Goal: Task Accomplishment & Management: Manage account settings

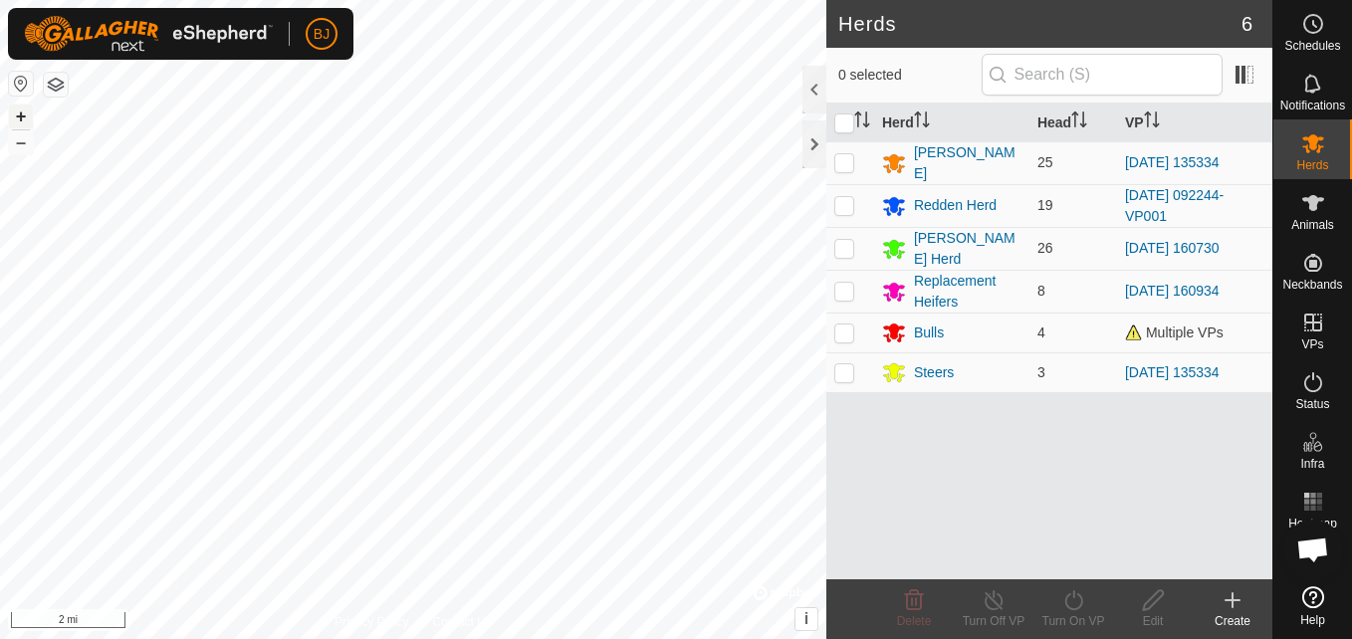
click at [17, 112] on button "+" at bounding box center [21, 117] width 24 height 24
click at [30, 87] on div "Privacy Policy Contact Us + – ⇧ i © Mapbox , © OpenStreetMap , Improve this map…" at bounding box center [413, 319] width 827 height 639
click at [22, 112] on button "+" at bounding box center [21, 117] width 24 height 24
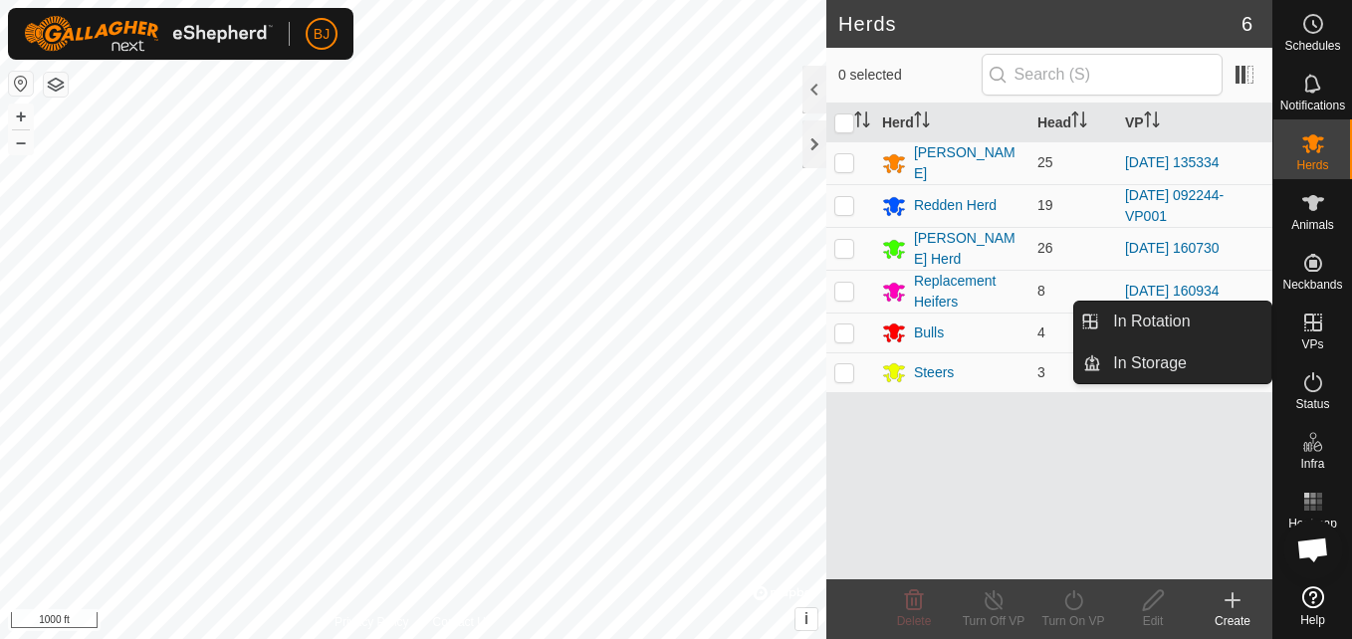
click at [1314, 330] on icon at bounding box center [1314, 323] width 18 height 18
click at [1238, 320] on link "In Rotation" at bounding box center [1186, 322] width 170 height 40
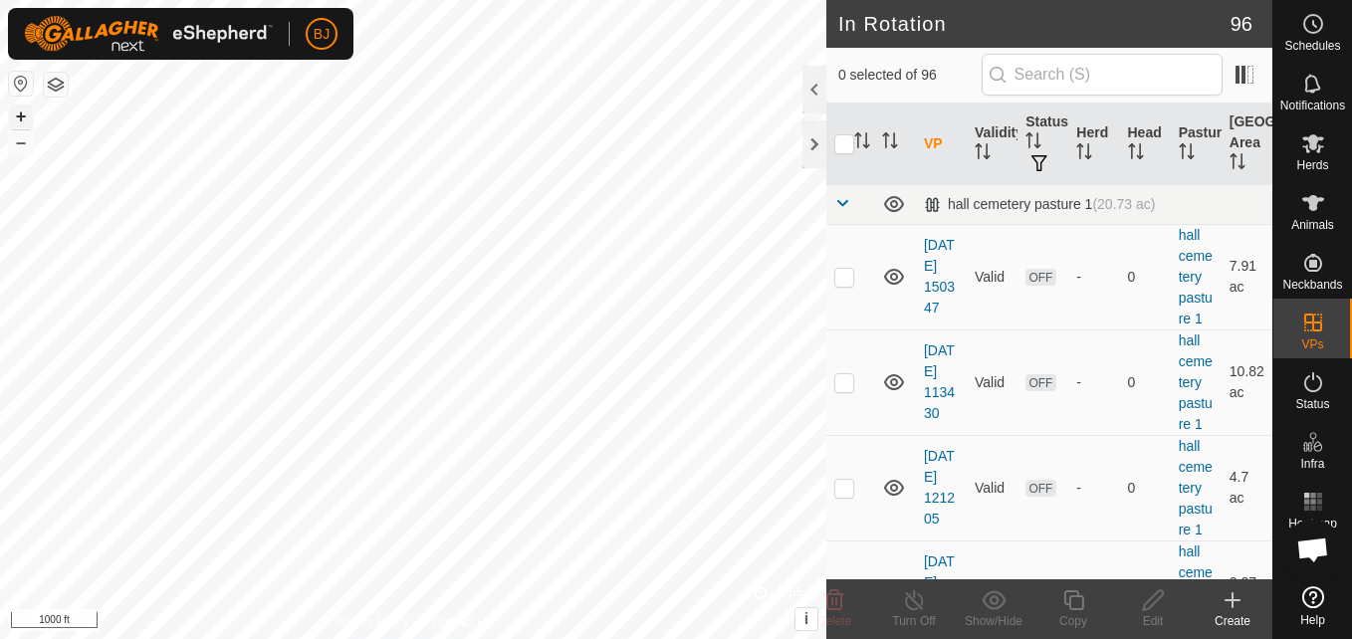
click at [22, 108] on button "+" at bounding box center [21, 117] width 24 height 24
checkbox input "true"
click at [924, 610] on icon at bounding box center [914, 601] width 25 height 24
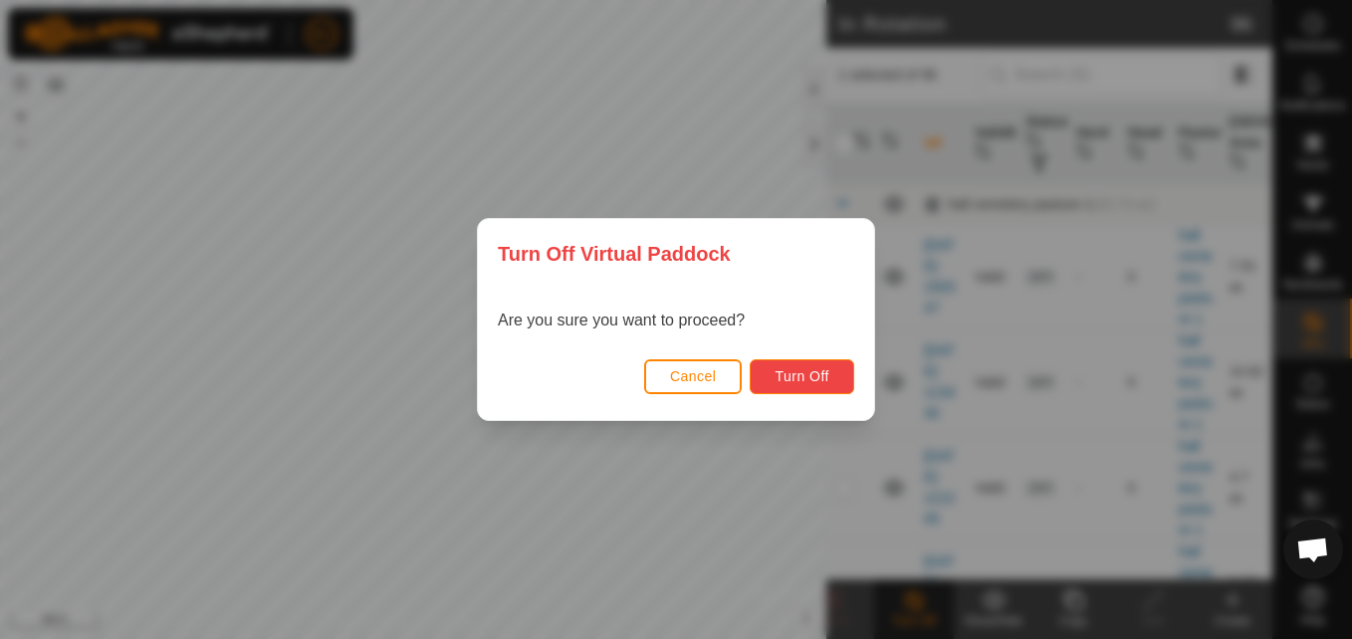
click at [778, 383] on span "Turn Off" at bounding box center [802, 376] width 55 height 16
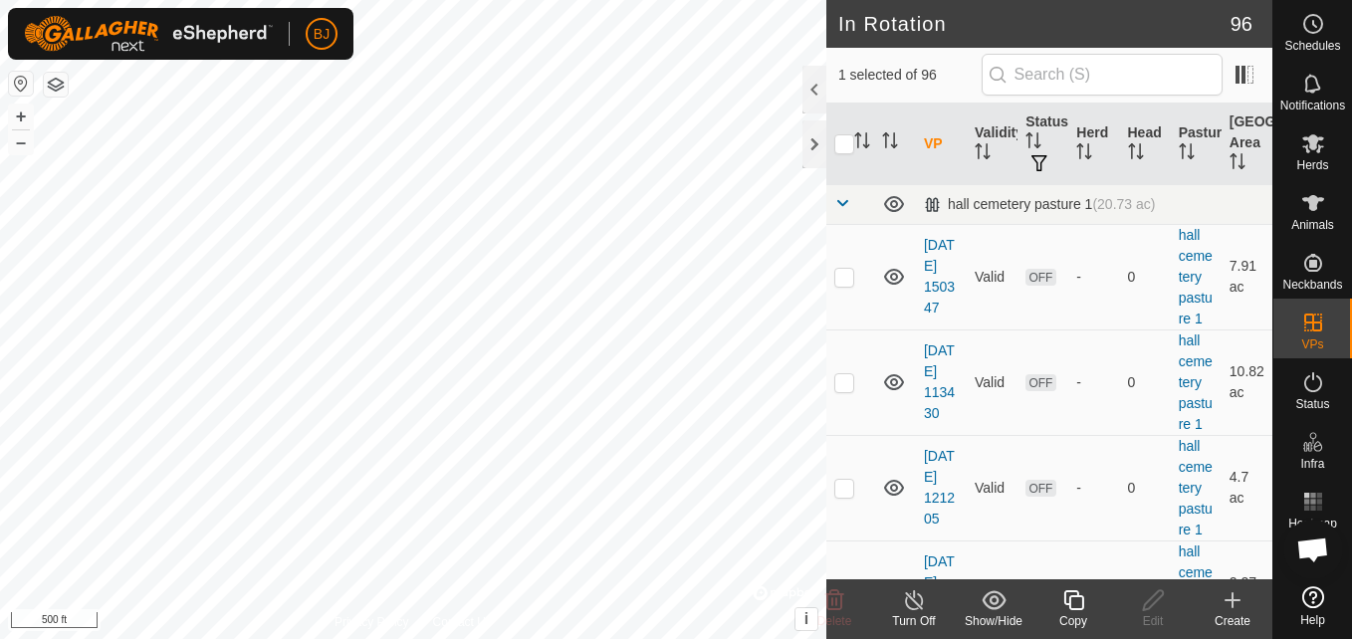
checkbox input "false"
checkbox input "true"
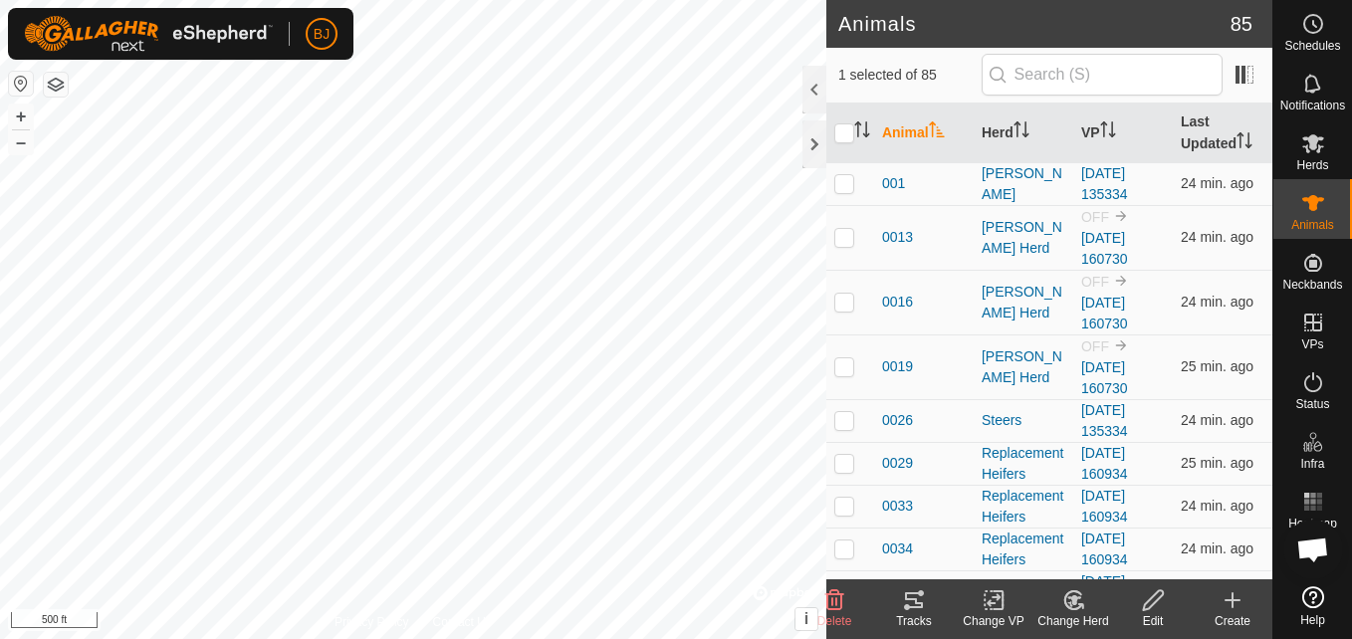
checkbox input "true"
checkbox input "false"
checkbox input "true"
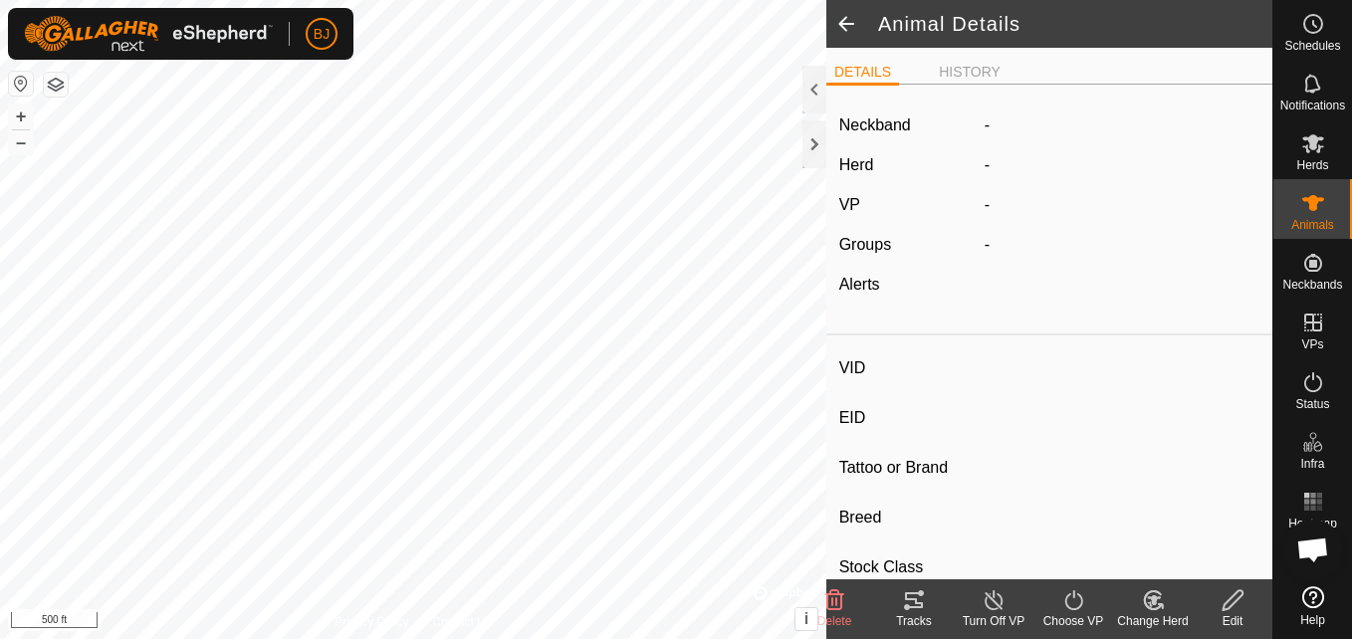
type input "H34F"
type input "-"
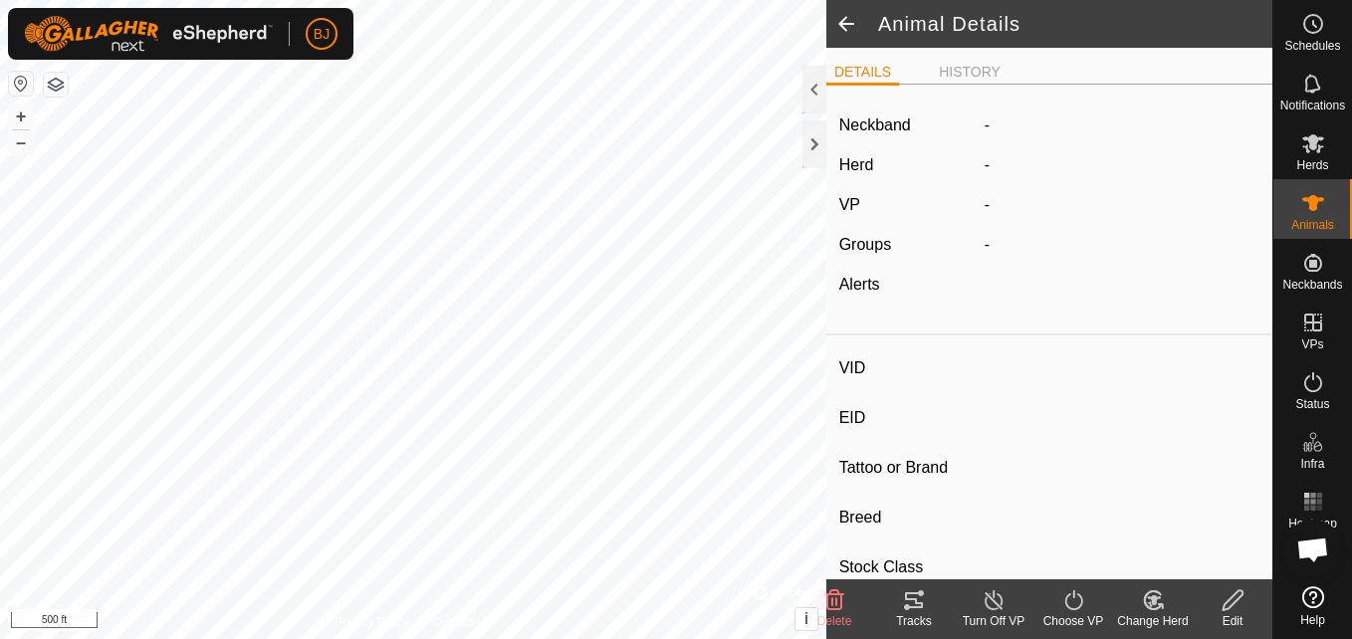
type input "0 kg"
type input "-"
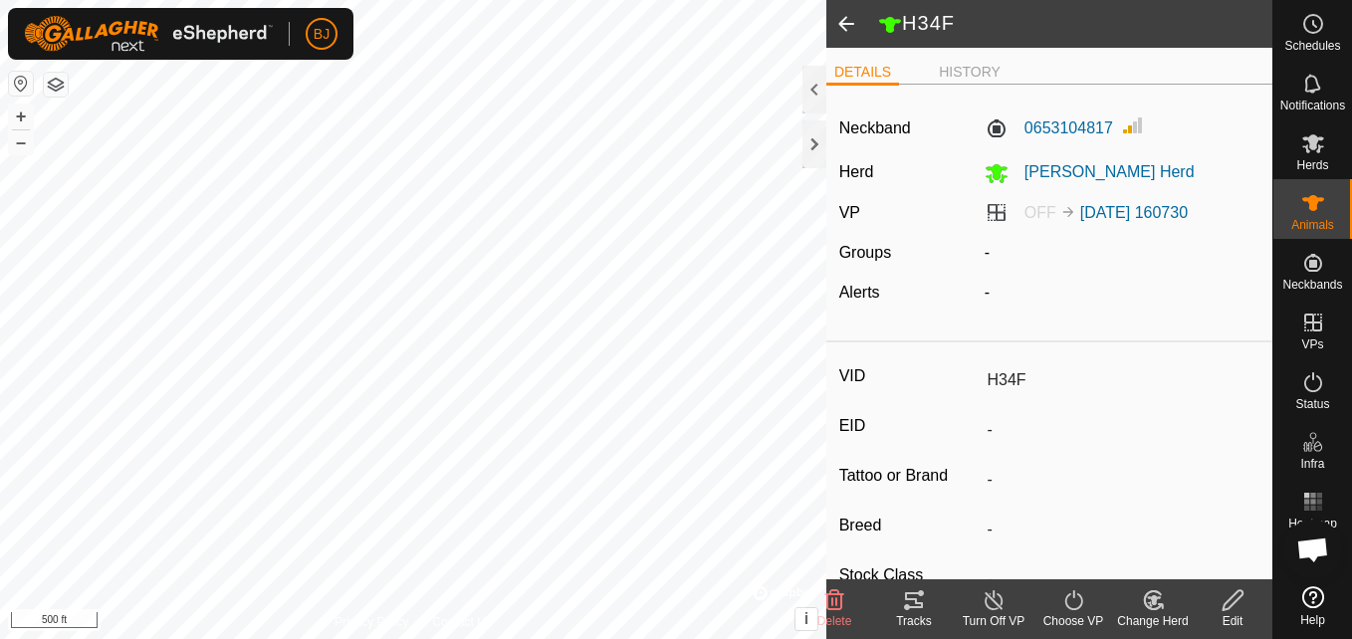
click at [997, 217] on label "OFF 2025-08-21 160730" at bounding box center [1086, 212] width 203 height 17
drag, startPoint x: 884, startPoint y: 184, endPoint x: 916, endPoint y: 212, distance: 42.3
click at [916, 212] on div "Neckband 0653104817 Herd Smith Herd VP OFF 2025-08-21 160730 Groups - Alerts -" at bounding box center [1050, 217] width 446 height 232
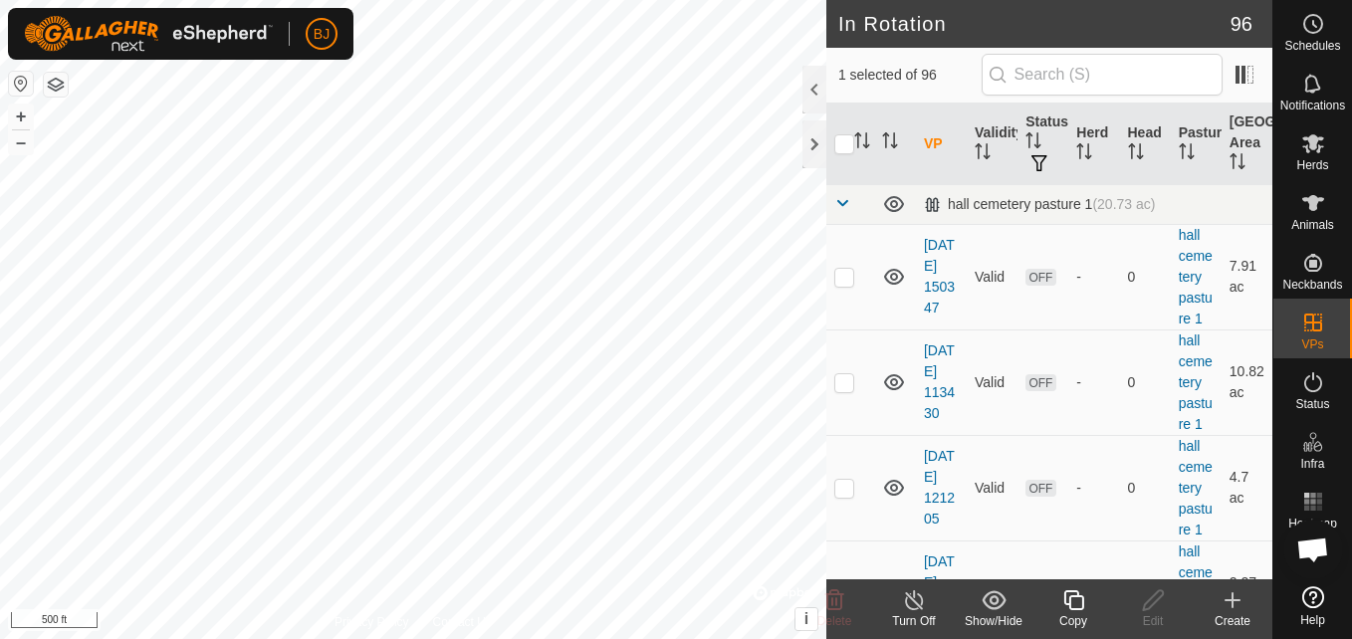
click at [932, 144] on th "VP" at bounding box center [941, 145] width 51 height 82
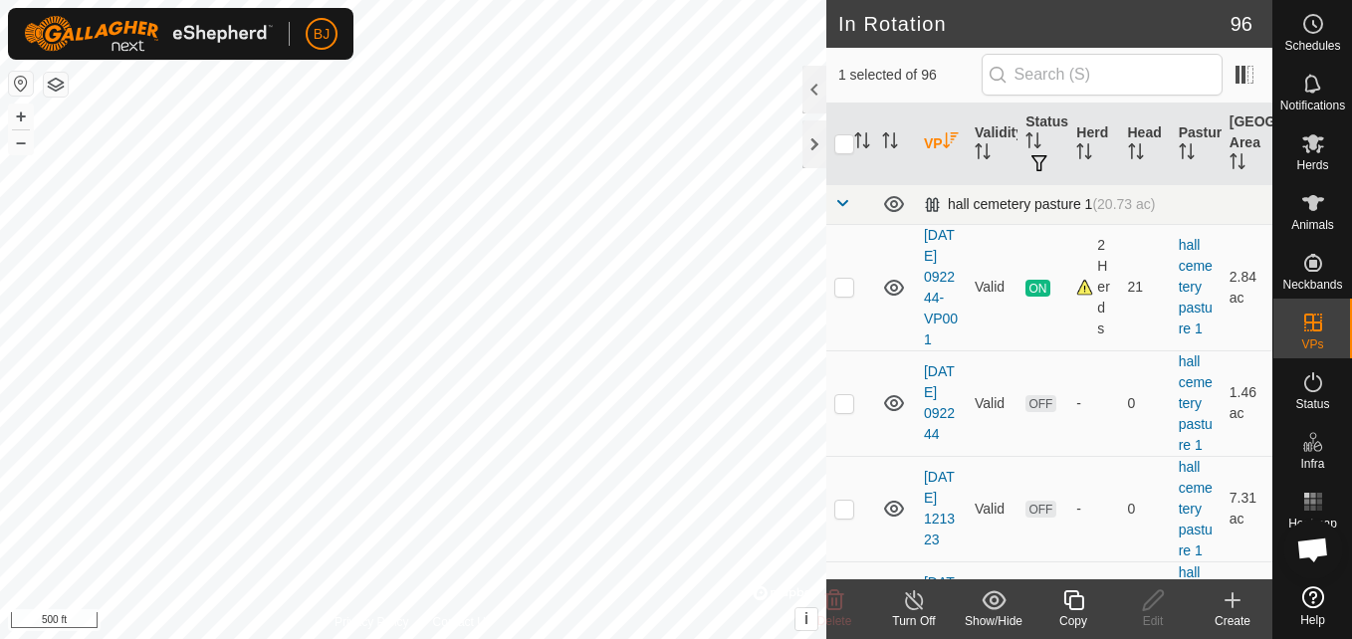
click at [984, 202] on div "hall cemetery pasture 1 (20.73 ac)" at bounding box center [1040, 204] width 232 height 17
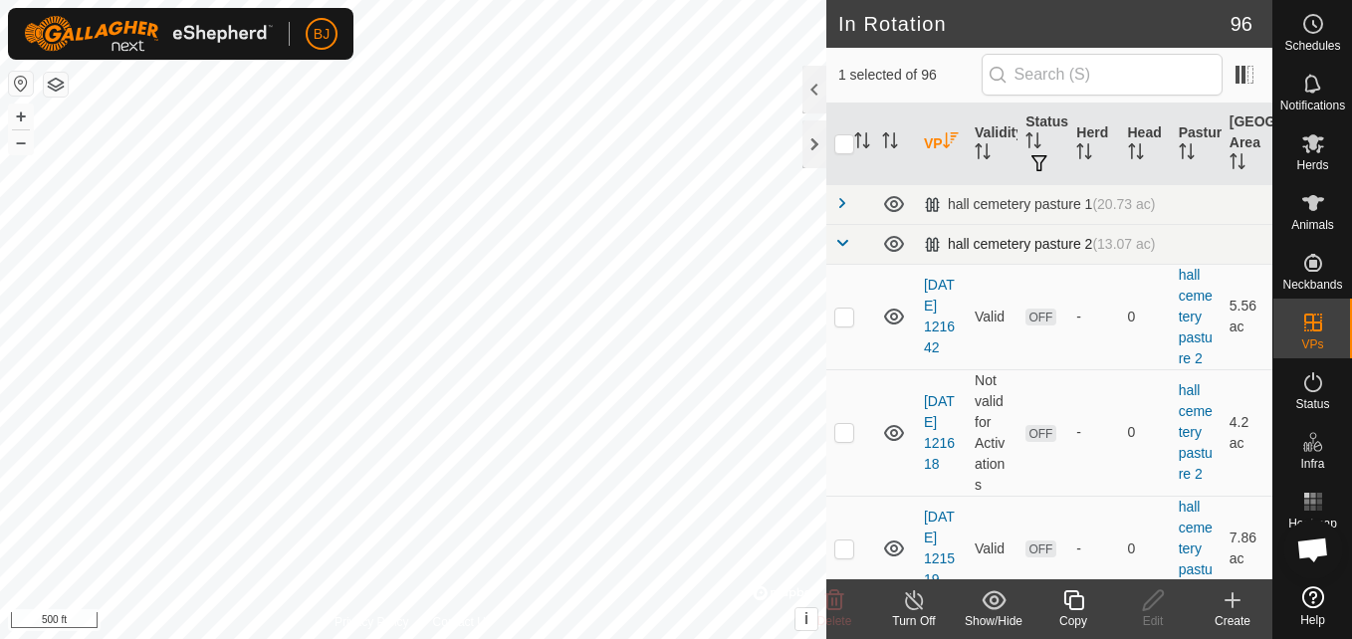
click at [972, 254] on td "hall cemetery pasture 2 (13.07 ac)" at bounding box center [1094, 244] width 357 height 40
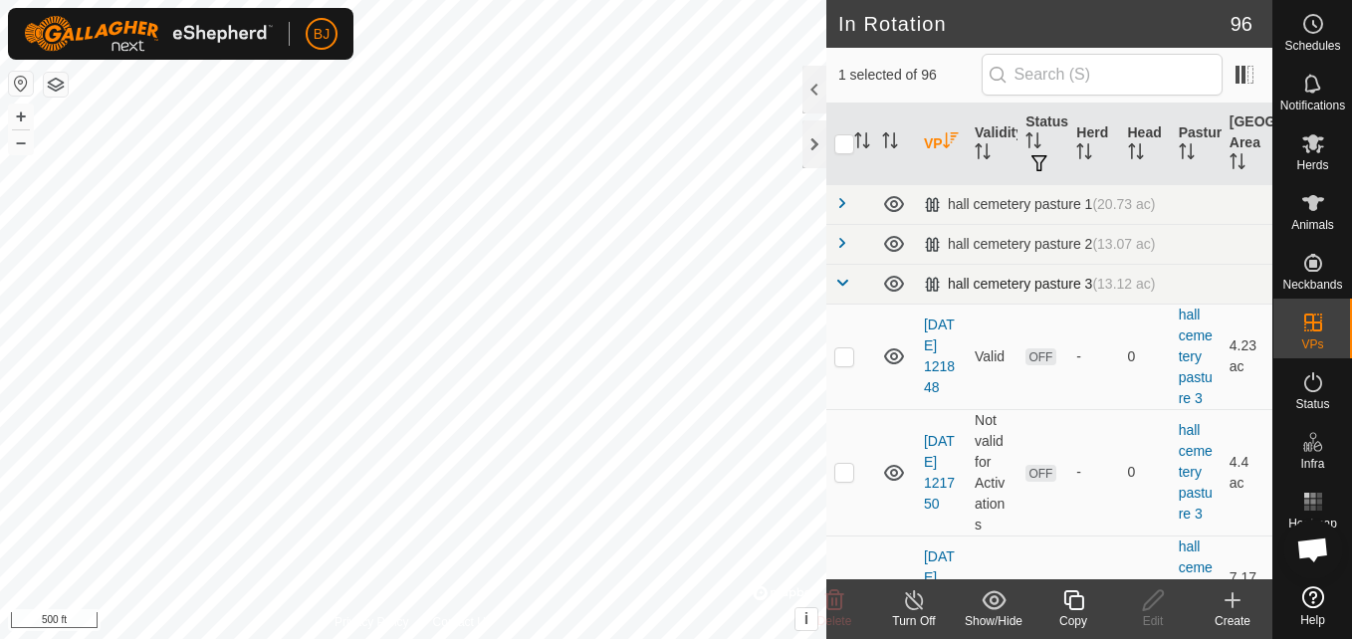
click at [959, 288] on div "hall cemetery pasture 3 (13.12 ac)" at bounding box center [1040, 284] width 232 height 17
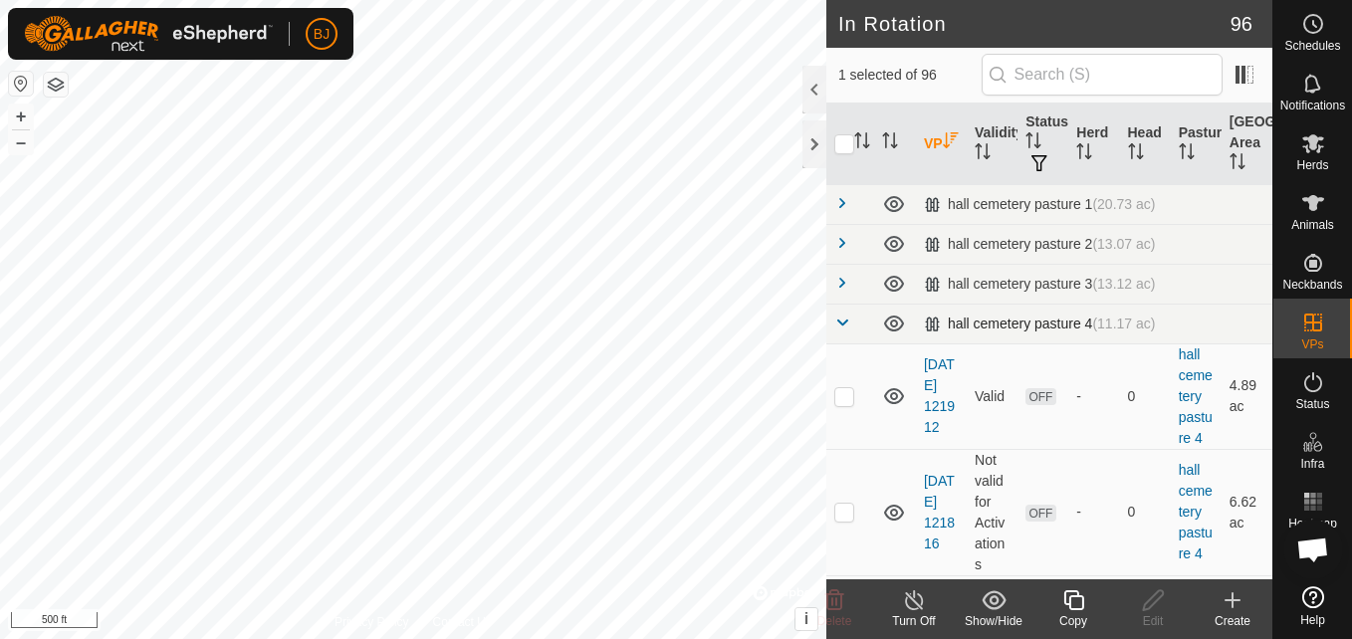
click at [960, 322] on div "hall cemetery pasture 4 (11.17 ac)" at bounding box center [1040, 324] width 232 height 17
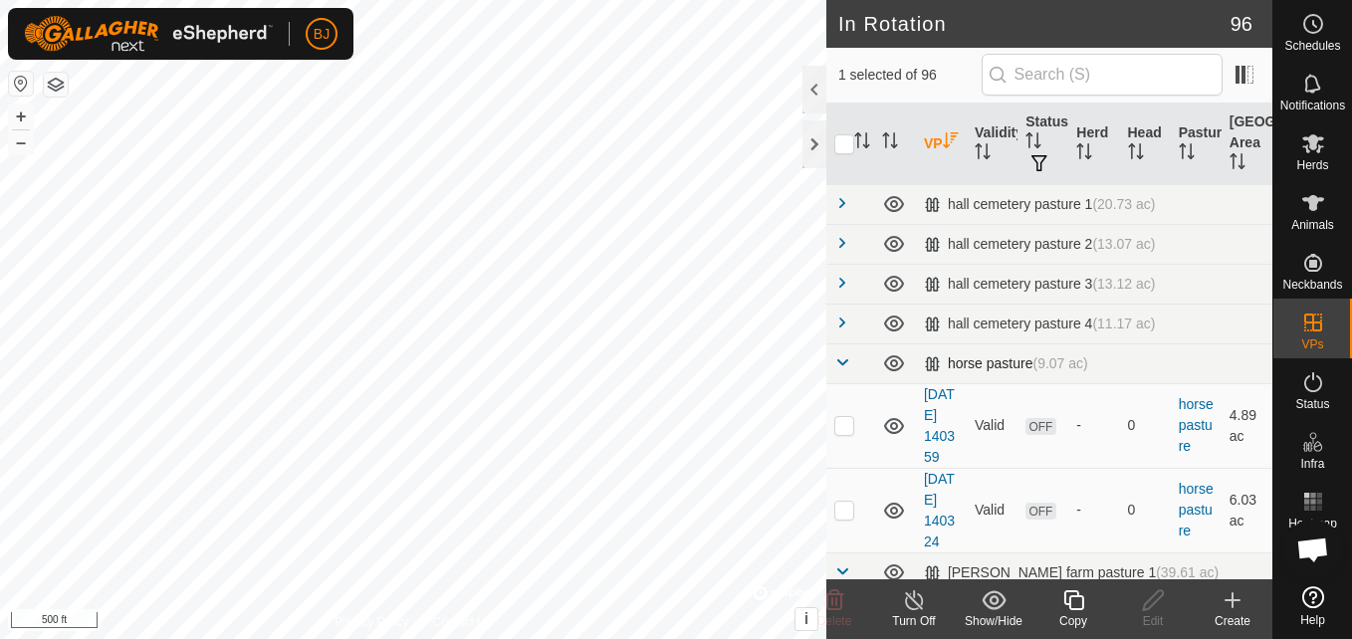
click at [959, 366] on div "horse pasture (9.07 ac)" at bounding box center [1006, 364] width 164 height 17
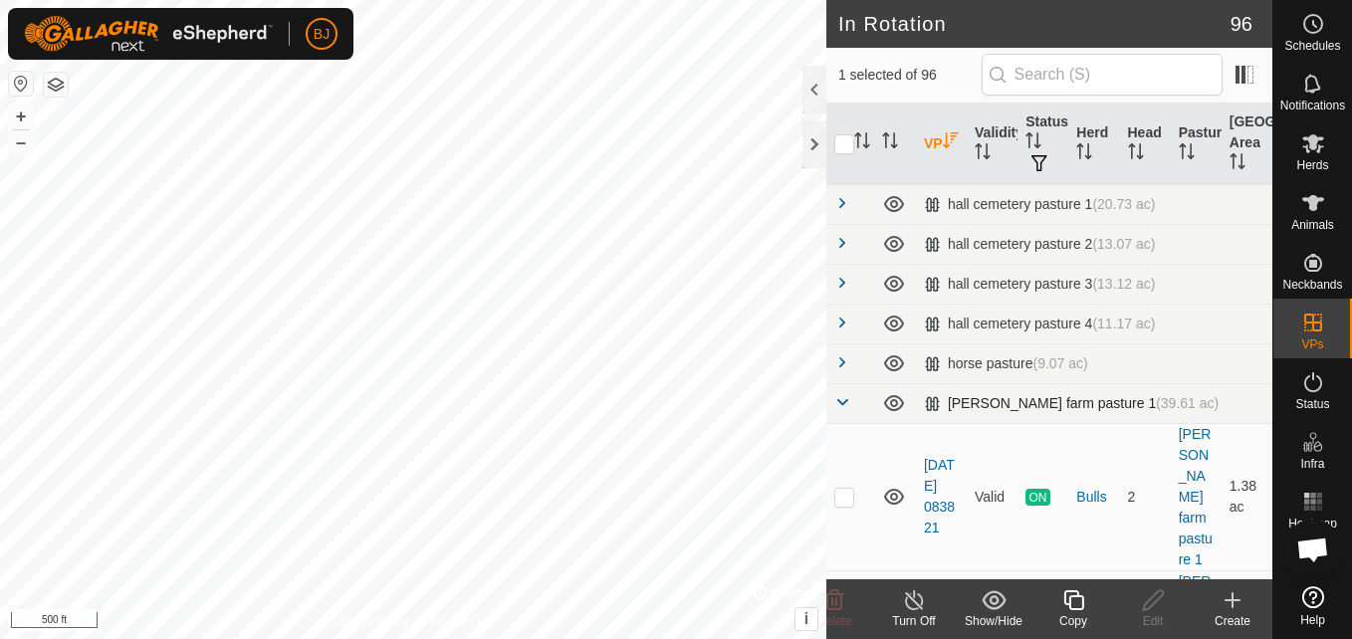
click at [932, 392] on td "Smith farm pasture 1 (39.61 ac)" at bounding box center [1094, 403] width 357 height 40
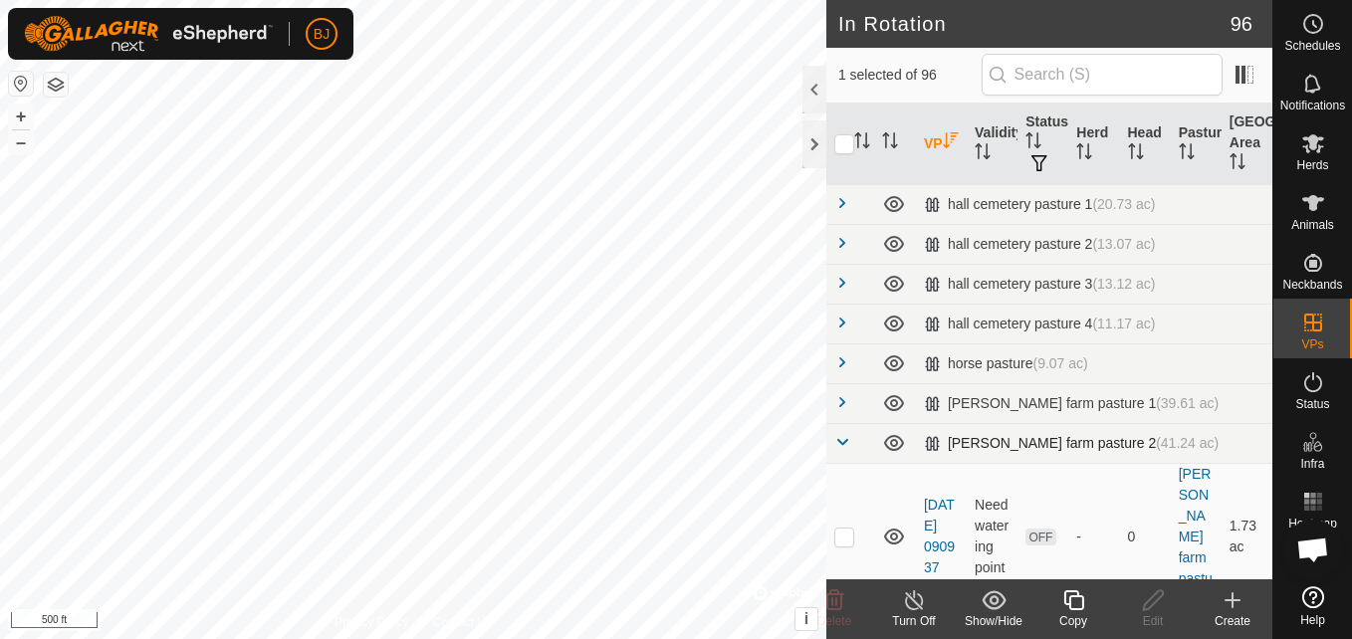
click at [939, 450] on div "smith farm pasture 2 (41.24 ac)" at bounding box center [1071, 443] width 295 height 17
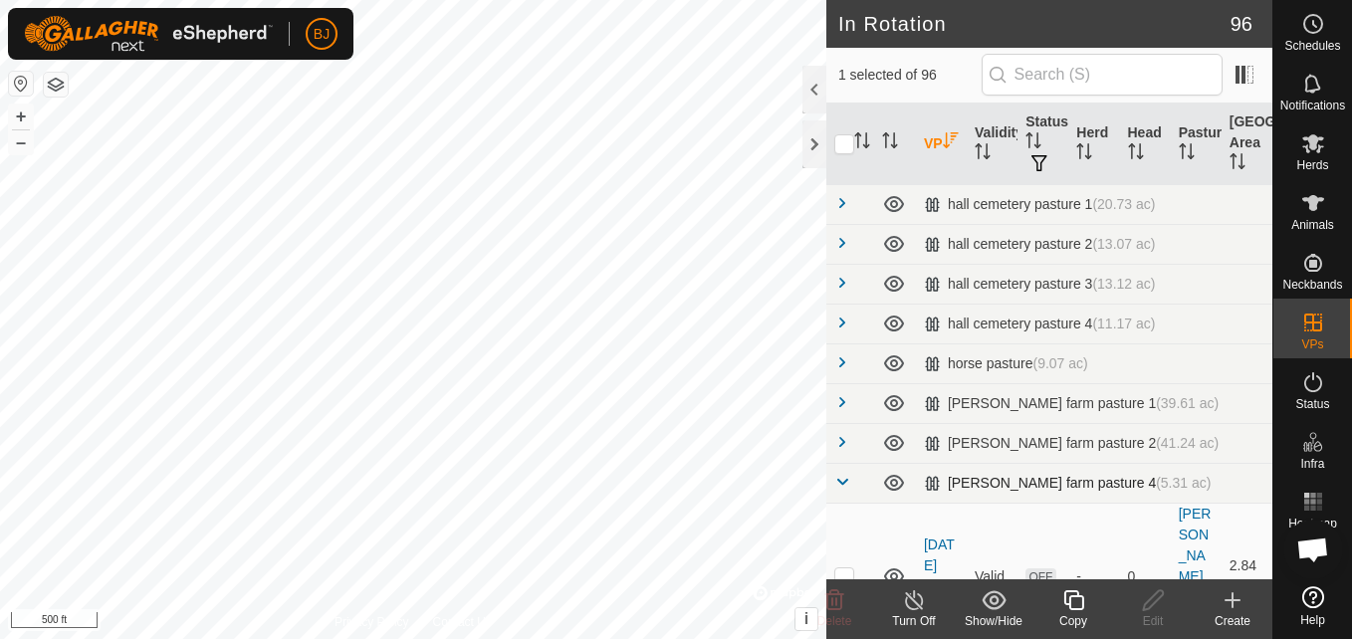
click at [940, 489] on div "smith farm pasture 4 (5.31 ac)" at bounding box center [1068, 483] width 288 height 17
click at [1044, 525] on span "(41.59 ac)" at bounding box center [1033, 523] width 63 height 16
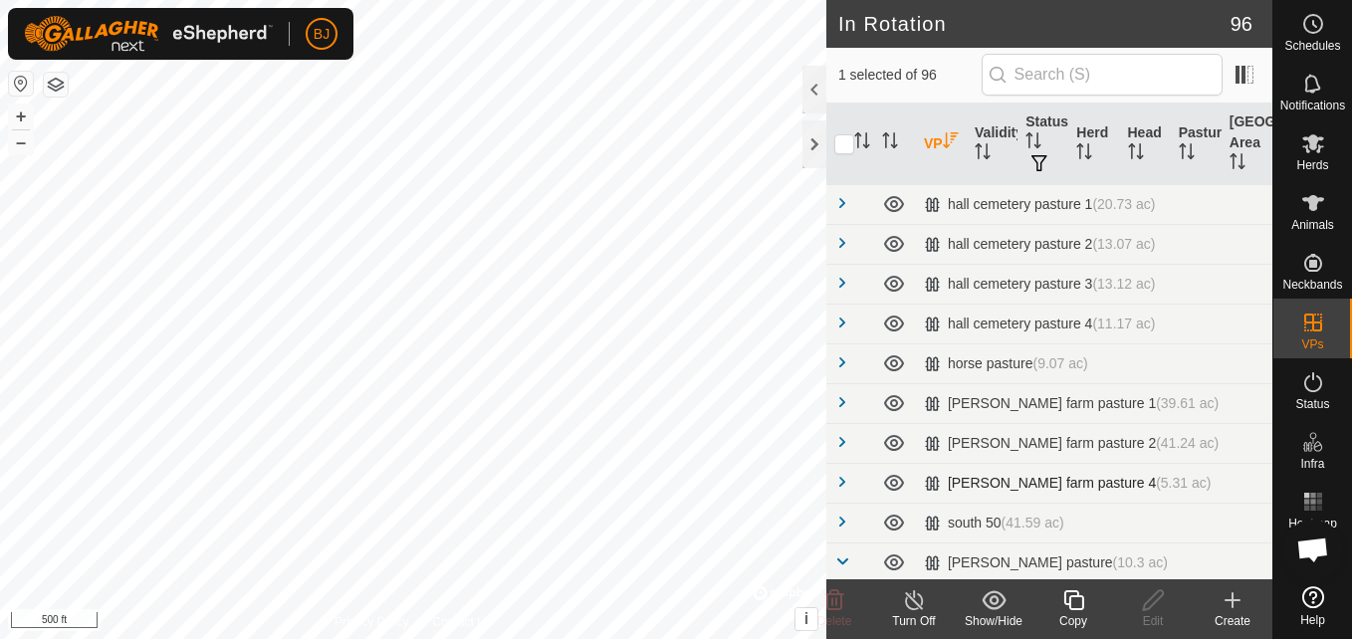
click at [1033, 475] on div "smith farm pasture 4 (5.31 ac)" at bounding box center [1068, 483] width 288 height 17
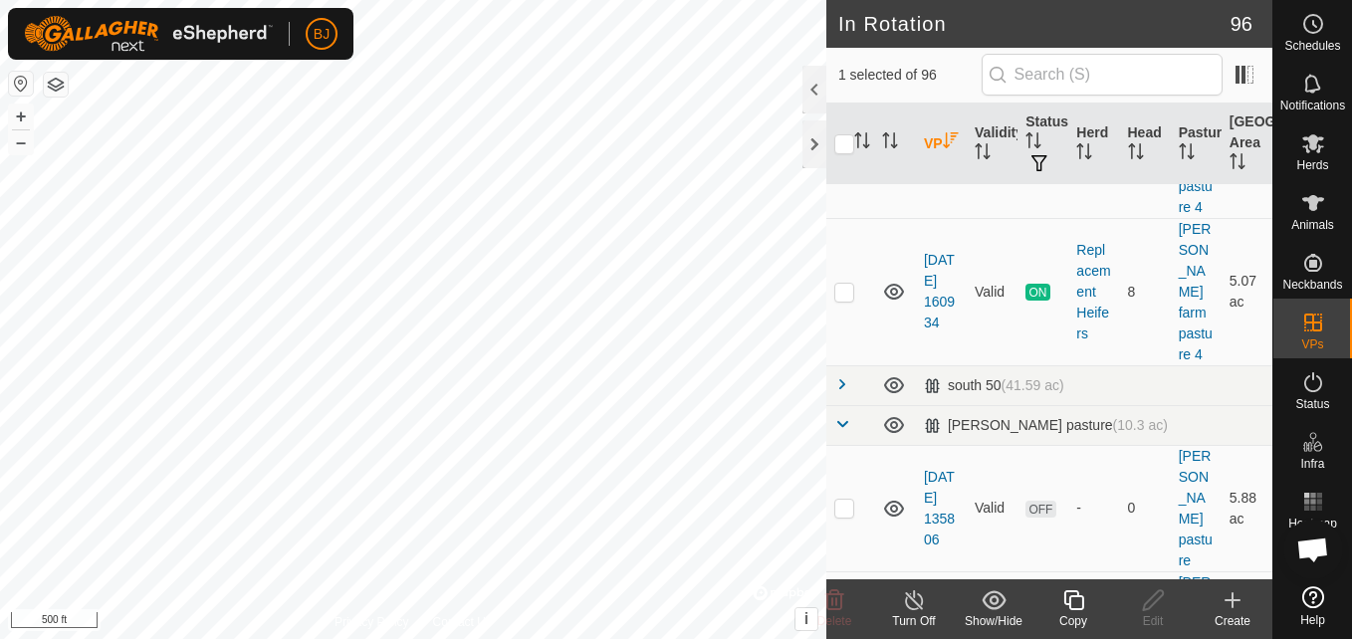
scroll to position [299, 0]
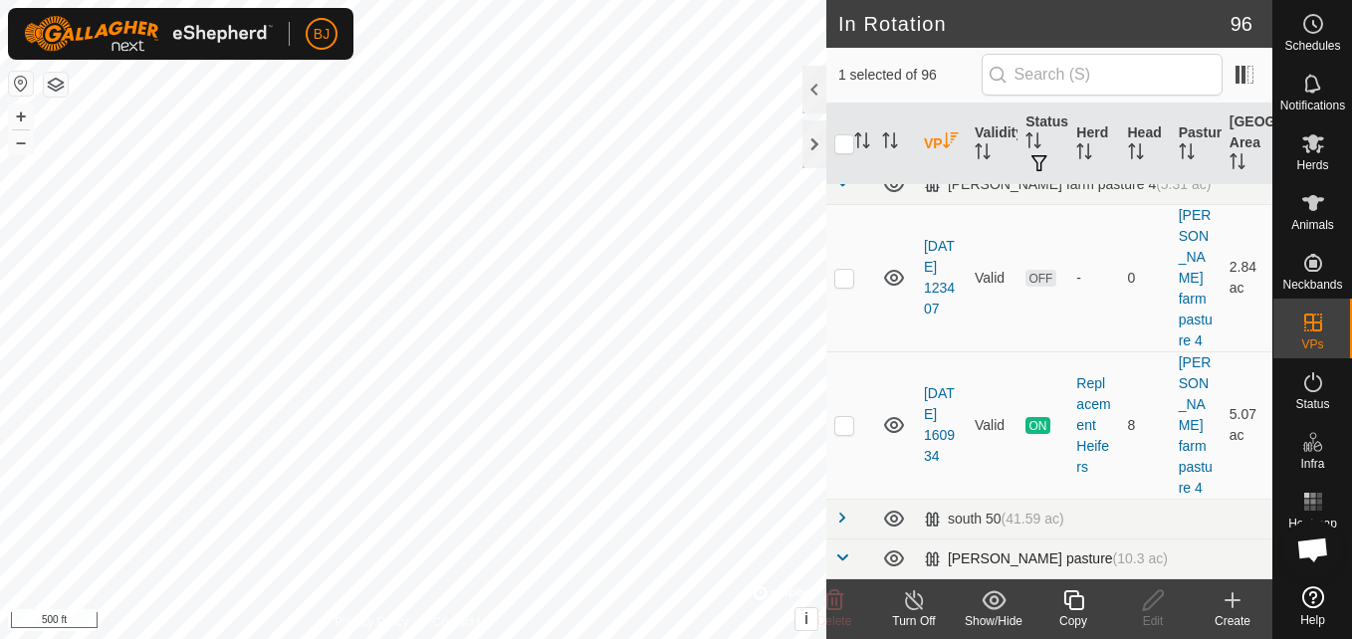
click at [984, 551] on div "trish pasture (10.3 ac)" at bounding box center [1046, 559] width 244 height 17
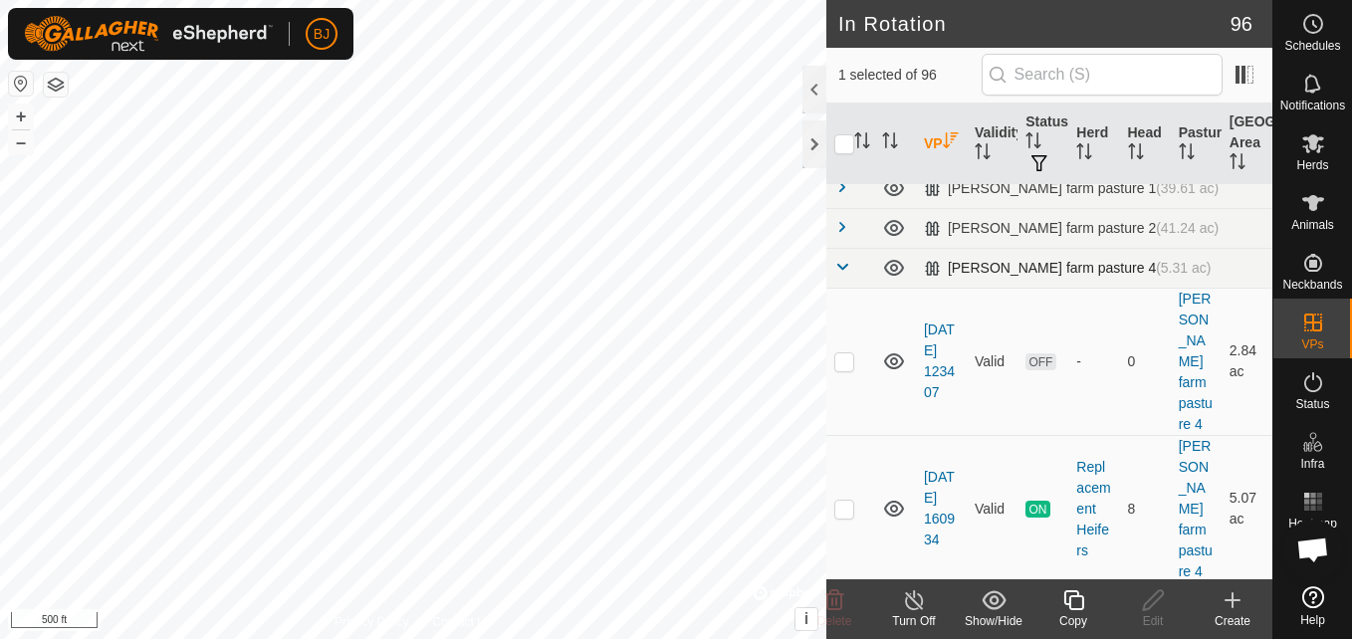
click at [1156, 275] on span "(5.31 ac)" at bounding box center [1183, 268] width 55 height 16
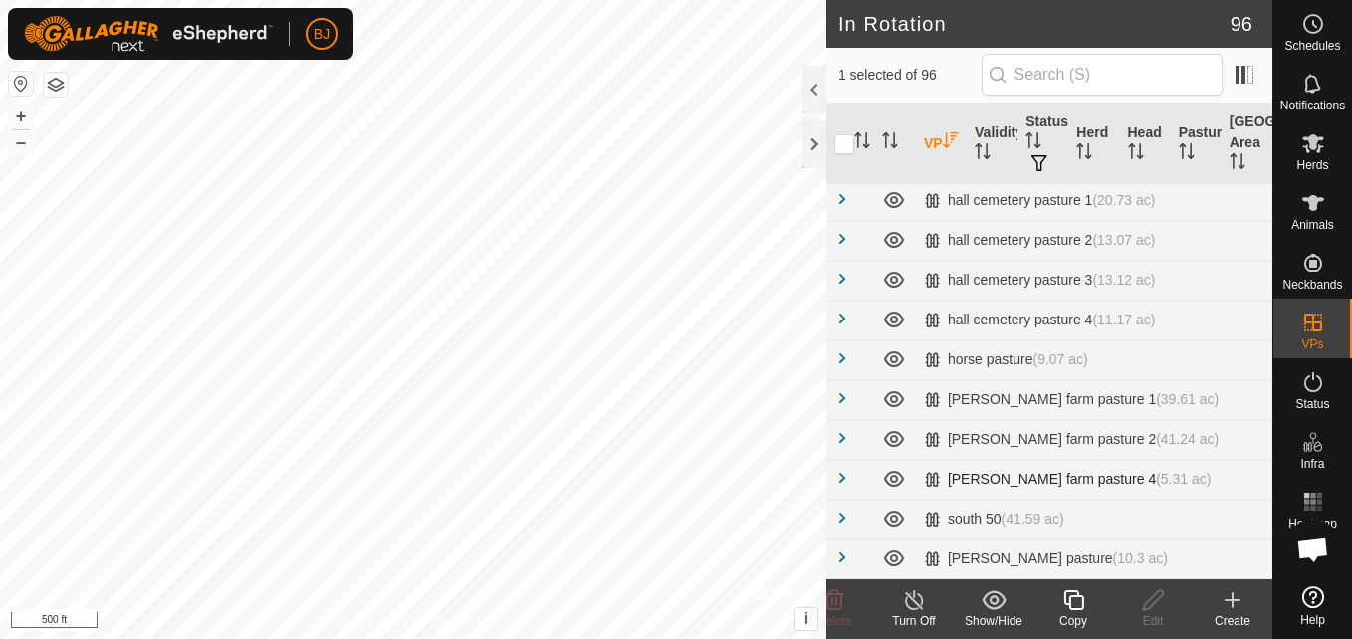
scroll to position [4, 0]
click at [989, 401] on div "Smith farm pasture 1 (39.61 ac)" at bounding box center [1071, 399] width 295 height 17
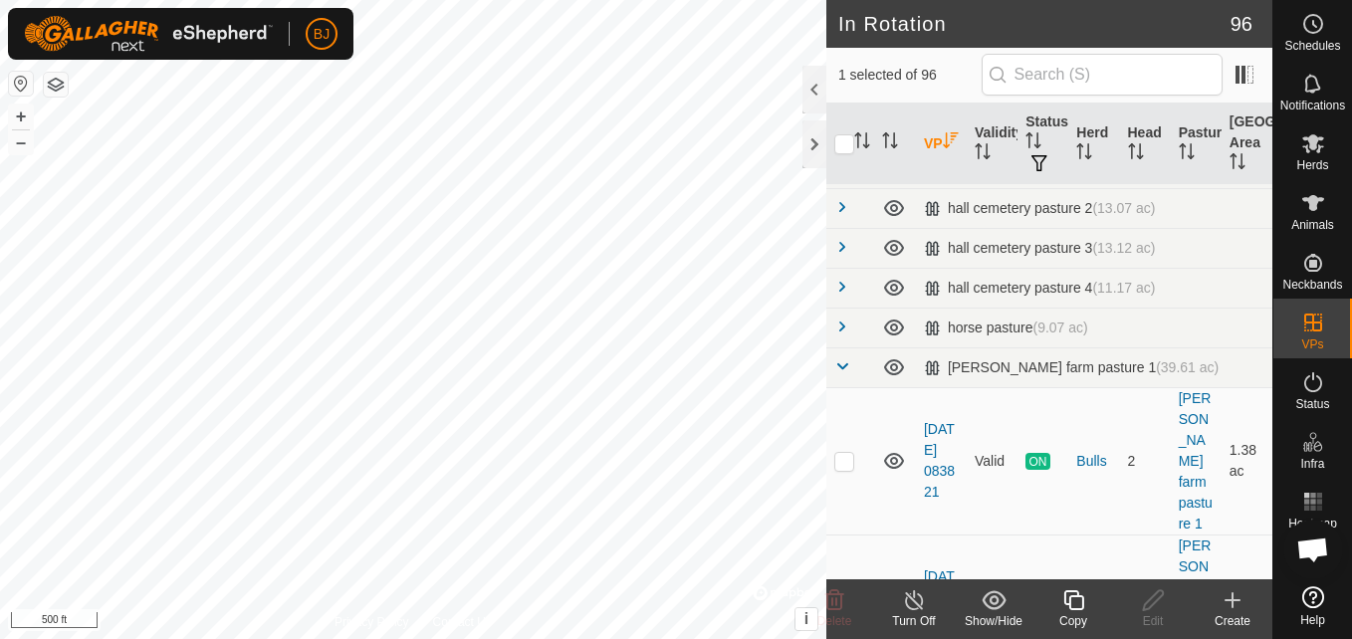
scroll to position [23, 0]
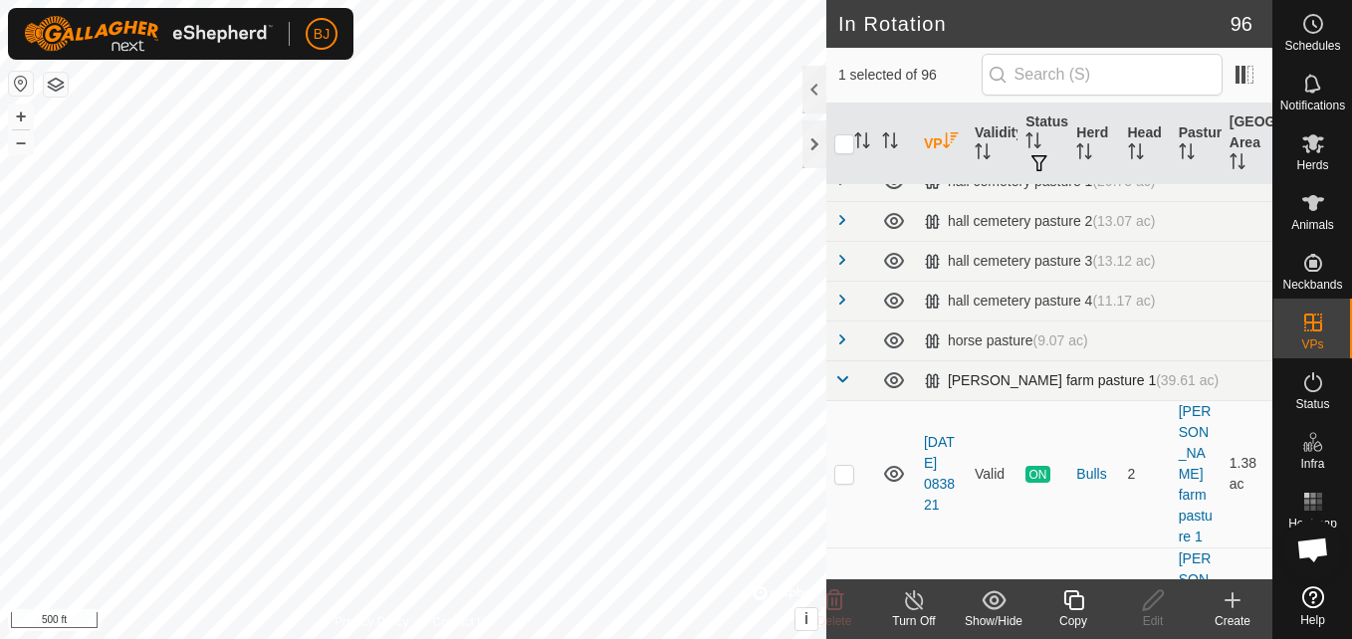
click at [986, 374] on div "Smith farm pasture 1 (39.61 ac)" at bounding box center [1071, 380] width 295 height 17
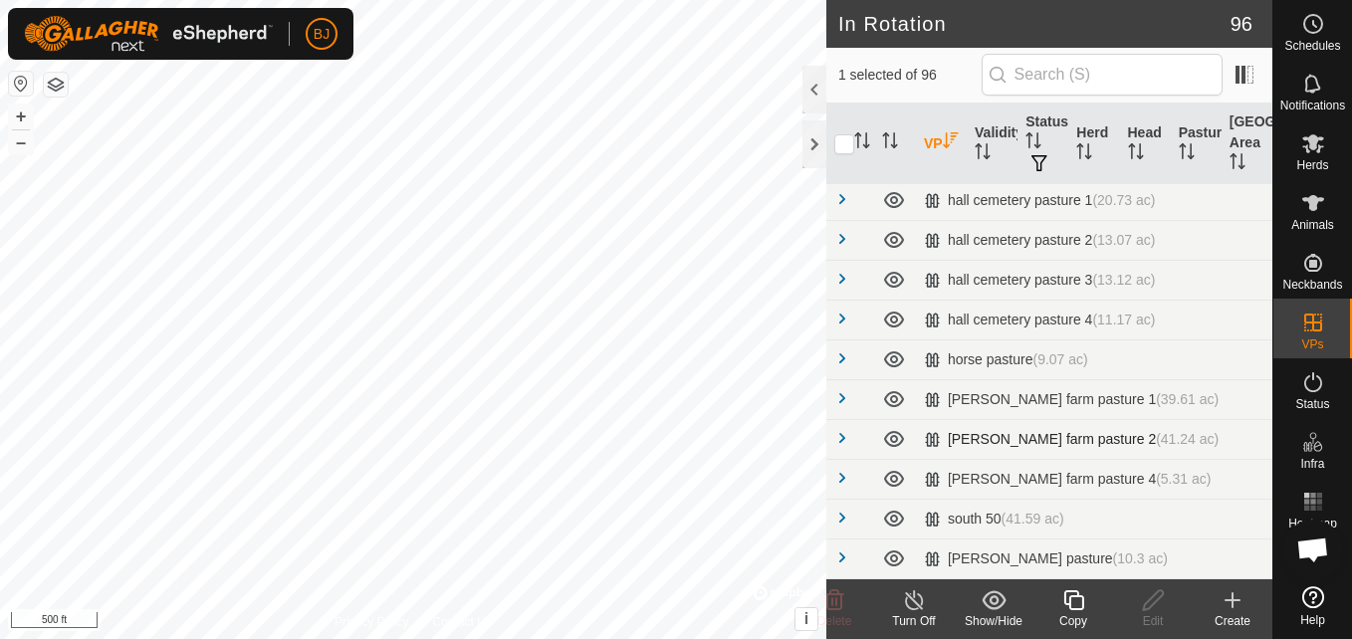
click at [981, 437] on div "smith farm pasture 2 (41.24 ac)" at bounding box center [1071, 439] width 295 height 17
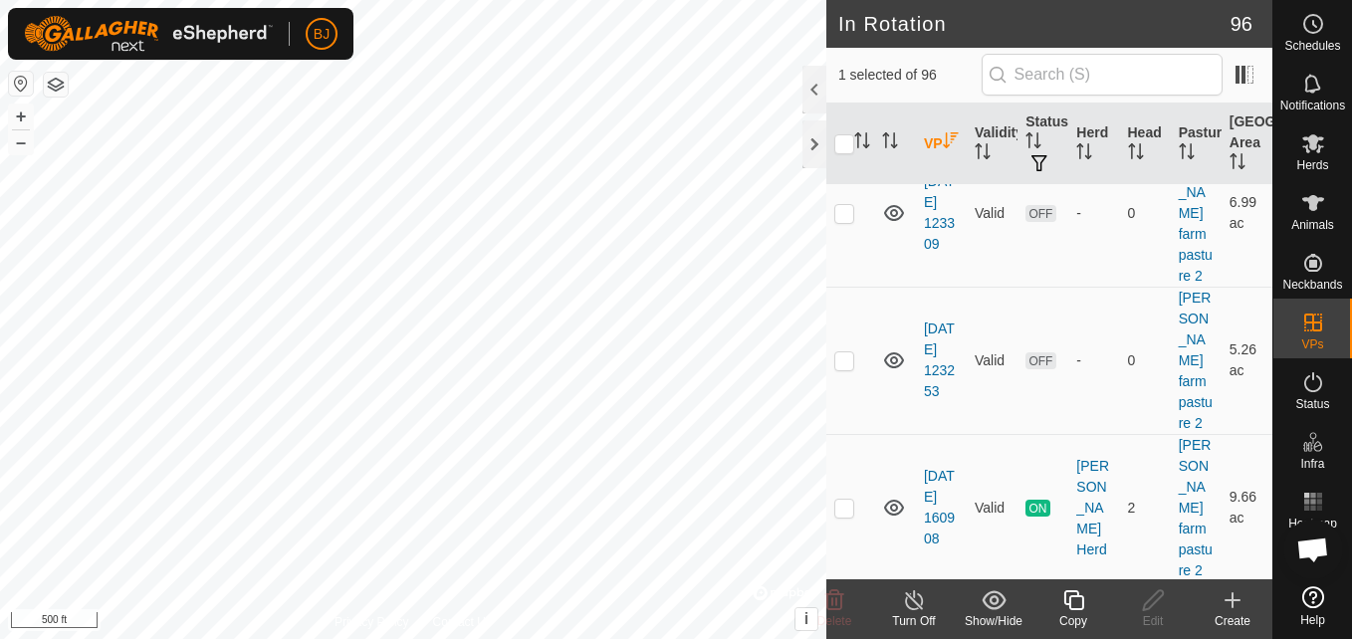
scroll to position [833, 0]
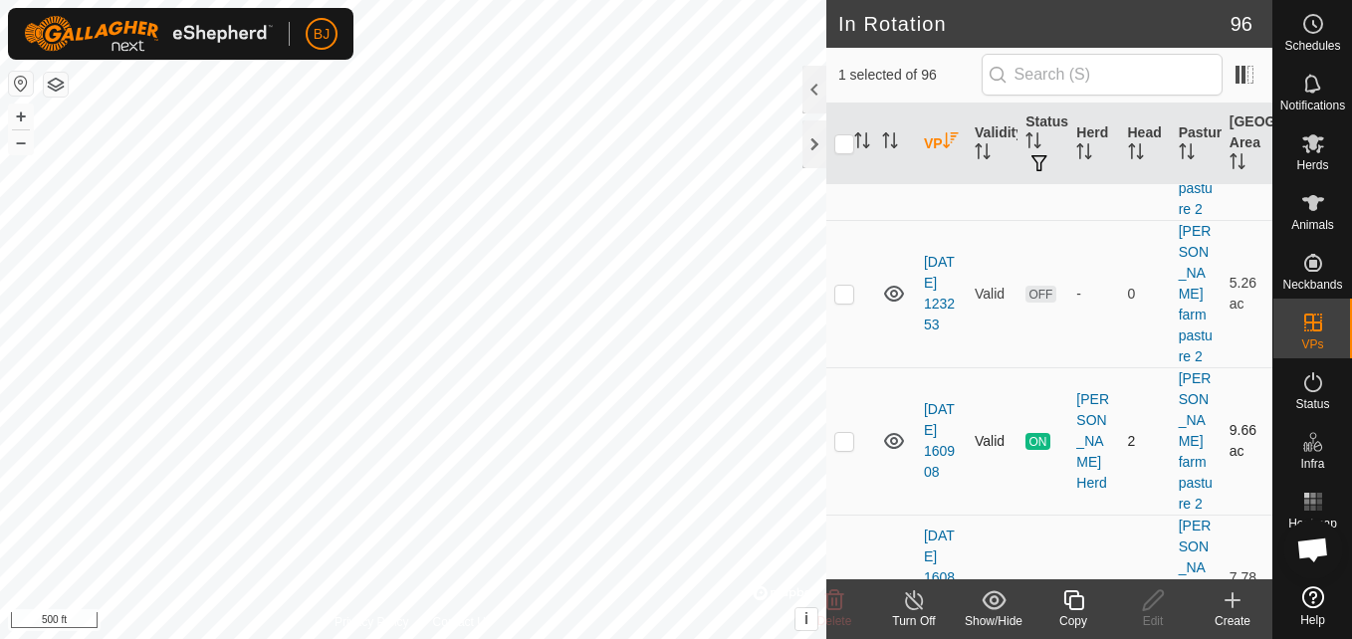
click at [978, 367] on td "Valid" at bounding box center [992, 440] width 51 height 147
click at [932, 367] on td "[DATE] 160908" at bounding box center [941, 440] width 51 height 147
click at [935, 401] on link "[DATE] 160908" at bounding box center [939, 440] width 31 height 79
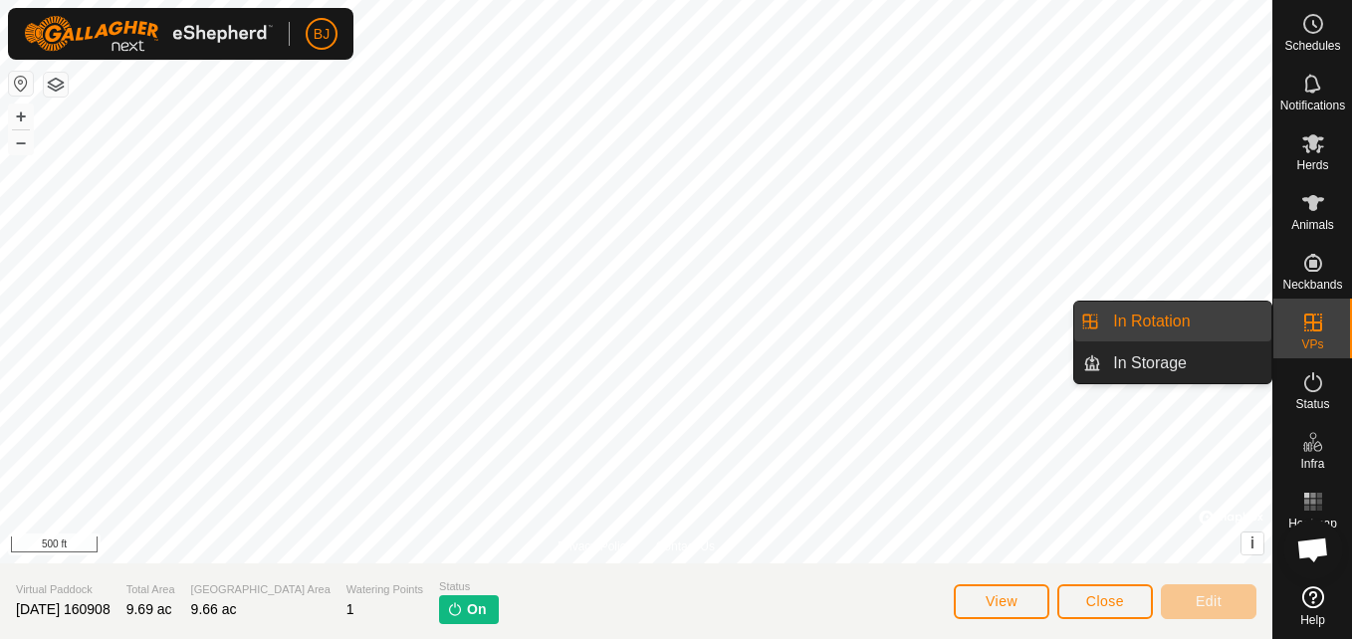
click at [1289, 331] on div "VPs" at bounding box center [1313, 329] width 79 height 60
click at [1243, 334] on link "In Rotation" at bounding box center [1186, 322] width 170 height 40
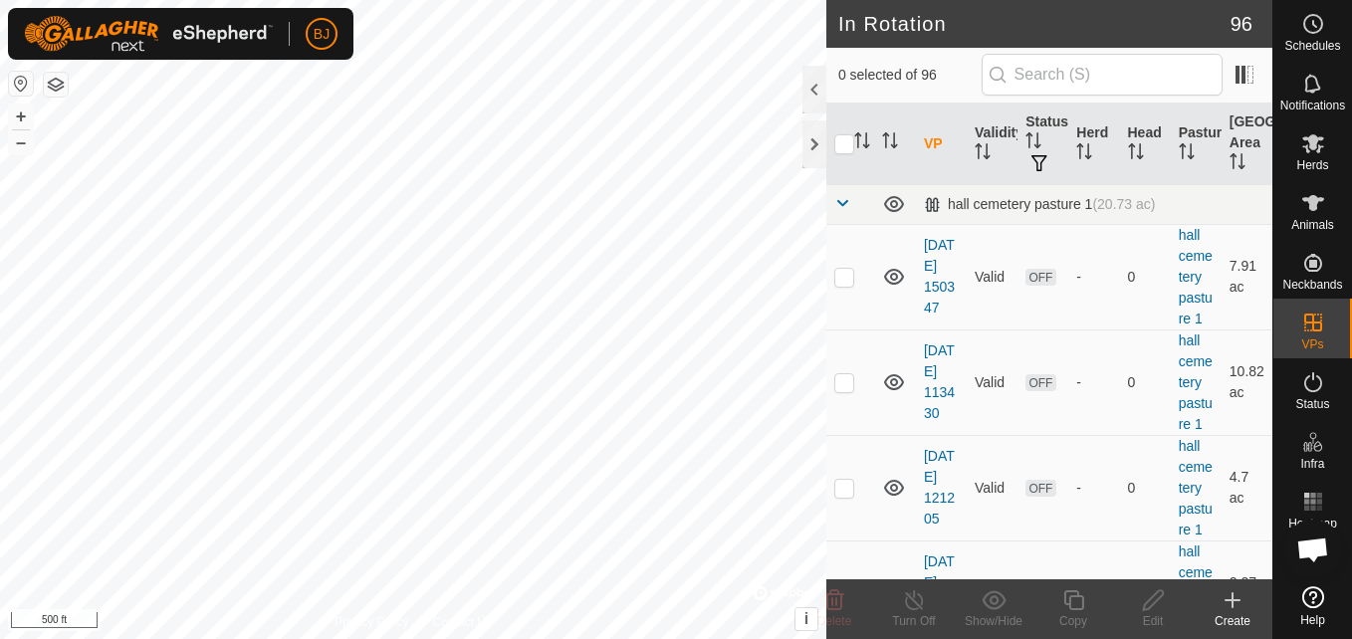
click at [1273, 570] on div "Schedules Notifications Herds Animals Neckbands VPs Status Infra Heatmap Help" at bounding box center [1313, 319] width 80 height 639
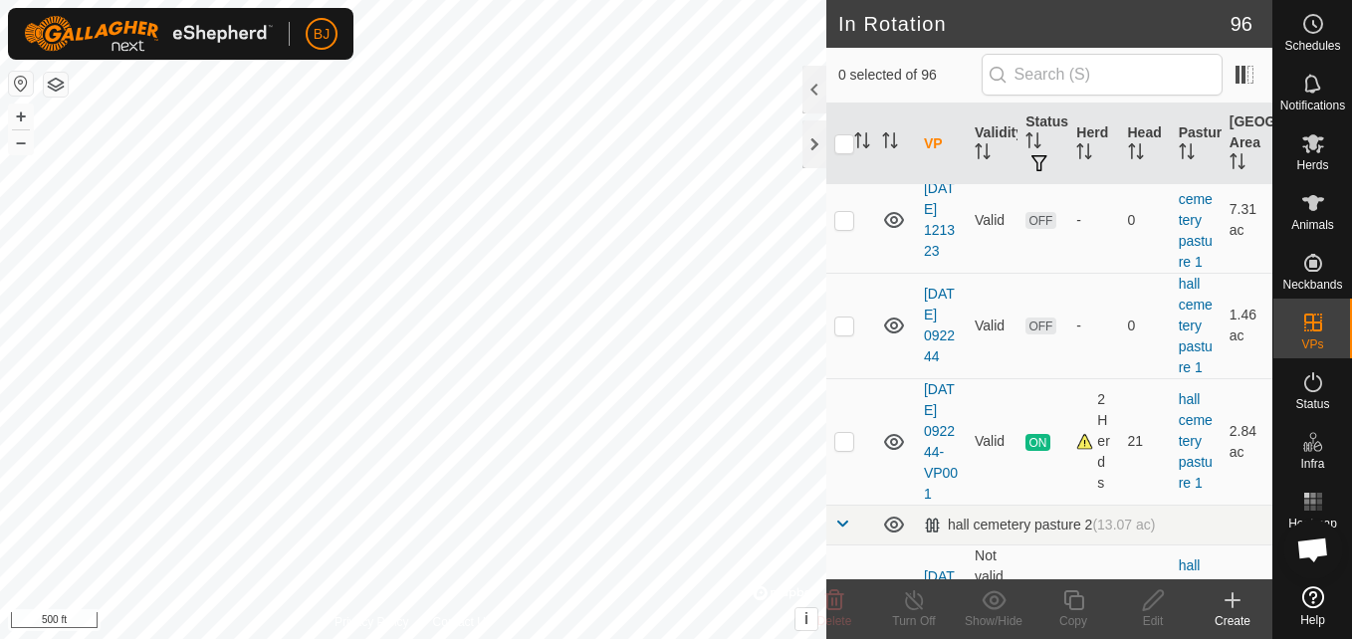
scroll to position [730, 0]
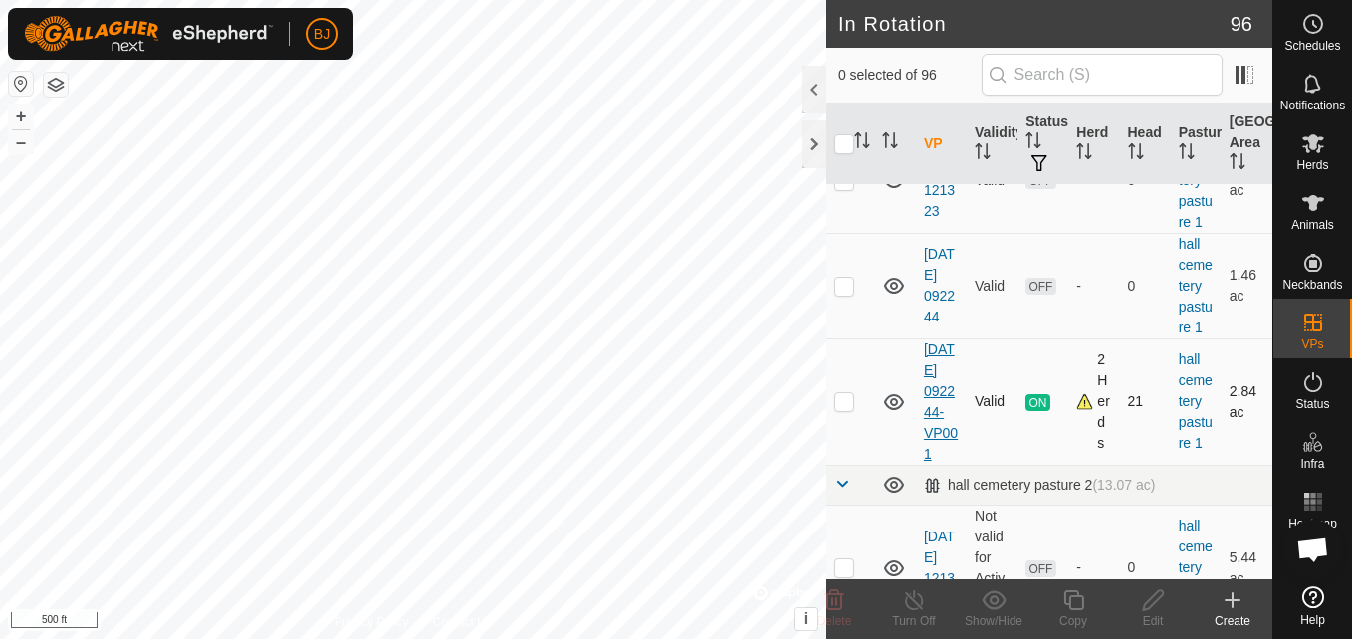
click at [934, 450] on link "[DATE] 092244-VP001" at bounding box center [941, 402] width 34 height 121
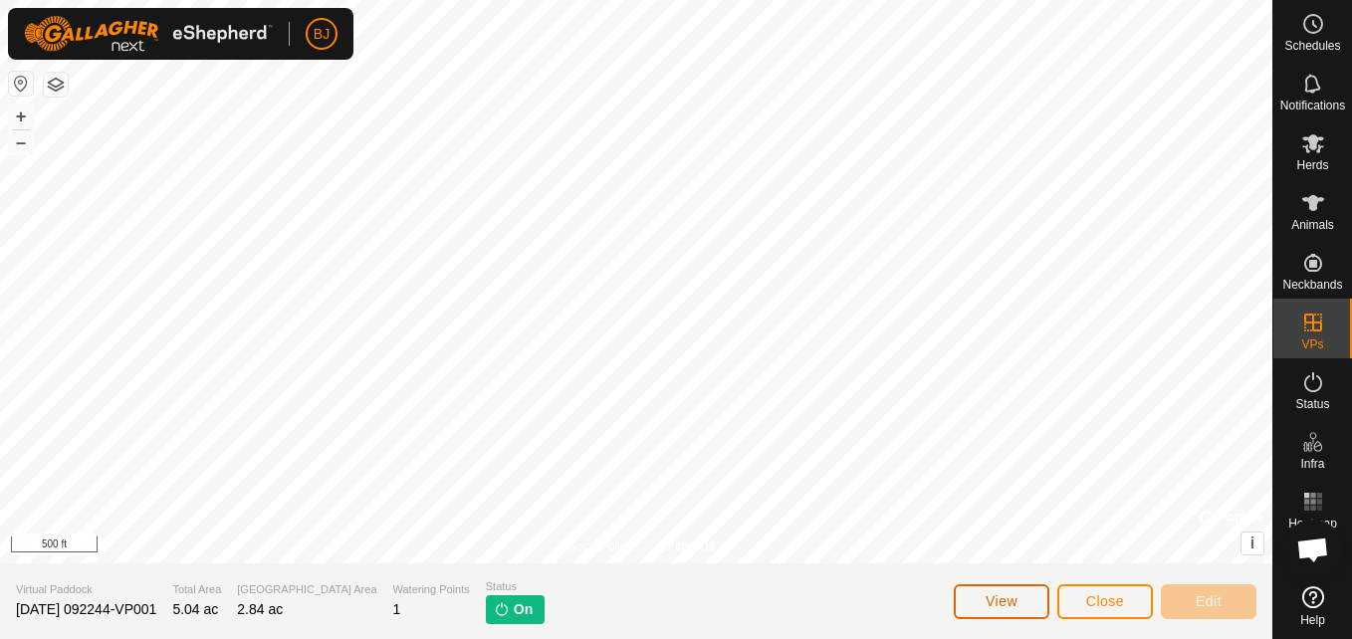
click at [977, 601] on button "View" at bounding box center [1002, 602] width 96 height 35
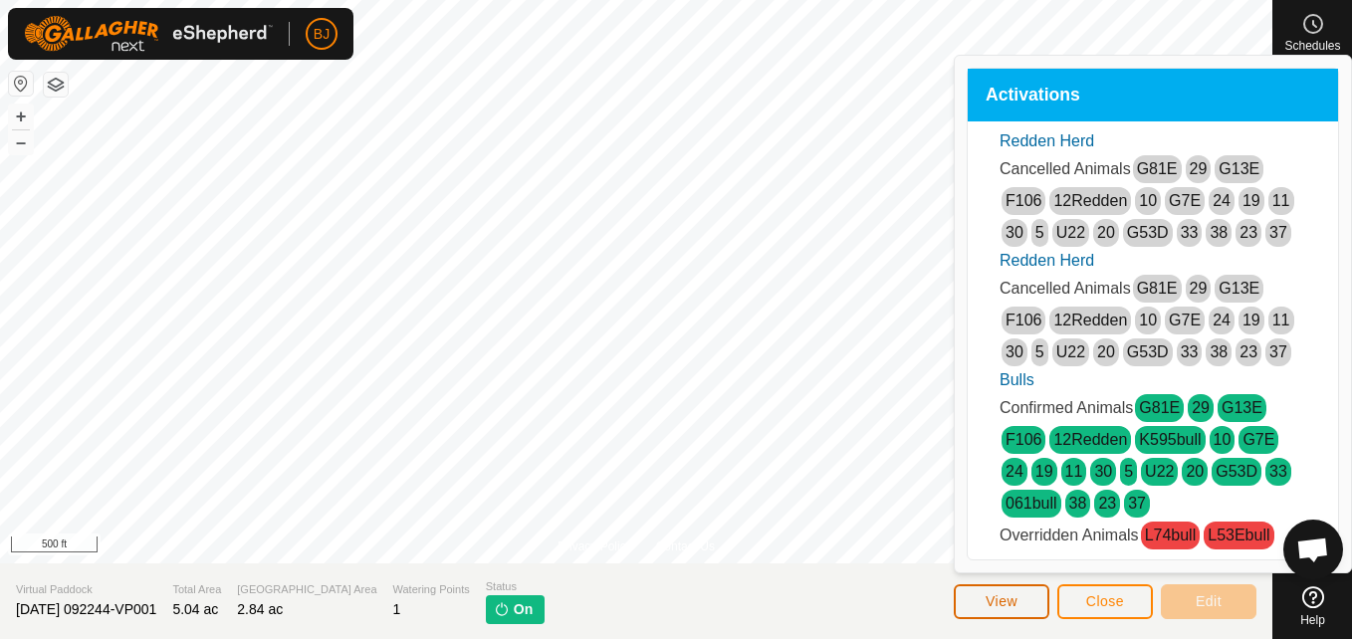
click at [977, 601] on button "View" at bounding box center [1002, 602] width 96 height 35
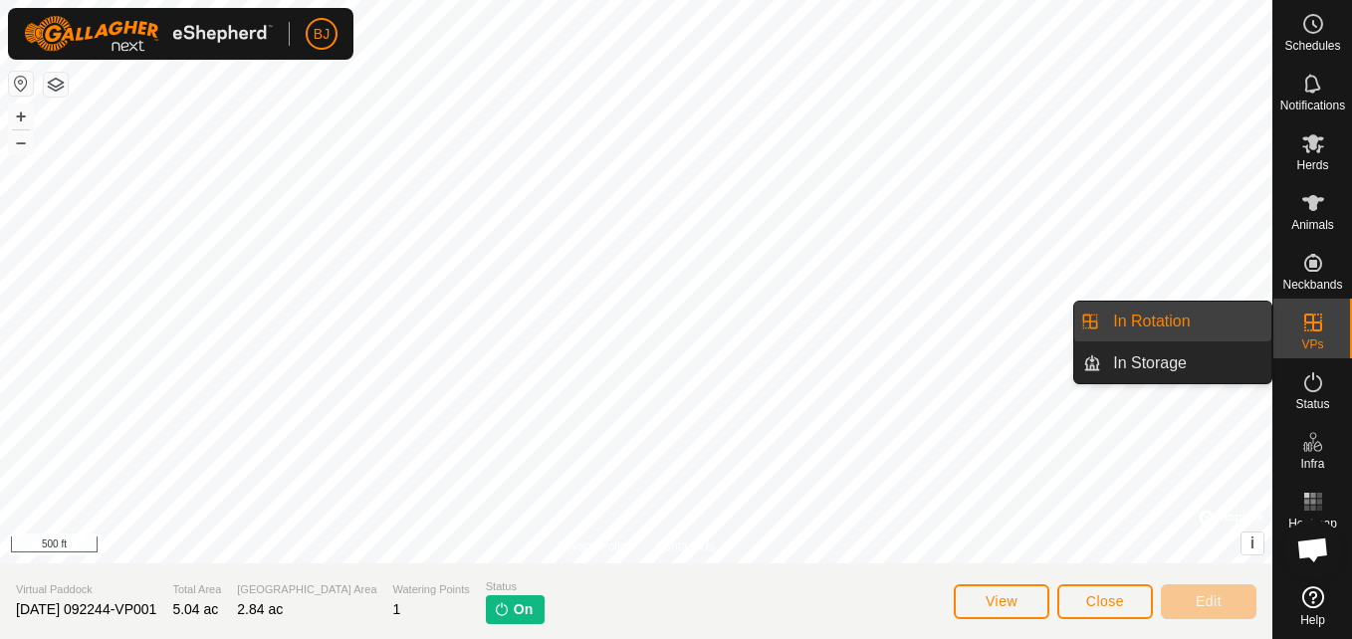
click at [1287, 349] on div "VPs" at bounding box center [1313, 329] width 79 height 60
click at [1232, 330] on link "In Rotation" at bounding box center [1186, 322] width 170 height 40
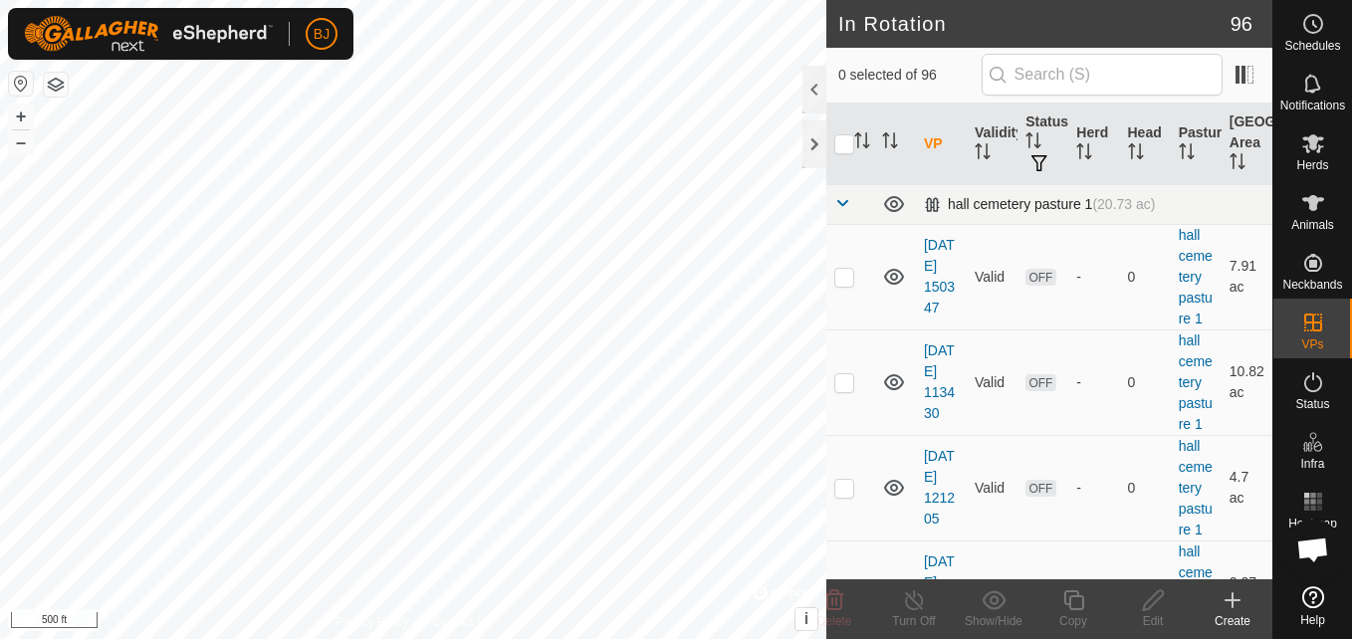
click at [1076, 219] on td "hall cemetery pasture 1 (20.73 ac)" at bounding box center [1094, 204] width 357 height 40
checkbox input "true"
checkbox input "false"
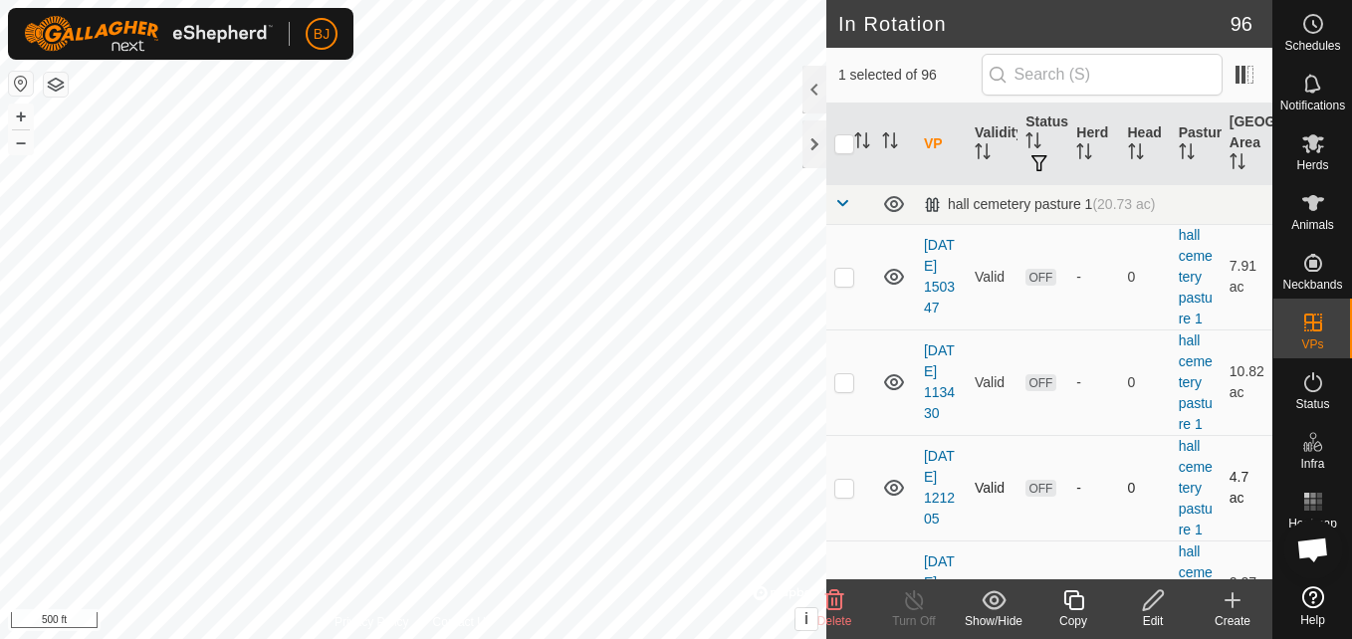
checkbox input "true"
click at [922, 617] on div "Turn Off" at bounding box center [914, 621] width 80 height 18
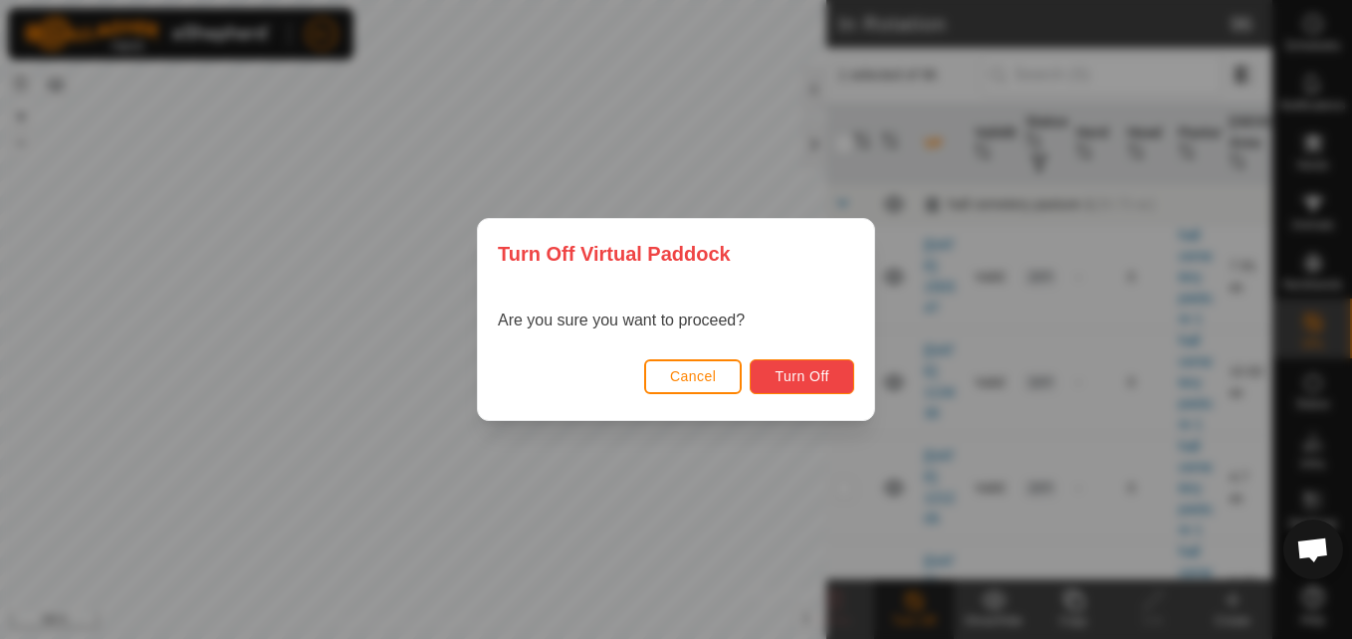
click at [784, 374] on span "Turn Off" at bounding box center [802, 376] width 55 height 16
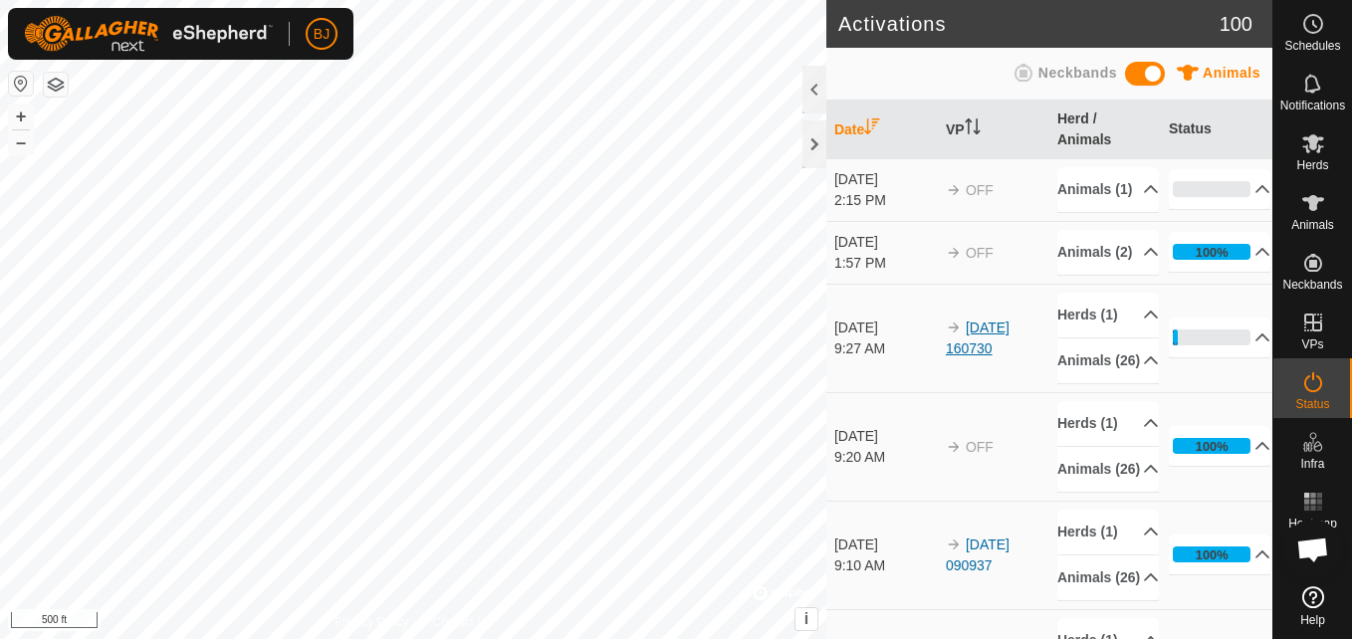
click at [979, 357] on link "[DATE] 160730" at bounding box center [978, 338] width 64 height 37
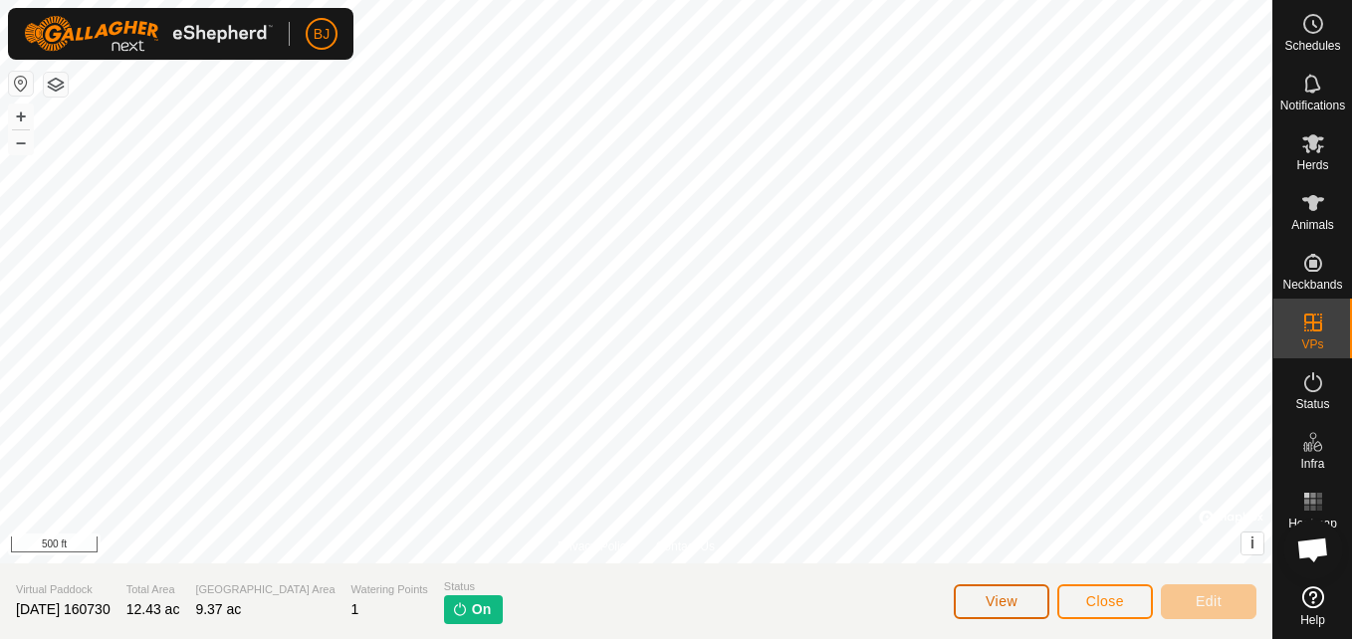
click at [982, 608] on button "View" at bounding box center [1002, 602] width 96 height 35
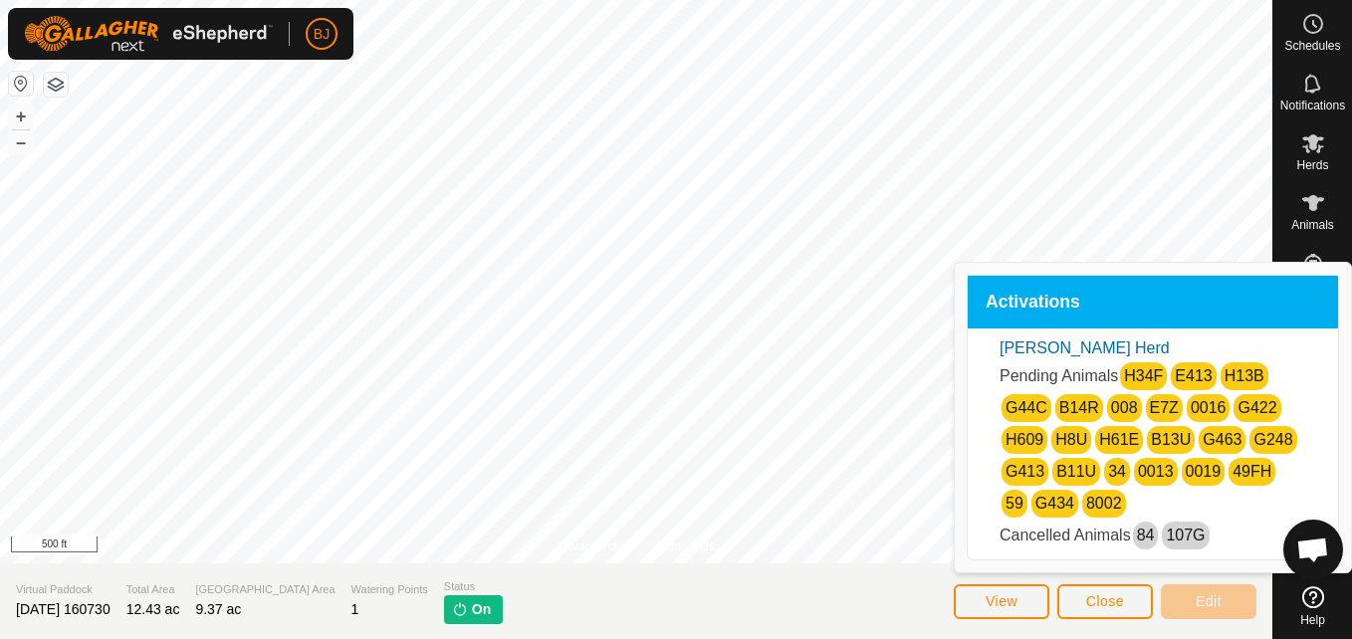
click at [1036, 506] on link "G434" at bounding box center [1055, 503] width 39 height 17
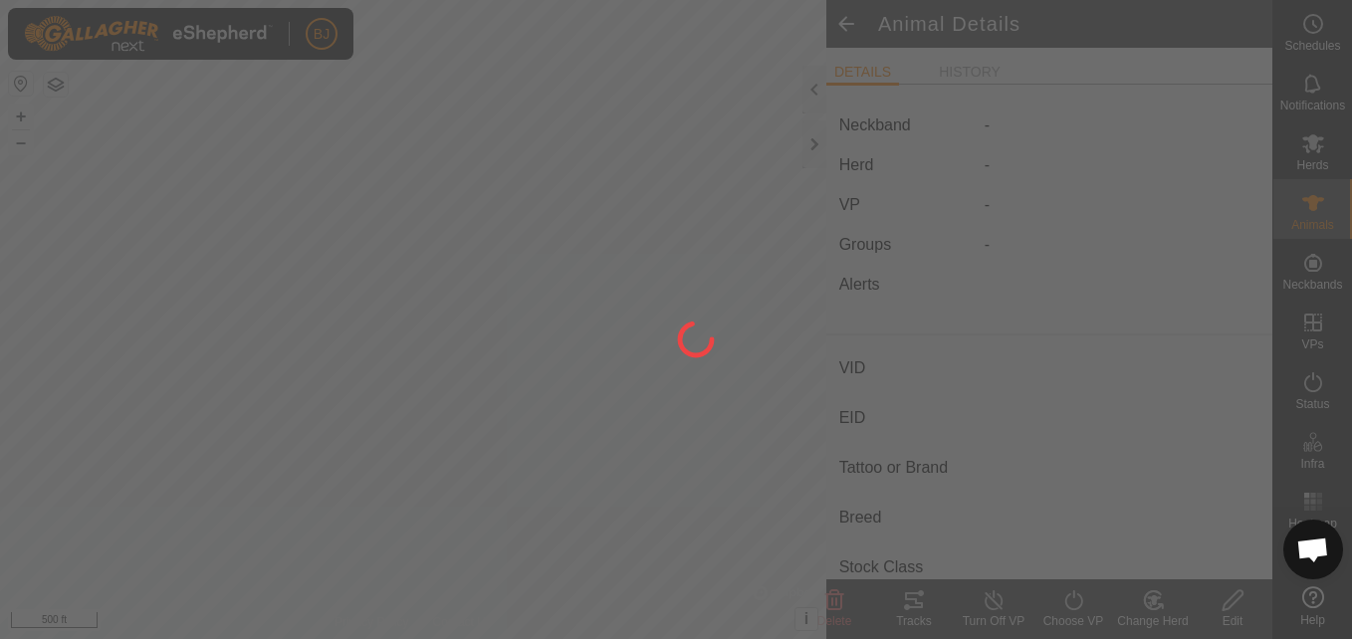
type input "G434"
type input "-"
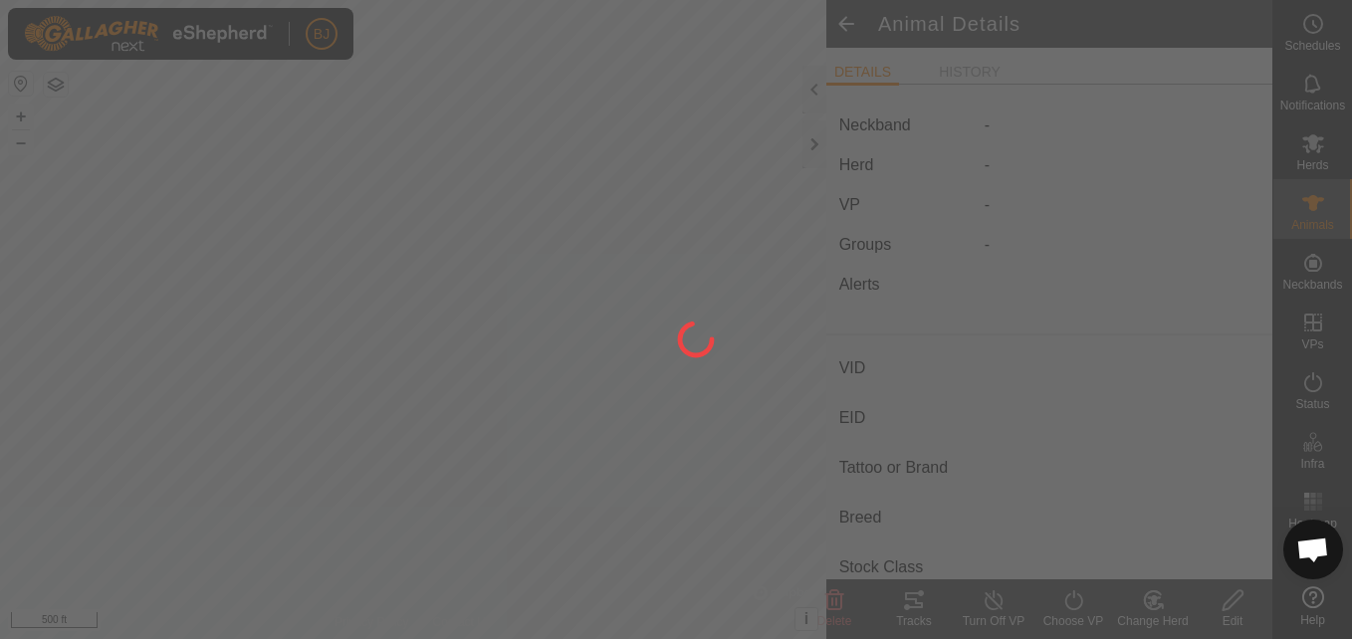
type input "0 kg"
type input "-"
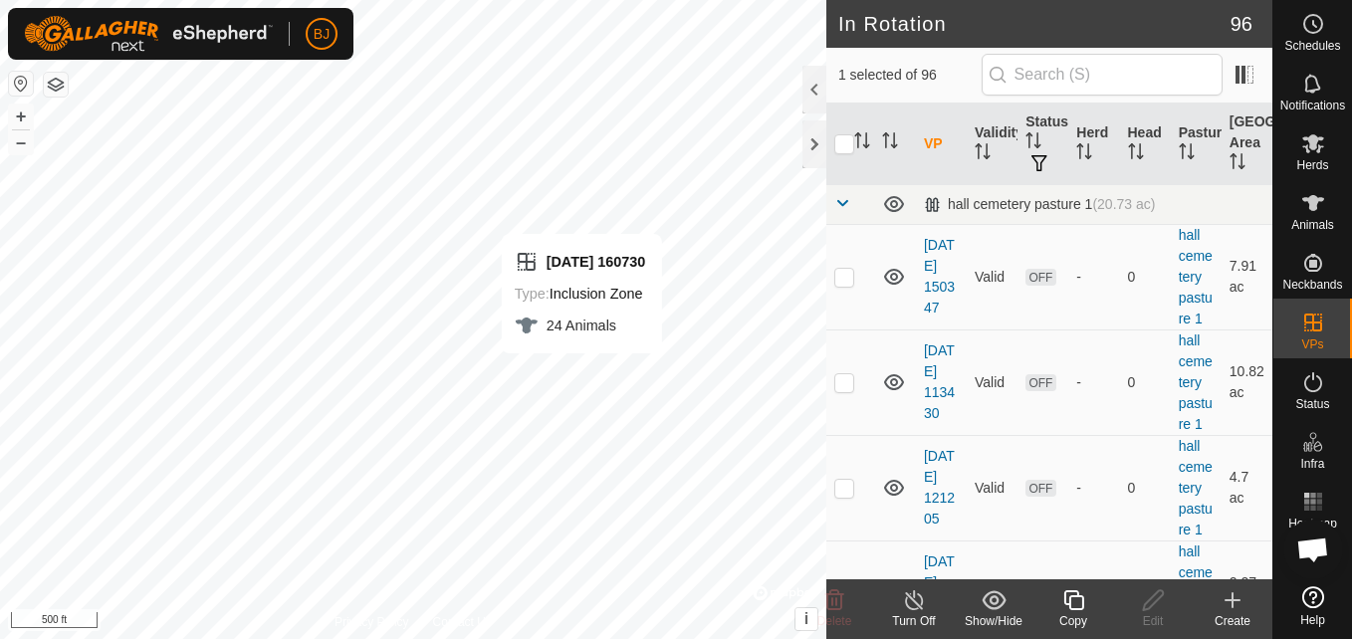
checkbox input "false"
checkbox input "true"
click at [26, 120] on button "+" at bounding box center [21, 117] width 24 height 24
click at [20, 115] on button "+" at bounding box center [21, 117] width 24 height 24
checkbox input "false"
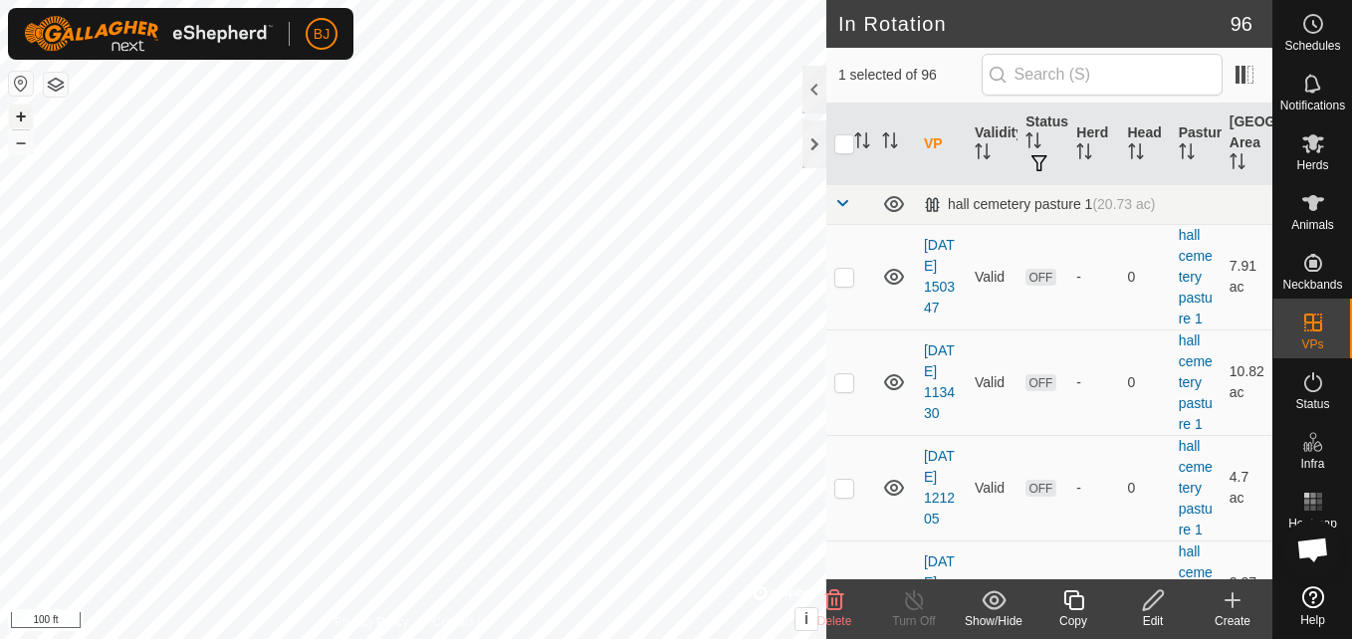
checkbox input "true"
checkbox input "false"
click at [1157, 606] on icon at bounding box center [1153, 601] width 25 height 24
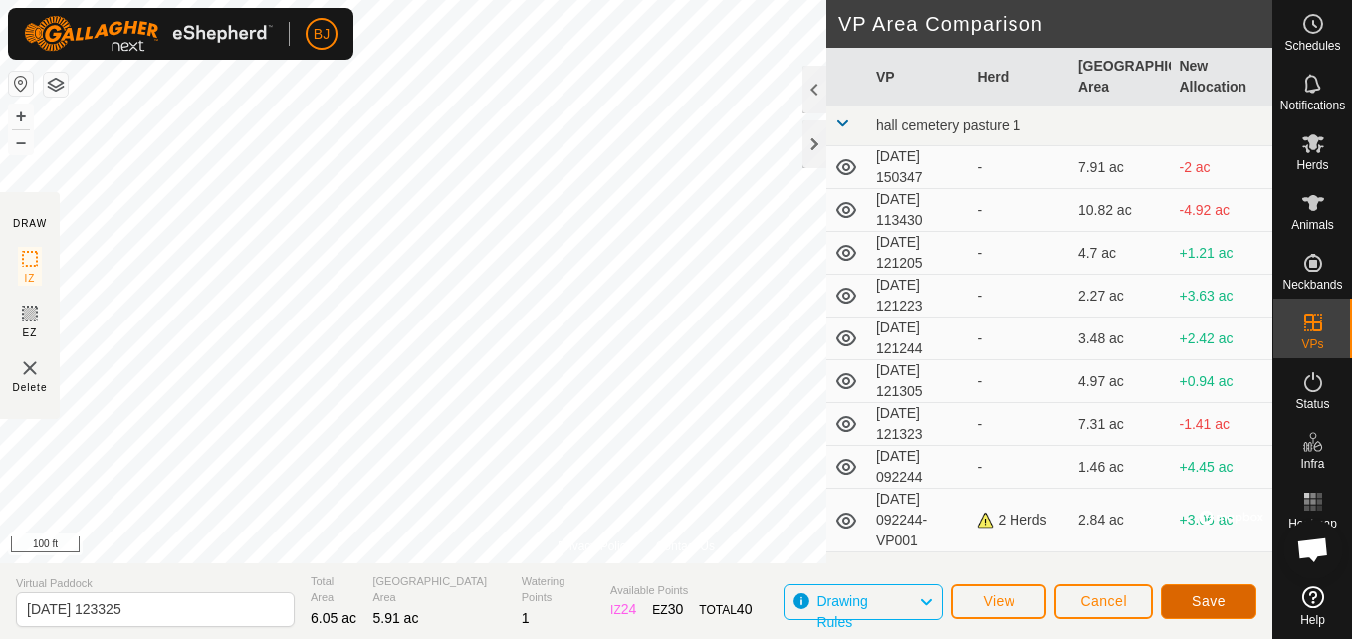
click at [1214, 605] on span "Save" at bounding box center [1209, 602] width 34 height 16
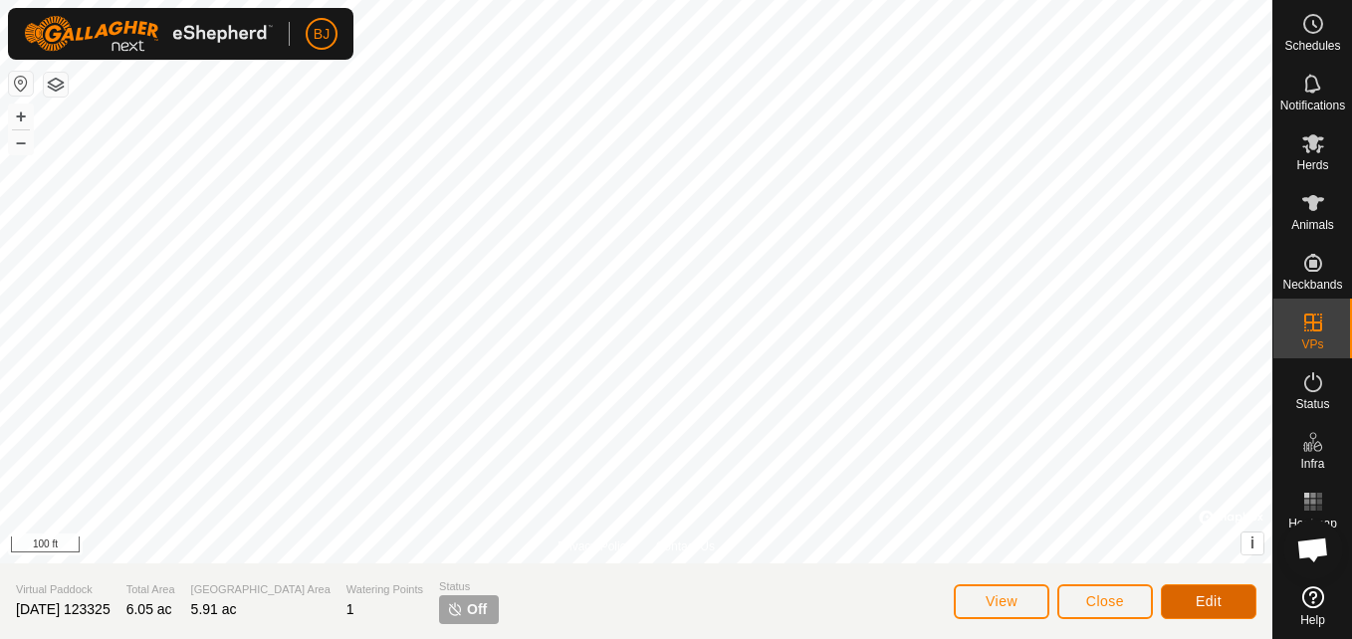
click at [1224, 600] on button "Edit" at bounding box center [1209, 602] width 96 height 35
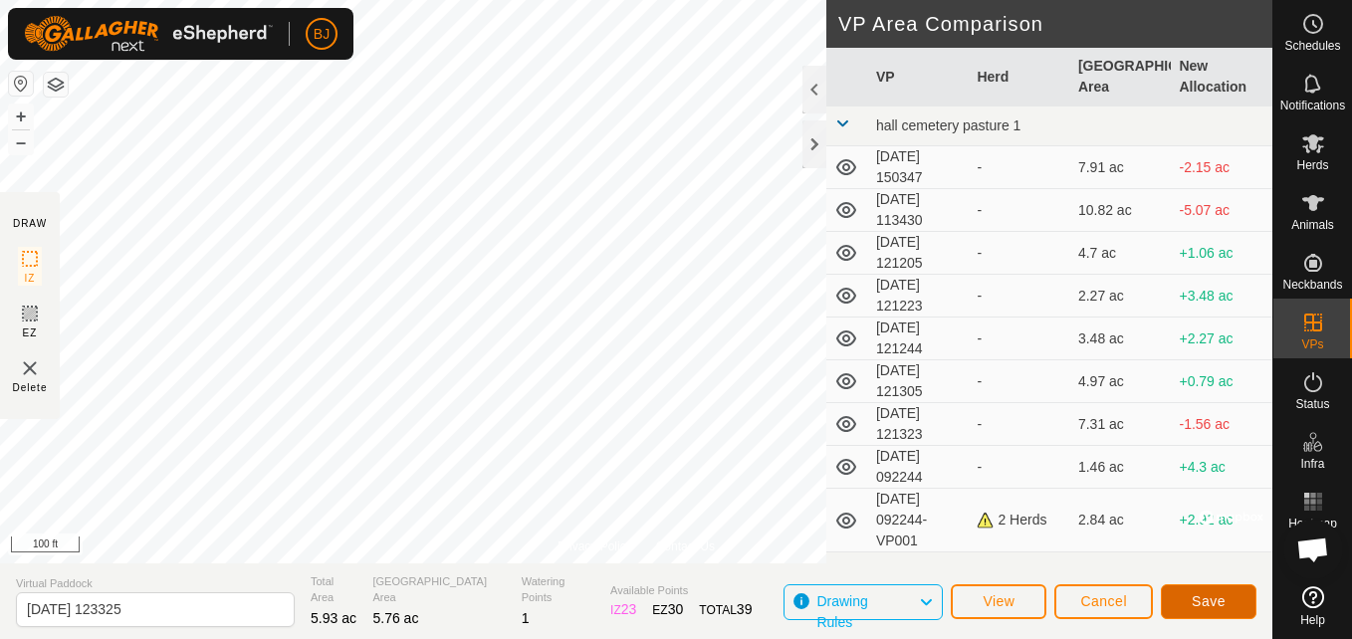
click at [1216, 592] on button "Save" at bounding box center [1209, 602] width 96 height 35
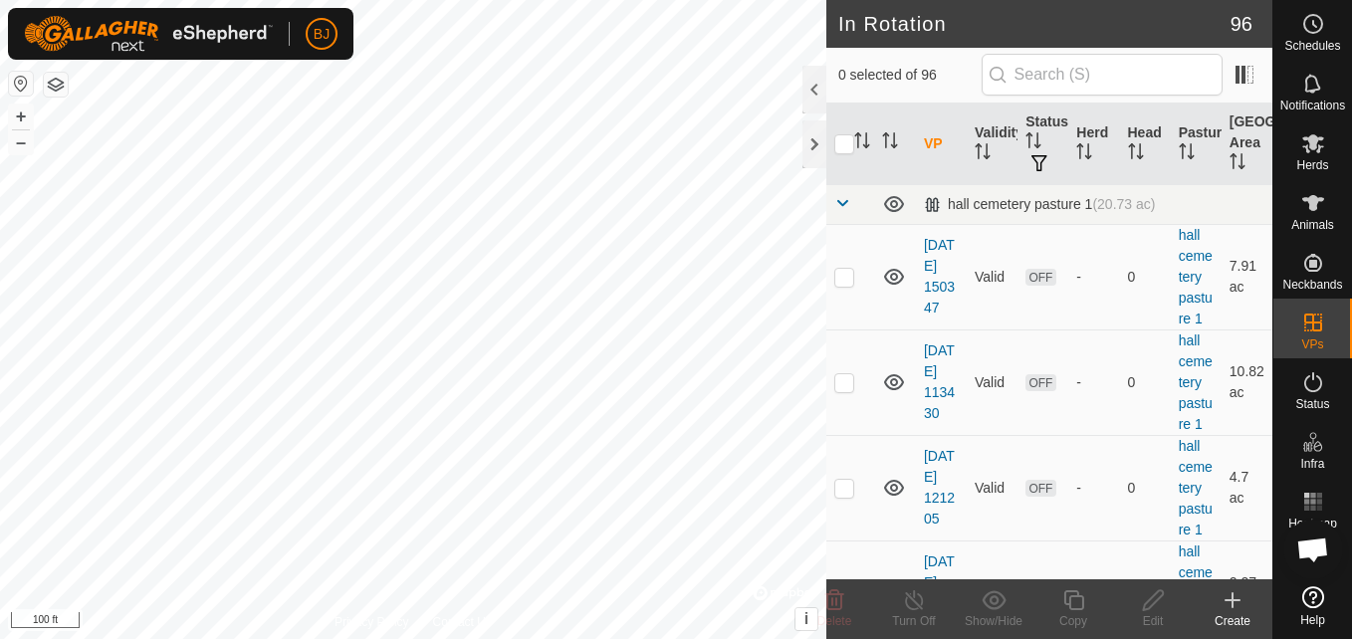
checkbox input "true"
checkbox input "false"
checkbox input "true"
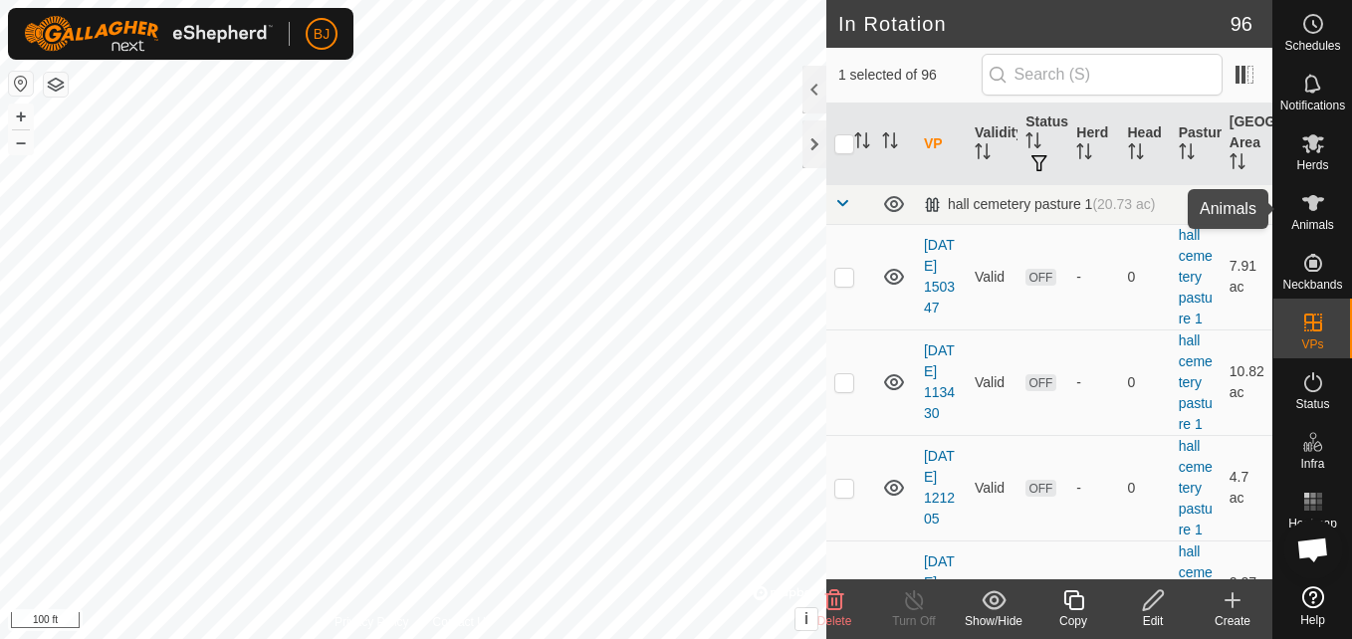
click at [1308, 205] on icon at bounding box center [1314, 203] width 24 height 24
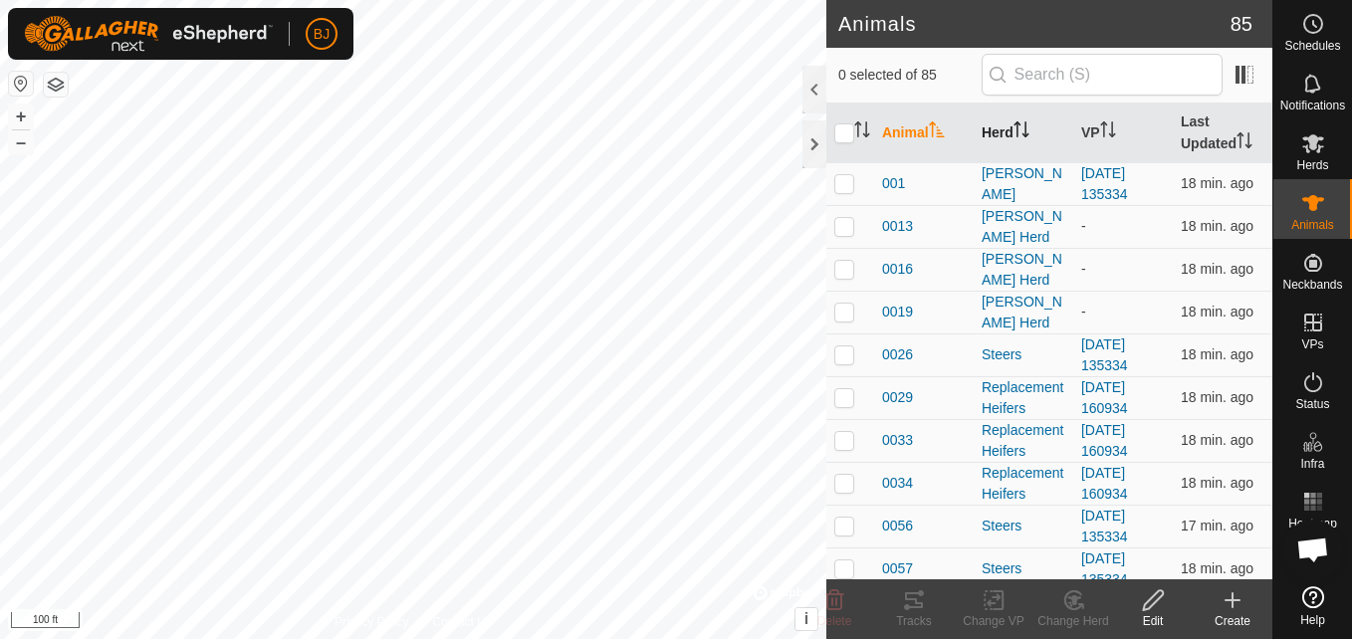
click at [1005, 134] on th "Herd" at bounding box center [1024, 134] width 100 height 60
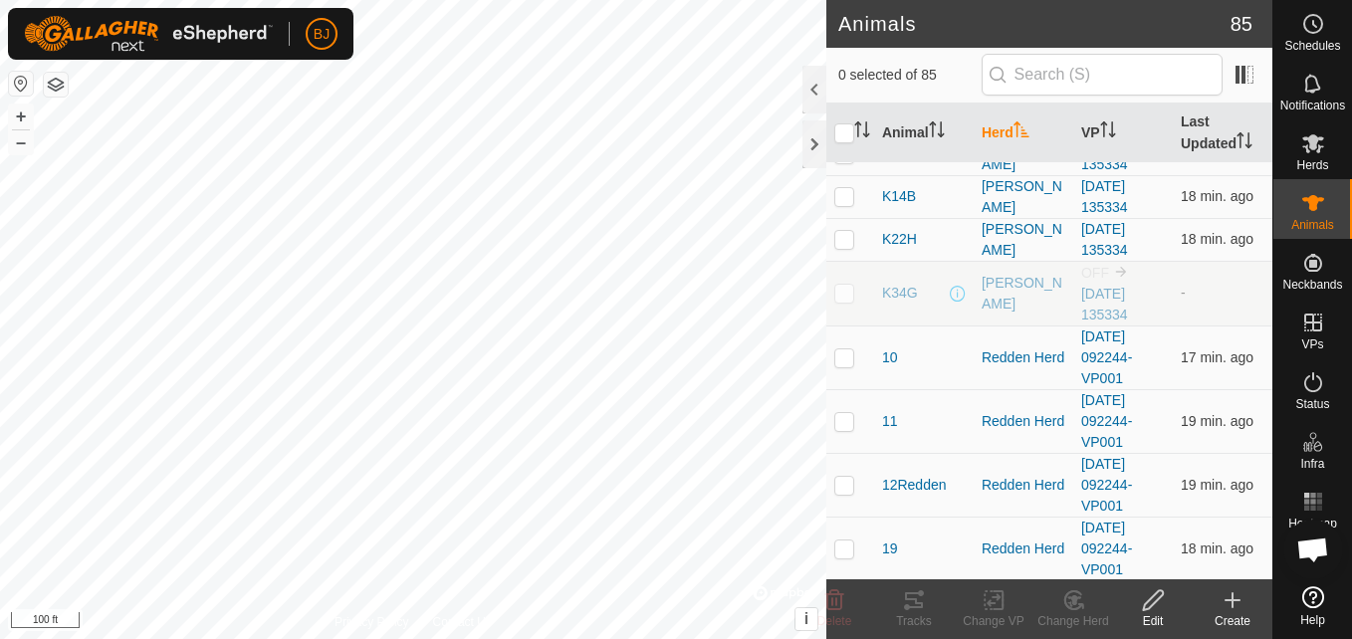
scroll to position [1182, 0]
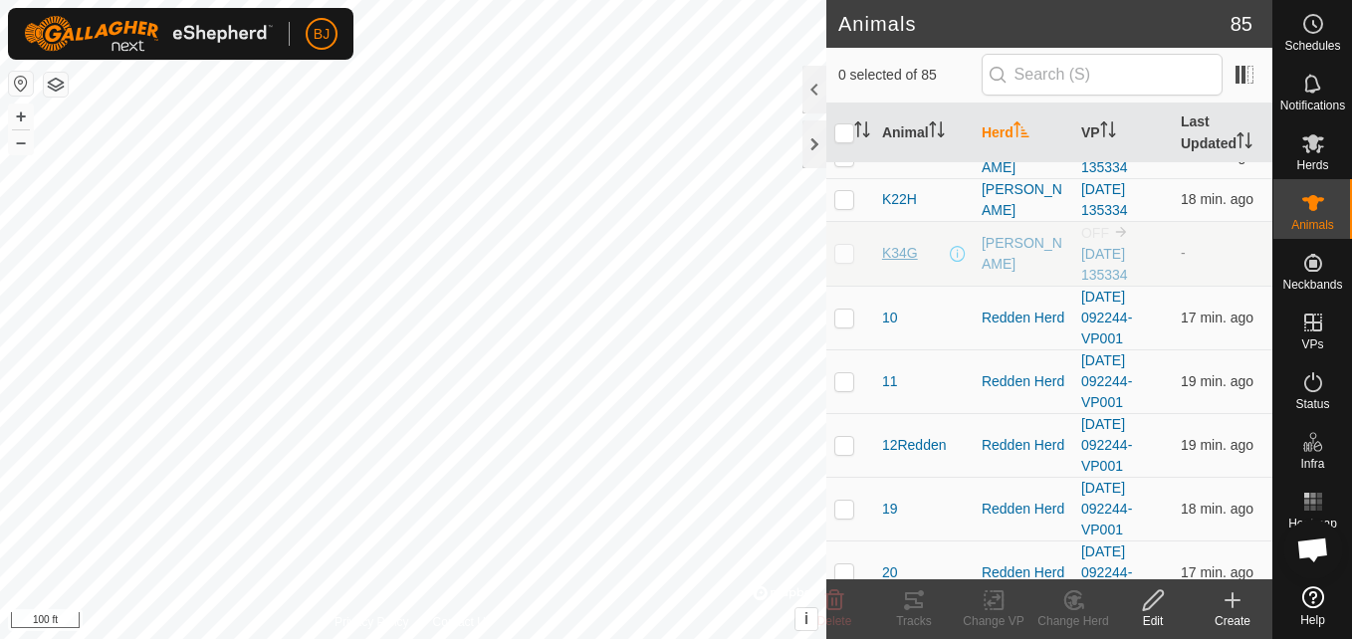
click at [897, 249] on span "K34G" at bounding box center [900, 253] width 36 height 21
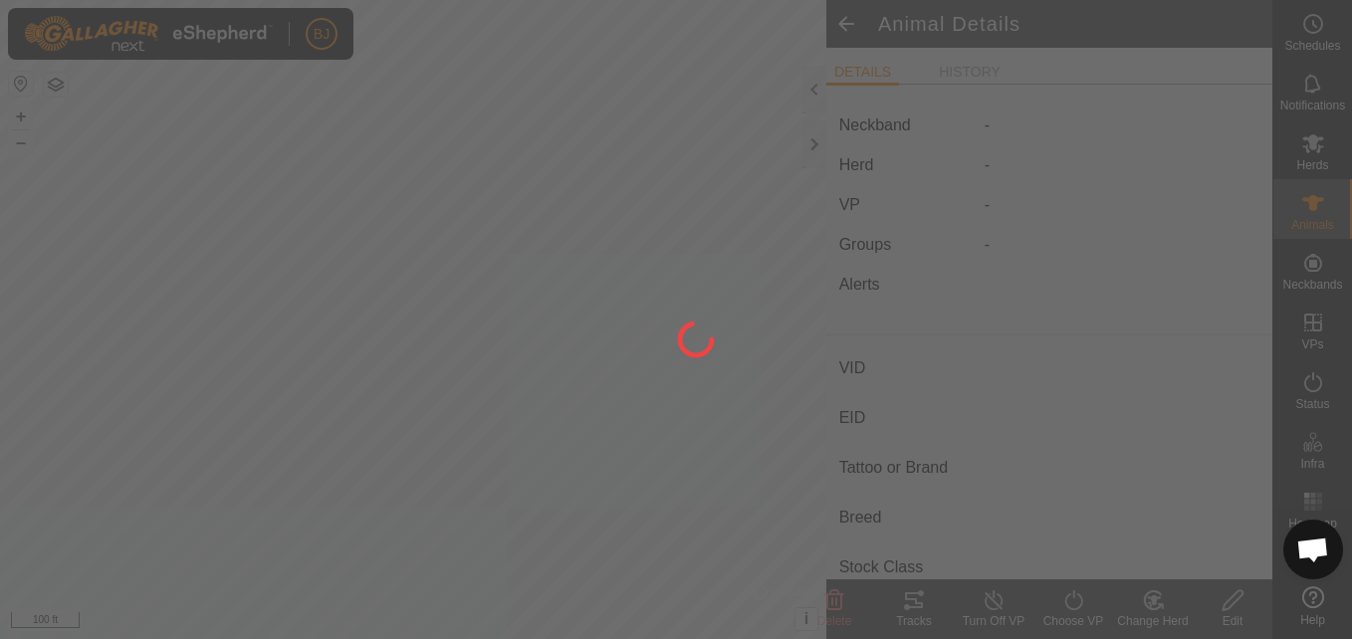
type input "K34G"
type input "-"
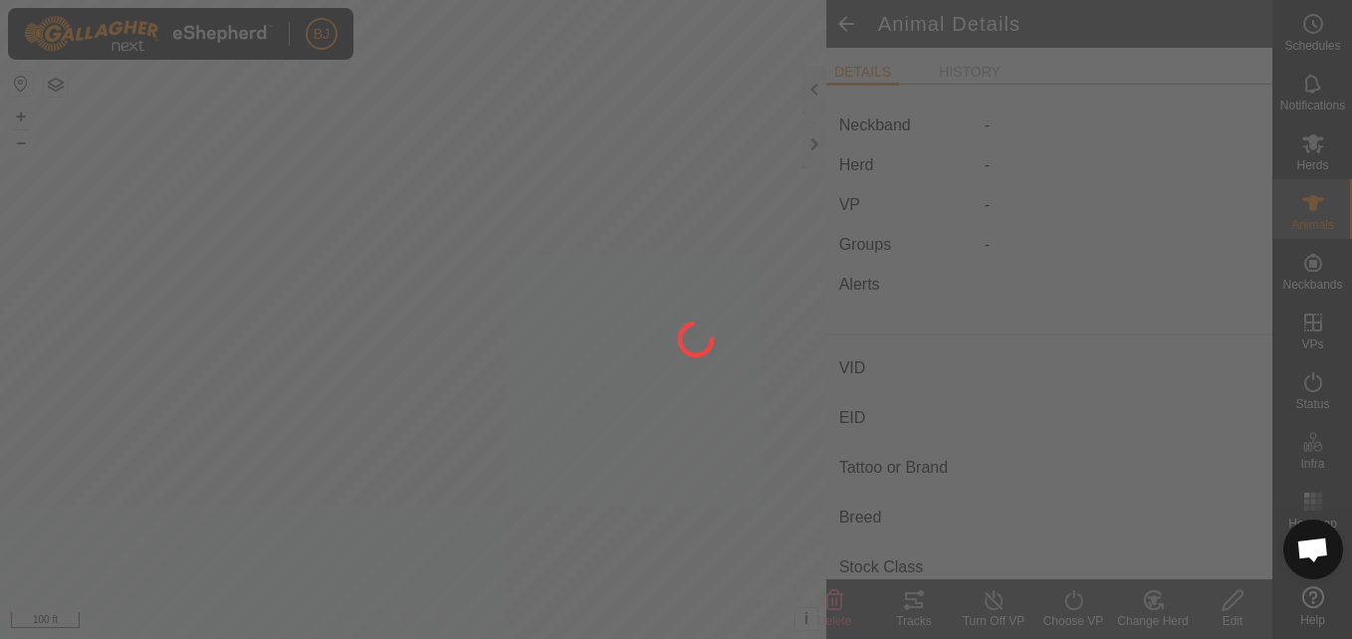
type input "0 kg"
type input "-"
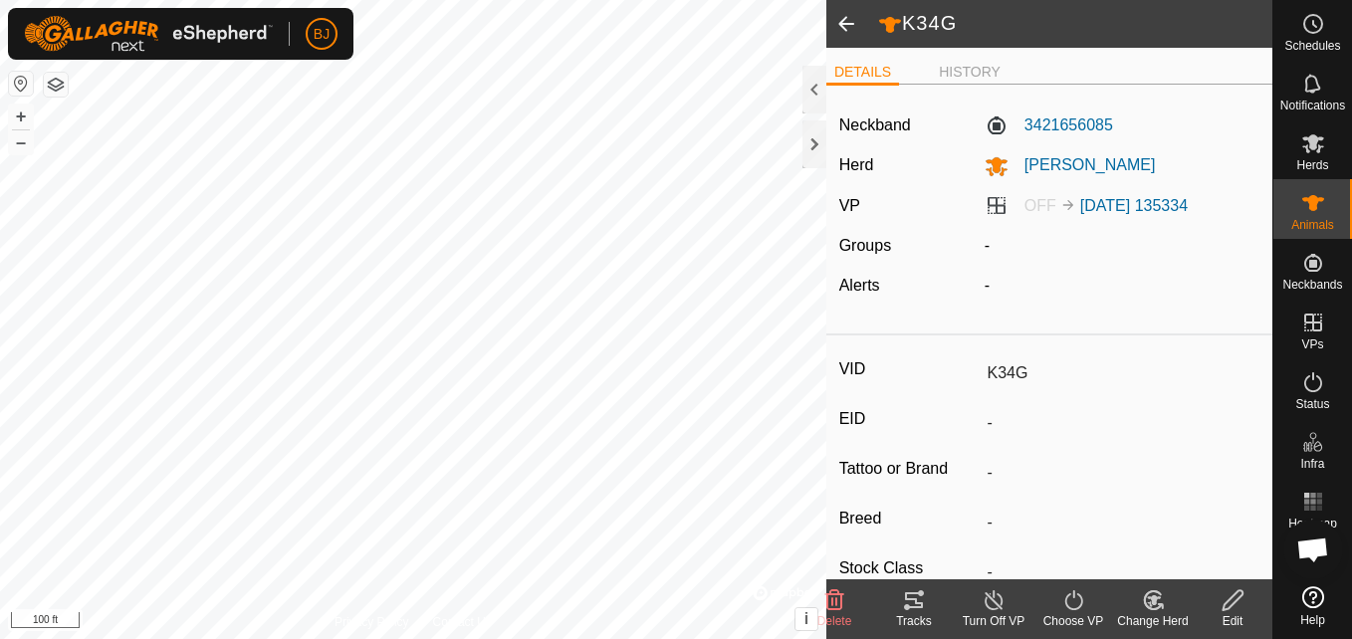
click at [1037, 204] on span "OFF" at bounding box center [1041, 205] width 32 height 17
click at [1075, 601] on icon at bounding box center [1074, 601] width 25 height 24
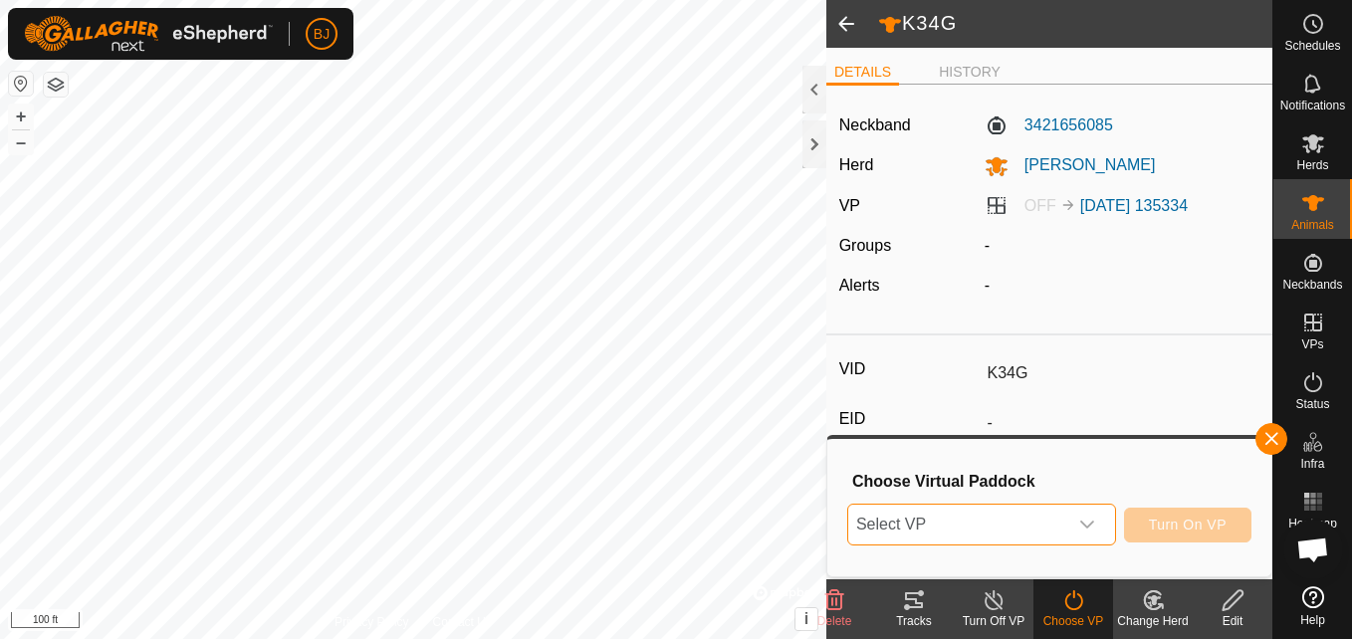
click at [1037, 521] on span "Select VP" at bounding box center [957, 525] width 219 height 40
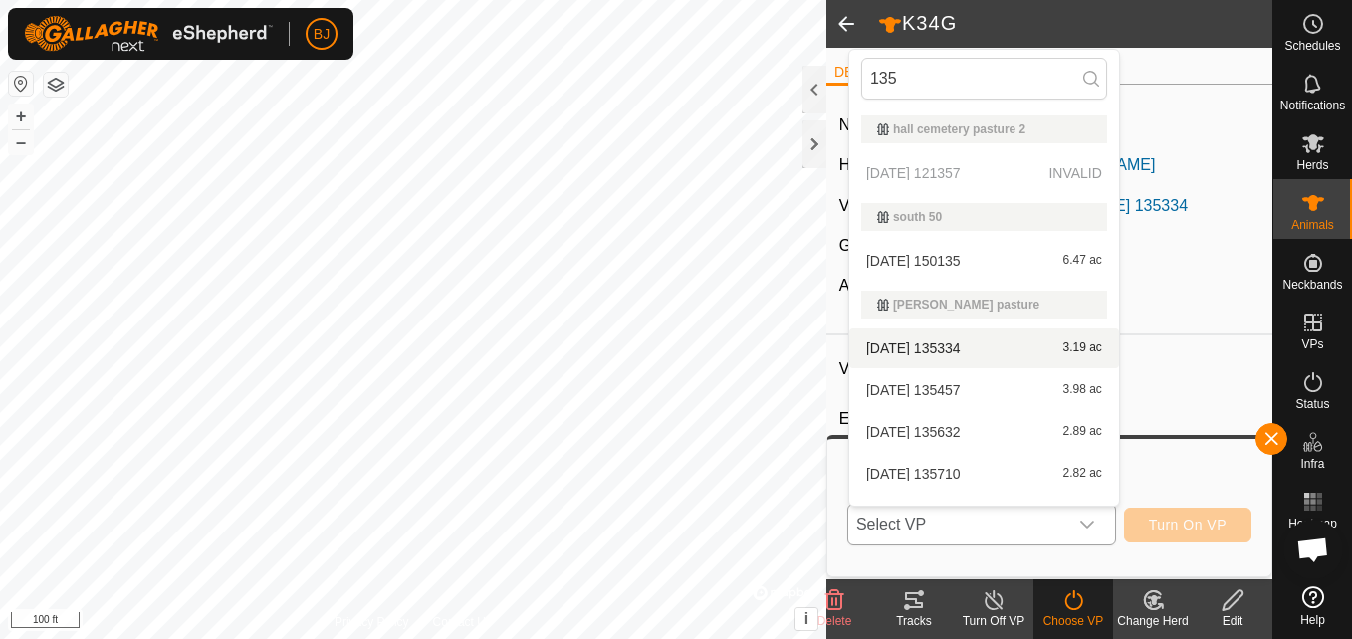
type input "135"
click at [929, 348] on li "2025-09-10 135334 3.19 ac" at bounding box center [984, 349] width 270 height 40
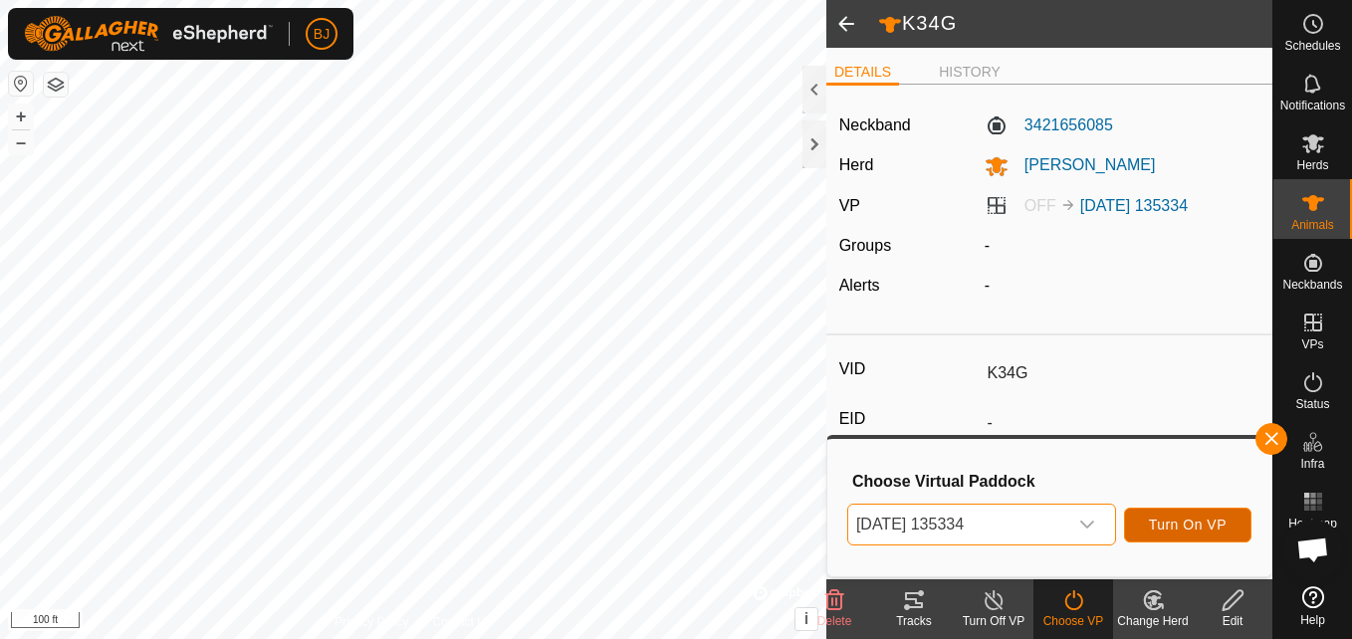
click at [1150, 522] on button "Turn On VP" at bounding box center [1187, 525] width 127 height 35
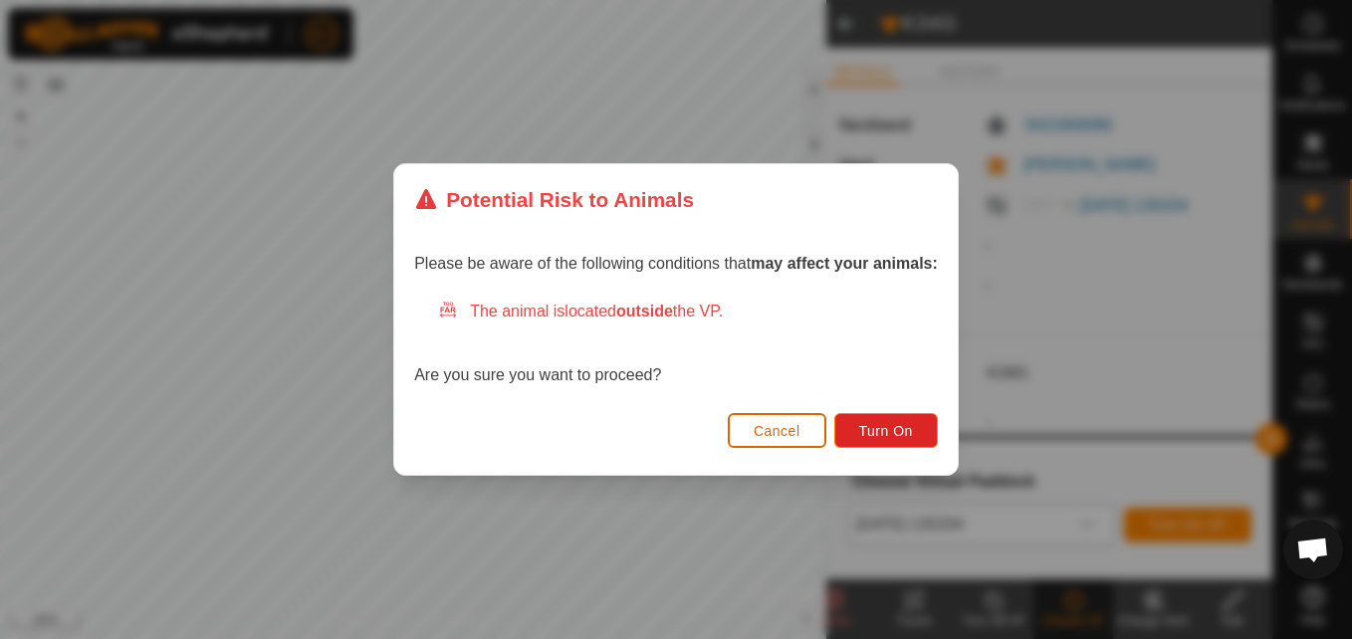
click at [787, 434] on span "Cancel" at bounding box center [777, 431] width 47 height 16
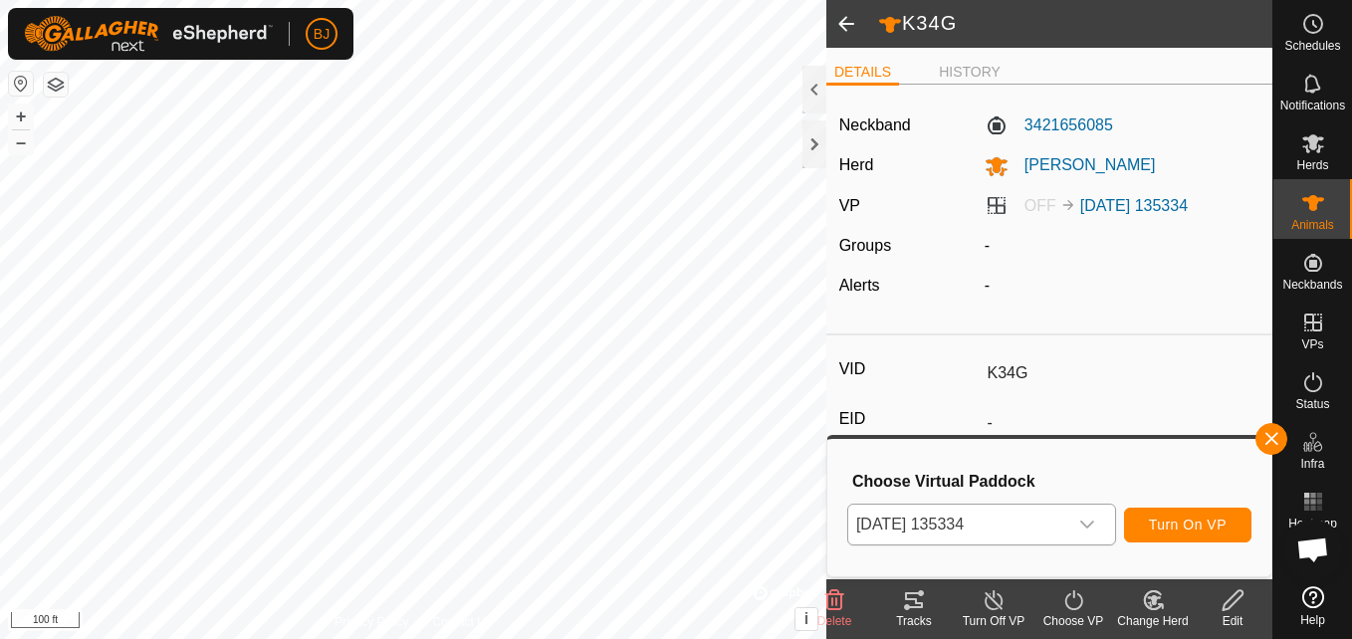
click at [912, 609] on icon at bounding box center [914, 601] width 24 height 24
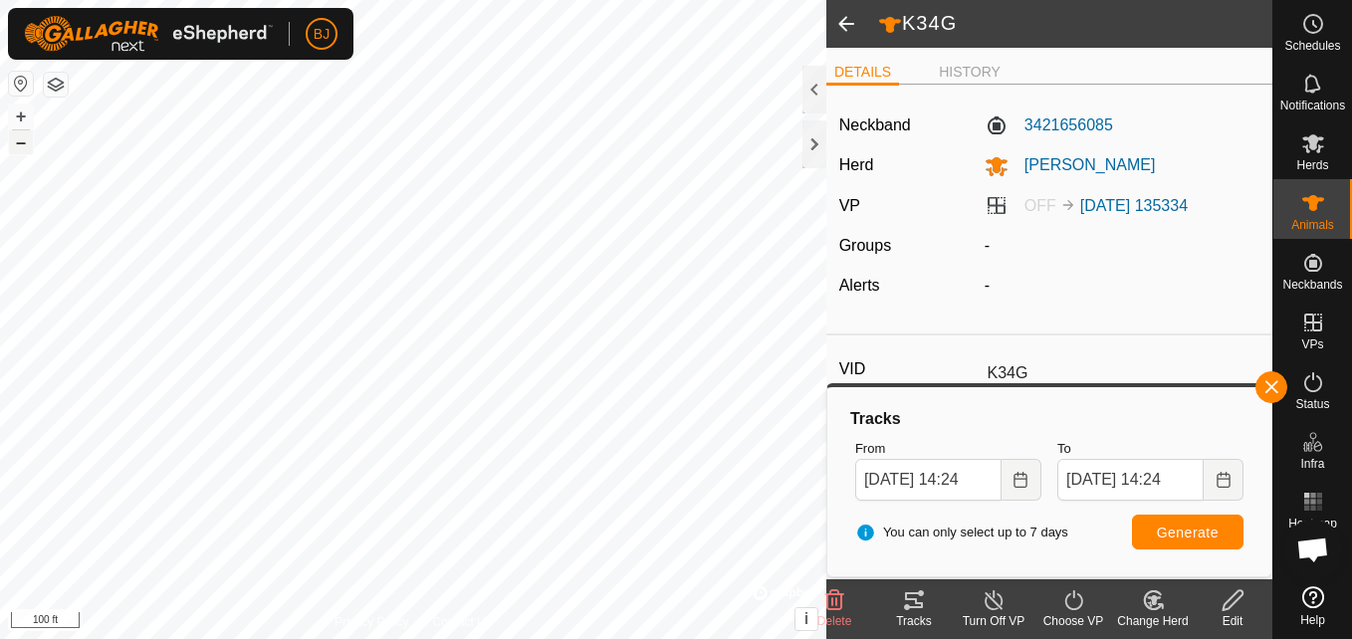
click at [22, 144] on button "–" at bounding box center [21, 142] width 24 height 24
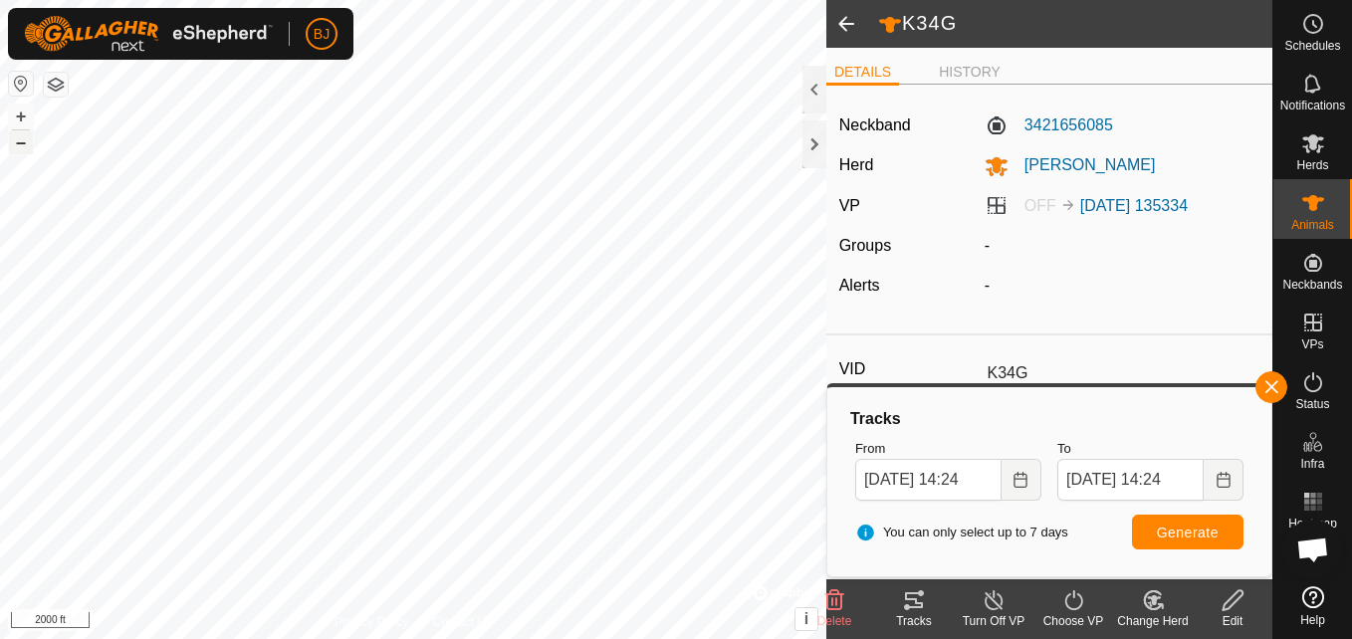
click at [22, 144] on button "–" at bounding box center [21, 142] width 24 height 24
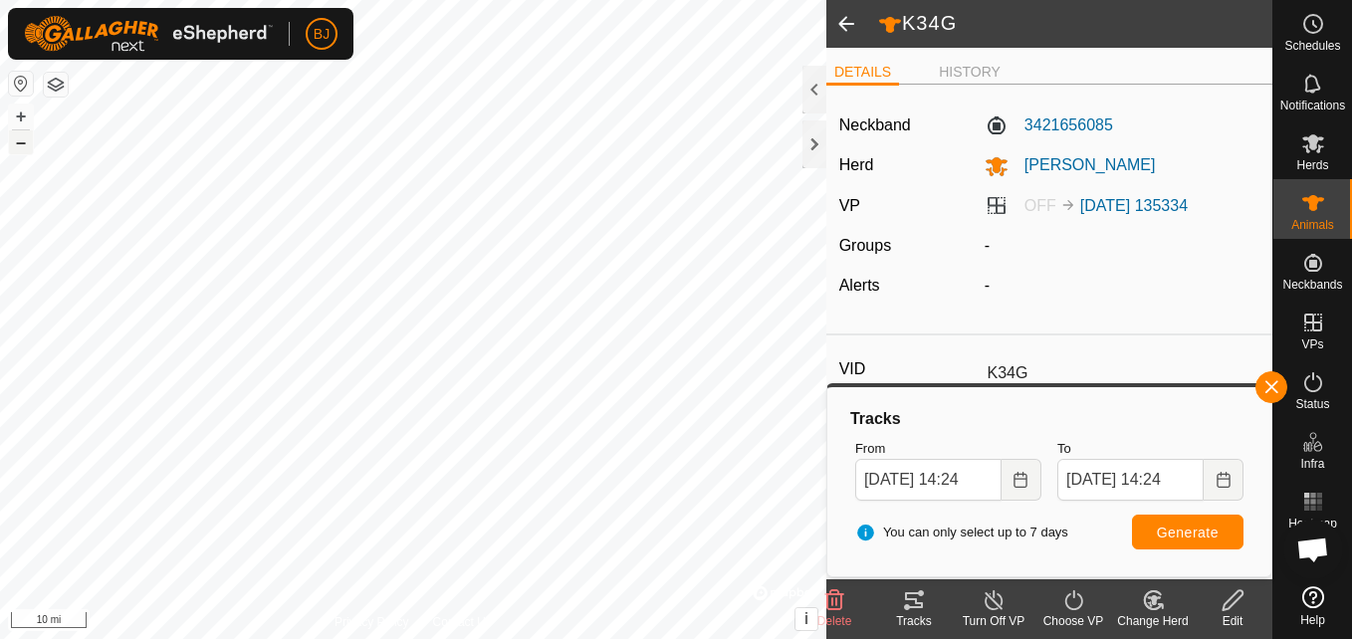
click at [22, 144] on button "–" at bounding box center [21, 142] width 24 height 24
click at [20, 143] on button "–" at bounding box center [21, 142] width 24 height 24
click at [23, 117] on button "+" at bounding box center [21, 117] width 24 height 24
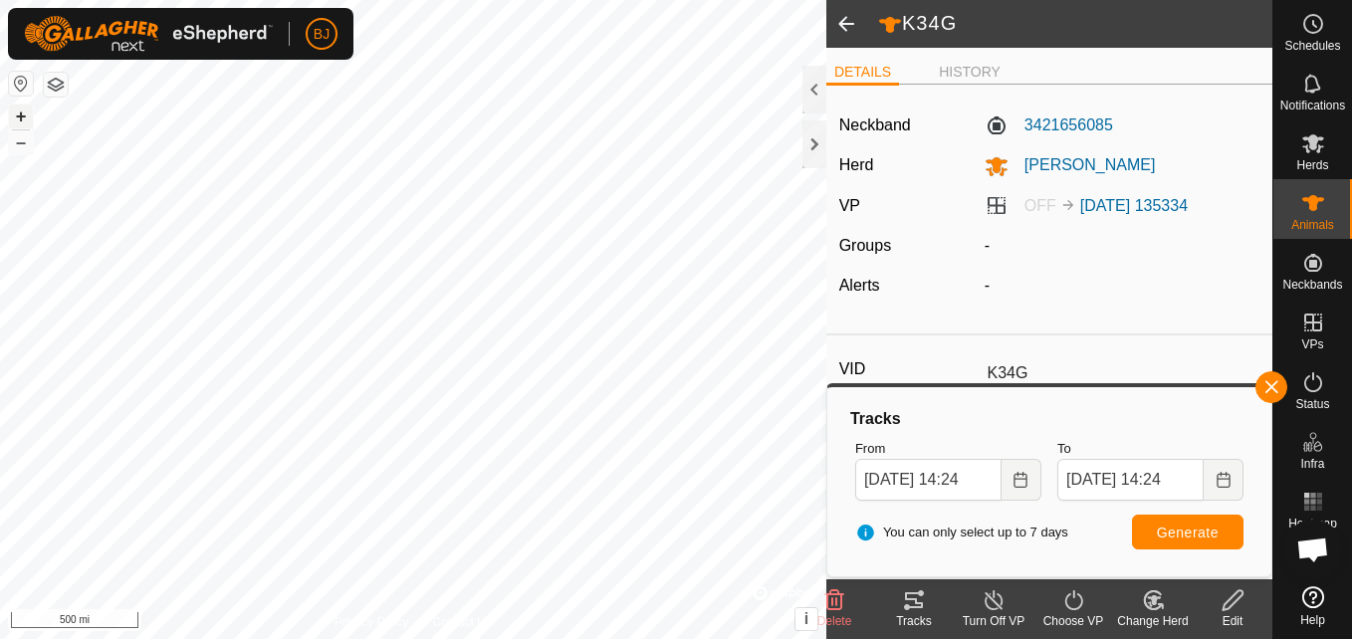
click at [23, 117] on button "+" at bounding box center [21, 117] width 24 height 24
click at [12, 114] on button "+" at bounding box center [21, 117] width 24 height 24
click at [455, 0] on html "BJ Schedules Notifications Herds Animals Neckbands VPs Status Infra Heatmap Hel…" at bounding box center [676, 319] width 1352 height 639
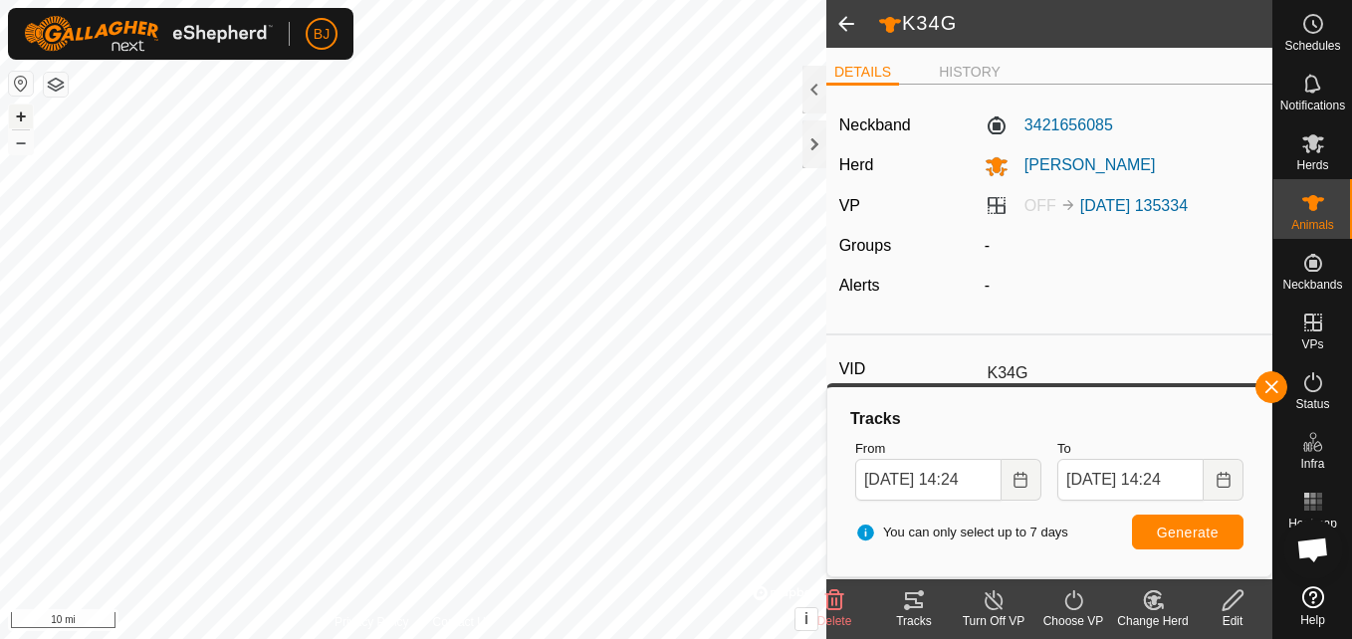
click at [14, 117] on button "+" at bounding box center [21, 117] width 24 height 24
click at [23, 115] on button "+" at bounding box center [21, 117] width 24 height 24
click at [16, 118] on button "+" at bounding box center [21, 117] width 24 height 24
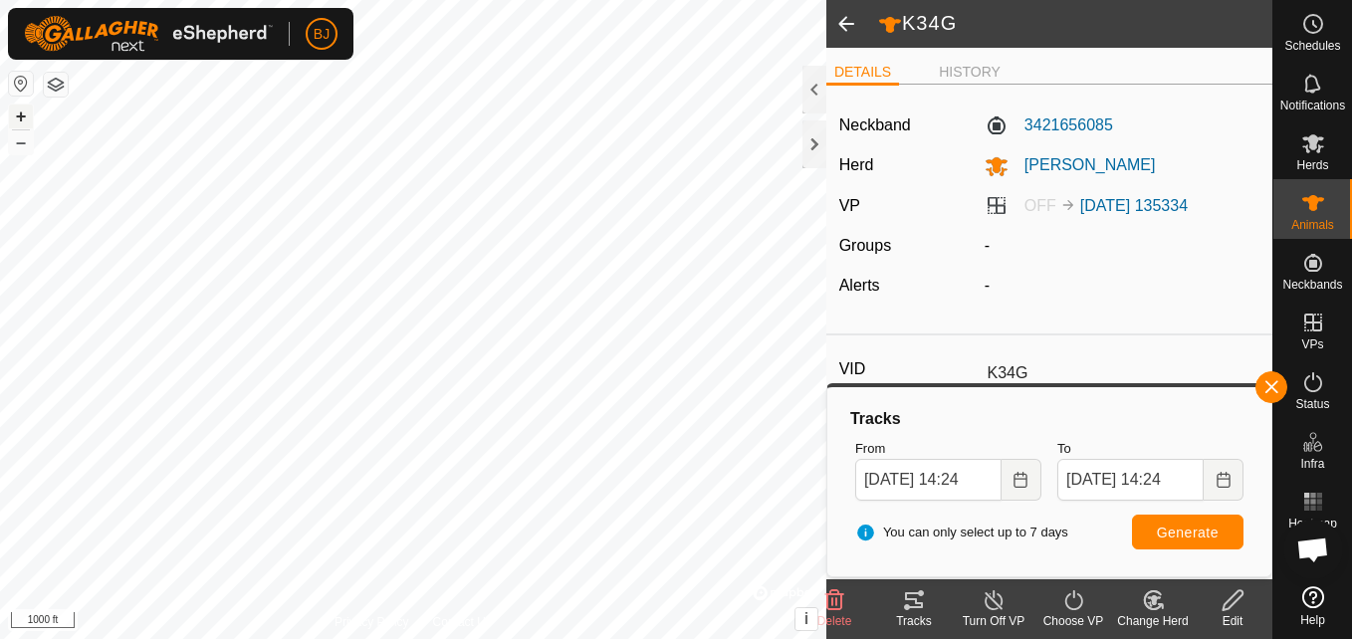
click at [18, 116] on button "+" at bounding box center [21, 117] width 24 height 24
click at [25, 114] on button "+" at bounding box center [21, 117] width 24 height 24
click at [23, 117] on button "+" at bounding box center [21, 117] width 24 height 24
click at [23, 120] on button "+" at bounding box center [21, 117] width 24 height 24
click at [19, 116] on button "+" at bounding box center [21, 117] width 24 height 24
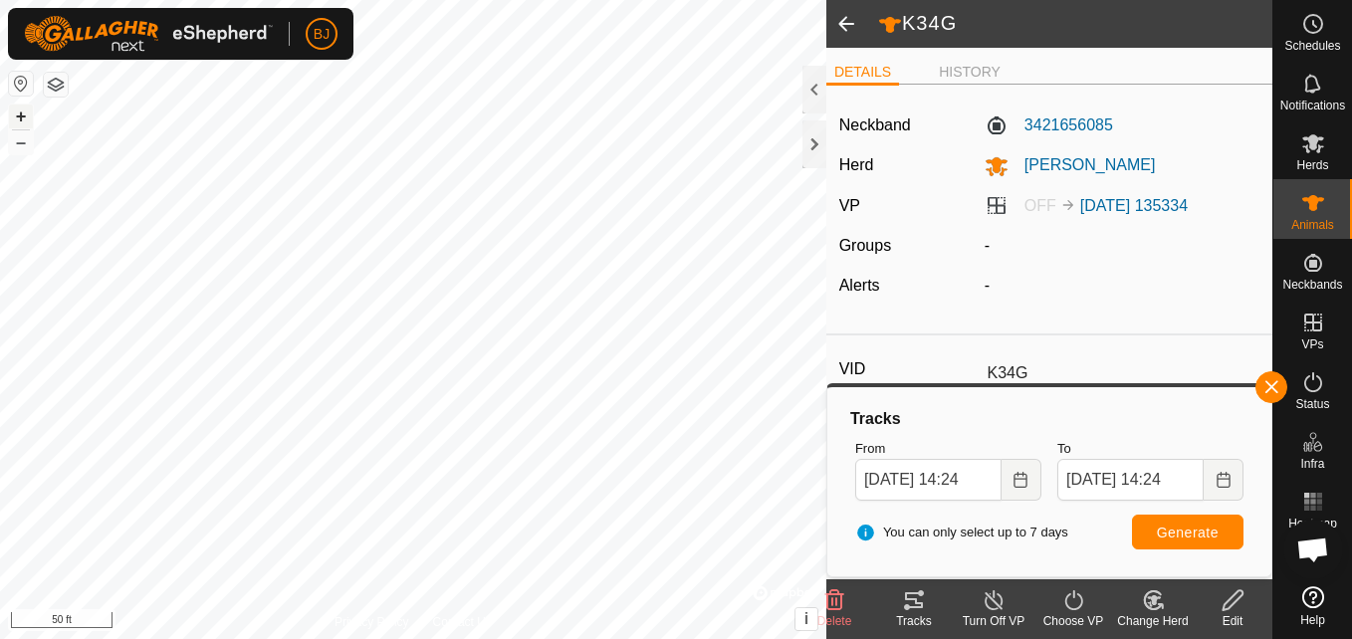
click at [20, 117] on button "+" at bounding box center [21, 117] width 24 height 24
click at [17, 115] on button "+" at bounding box center [21, 117] width 24 height 24
click at [29, 117] on button "+" at bounding box center [21, 117] width 24 height 24
click at [29, 121] on button "+" at bounding box center [21, 117] width 24 height 24
click at [19, 147] on button "–" at bounding box center [21, 142] width 24 height 24
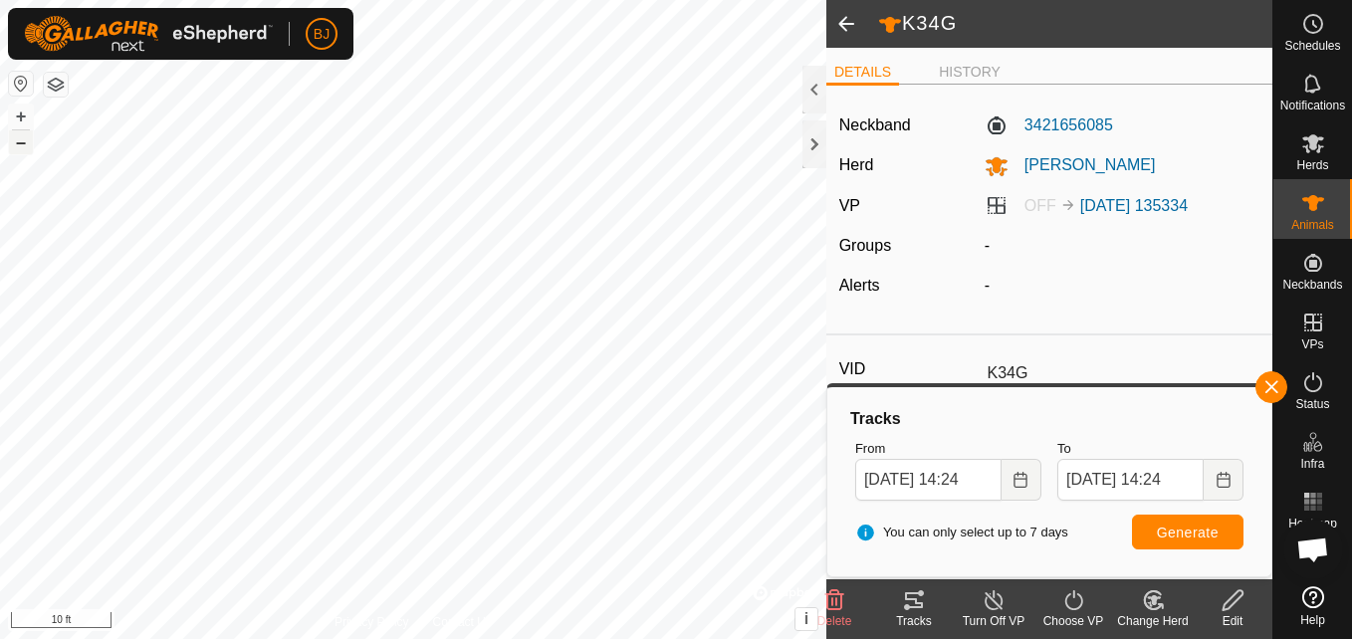
click at [19, 147] on button "–" at bounding box center [21, 142] width 24 height 24
click at [18, 152] on button "–" at bounding box center [21, 142] width 24 height 24
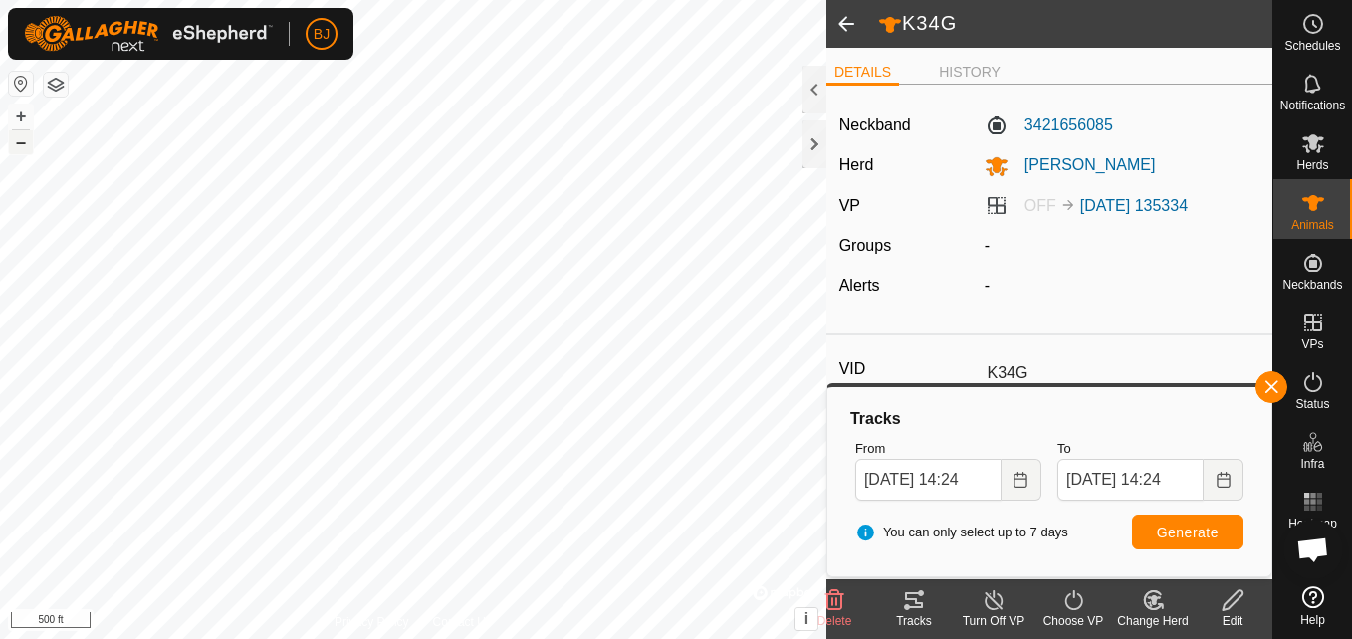
click at [19, 143] on button "–" at bounding box center [21, 142] width 24 height 24
click at [1194, 519] on button "Generate" at bounding box center [1188, 532] width 112 height 35
click at [1054, 596] on turn-on-svg-icon at bounding box center [1074, 601] width 80 height 24
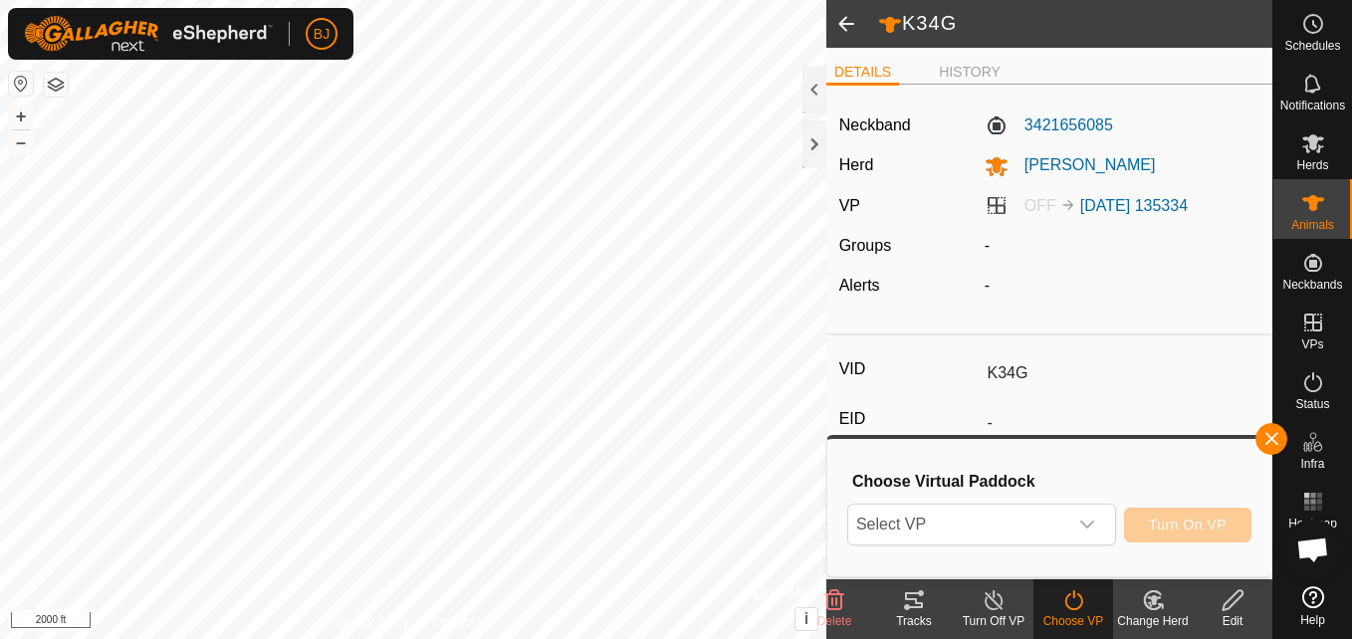
click at [1058, 503] on div "Select VP Turn On VP" at bounding box center [1049, 525] width 404 height 48
click at [1034, 536] on span "Select VP" at bounding box center [957, 525] width 219 height 40
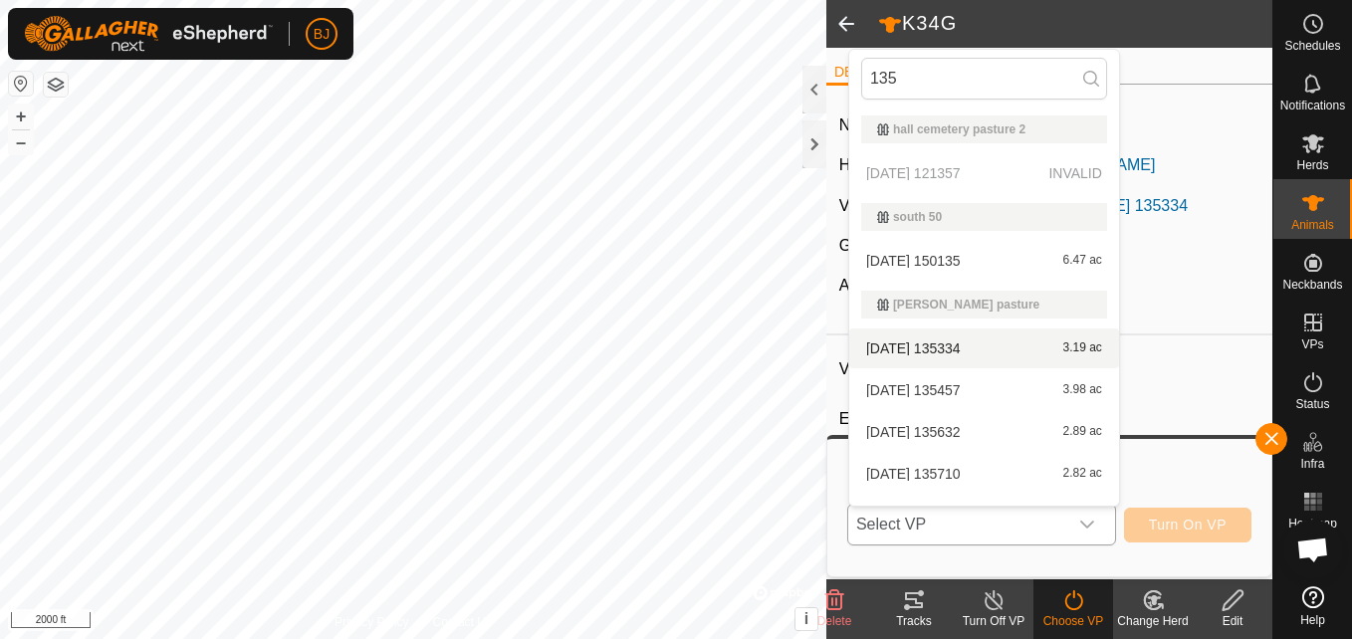
type input "135"
click at [940, 346] on li "2025-09-10 135334 3.19 ac" at bounding box center [984, 349] width 270 height 40
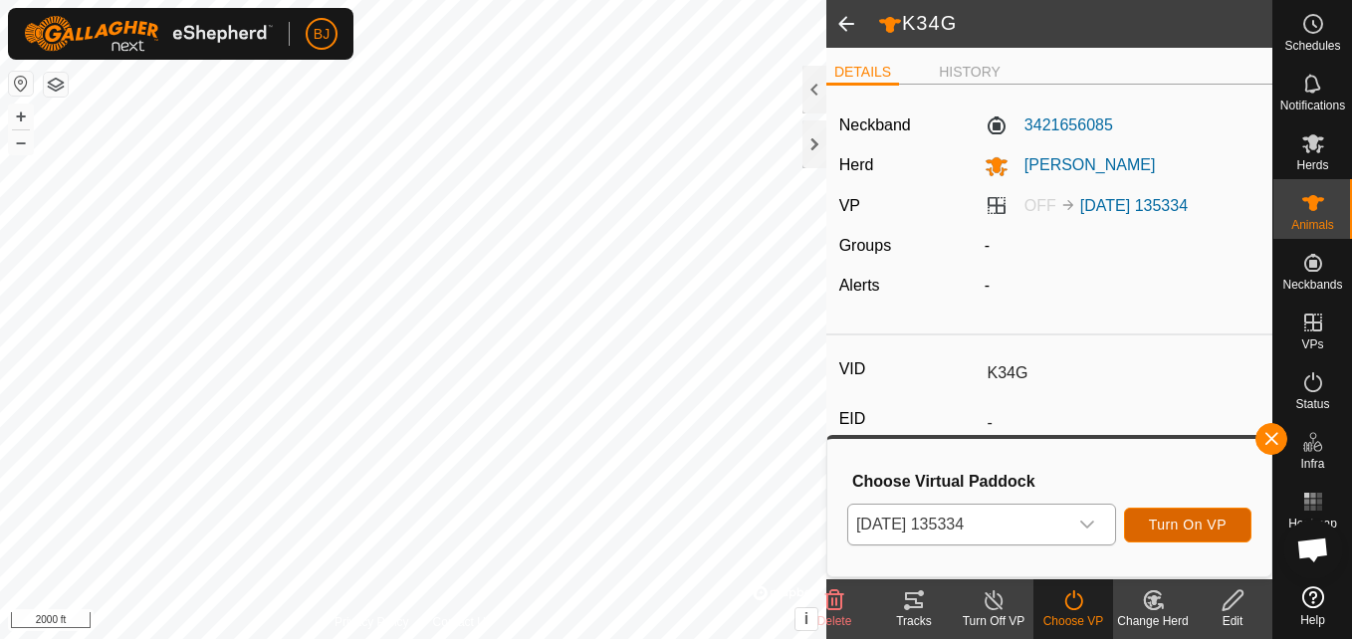
click at [1178, 517] on span "Turn On VP" at bounding box center [1188, 525] width 78 height 16
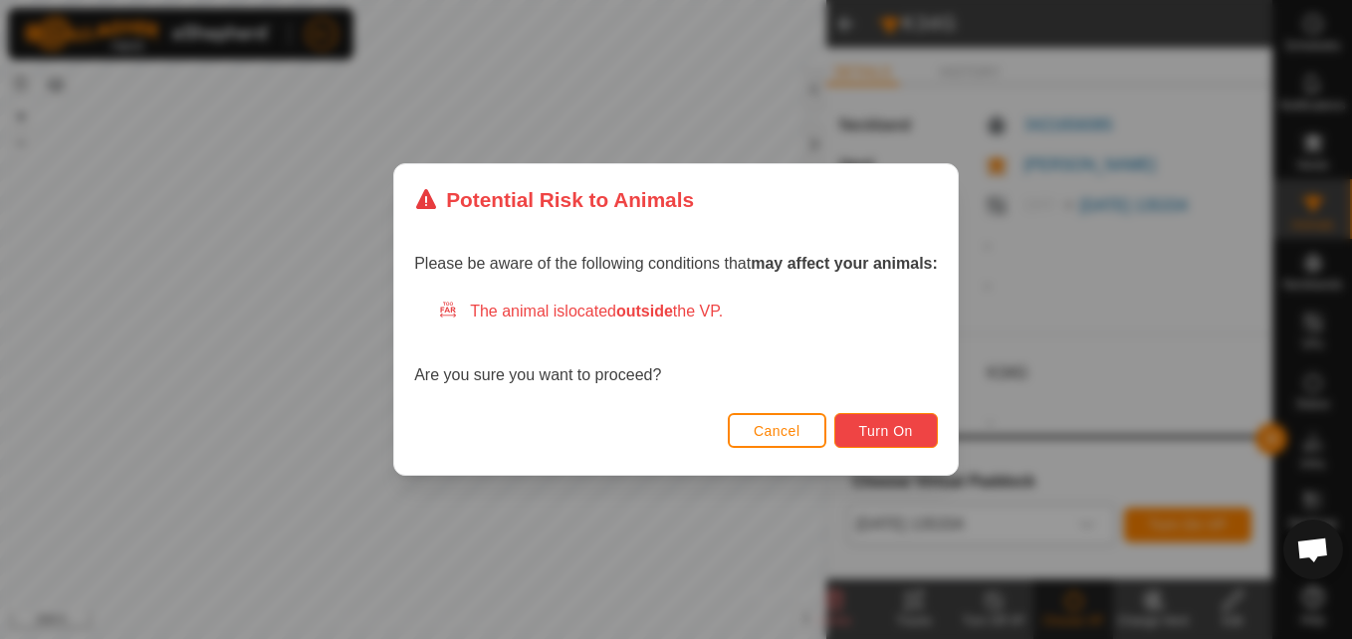
click at [877, 420] on button "Turn On" at bounding box center [887, 430] width 104 height 35
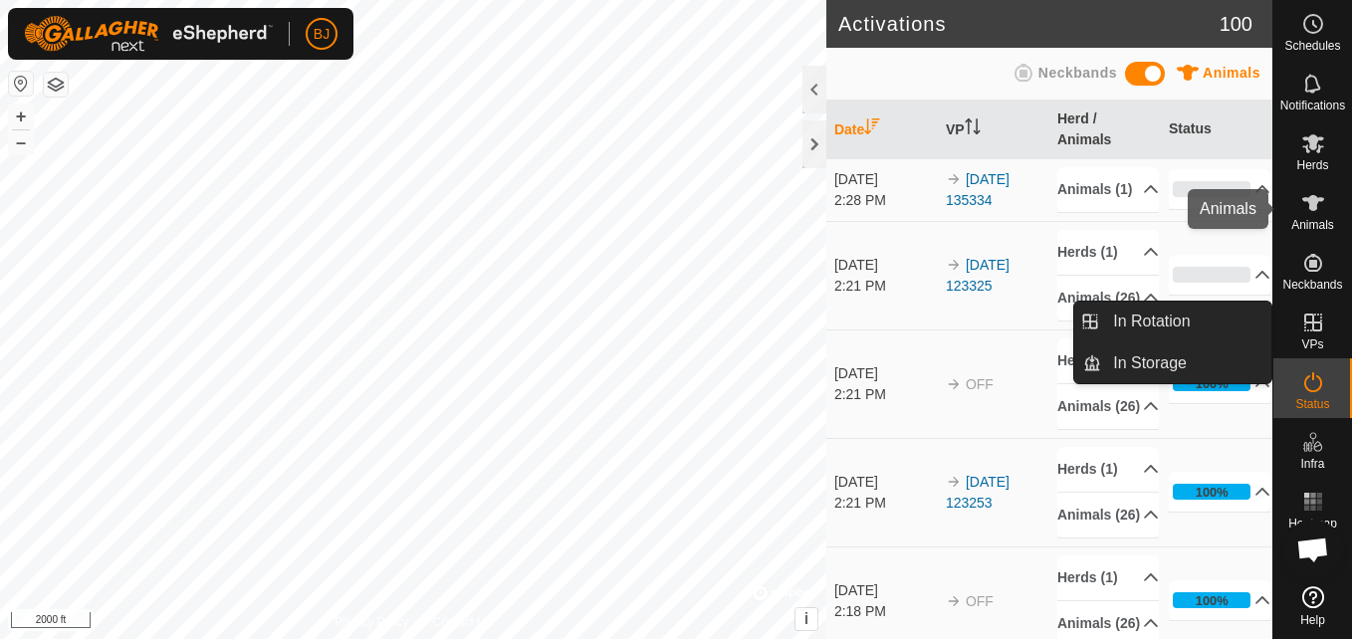
click at [1294, 206] on div "Animals" at bounding box center [1313, 209] width 79 height 60
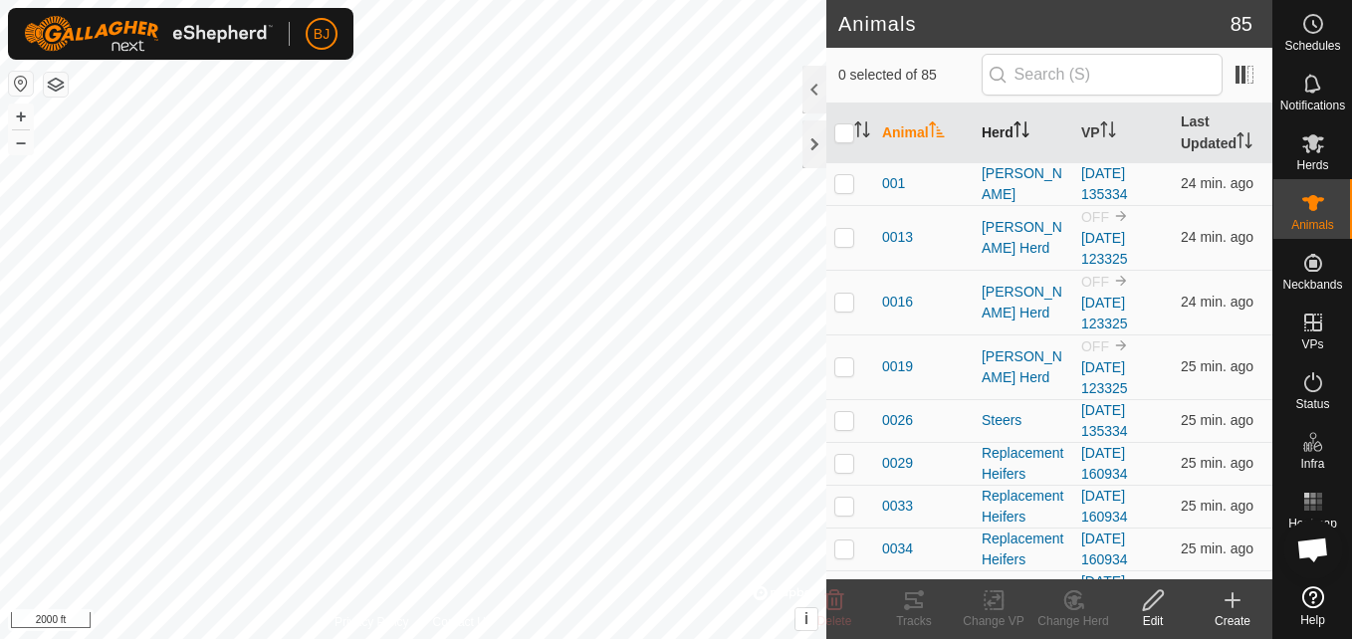
click at [985, 130] on th "Herd" at bounding box center [1024, 134] width 100 height 60
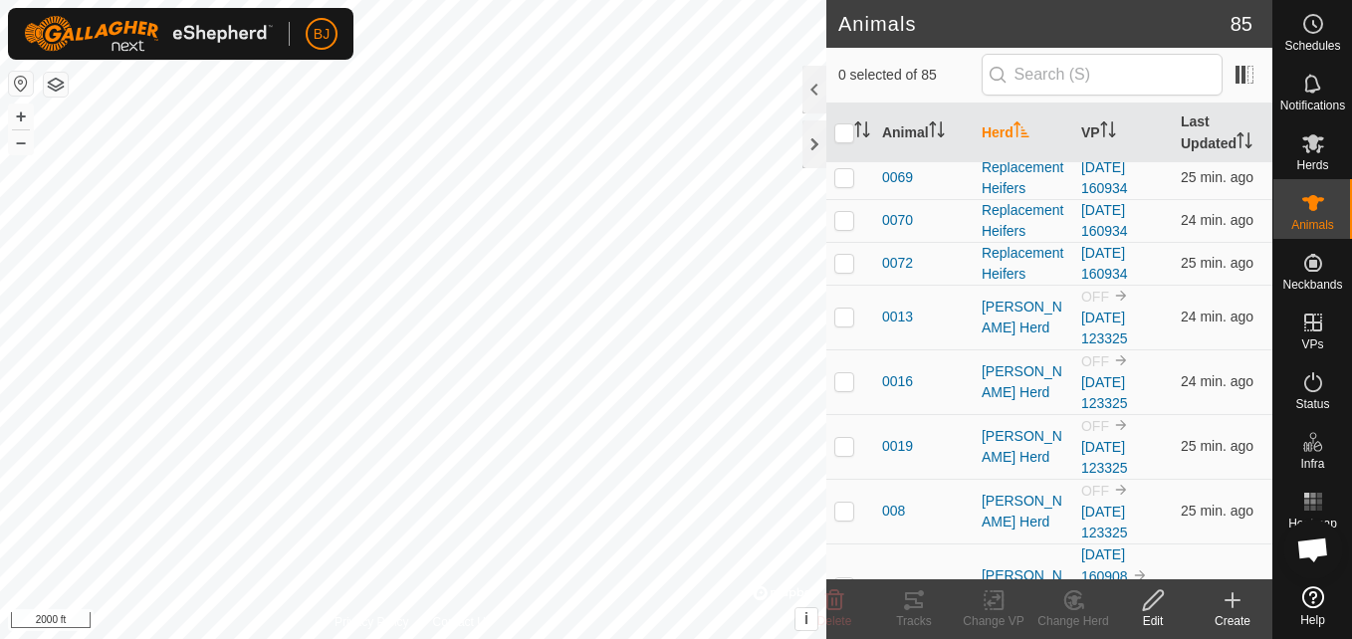
scroll to position [2789, 0]
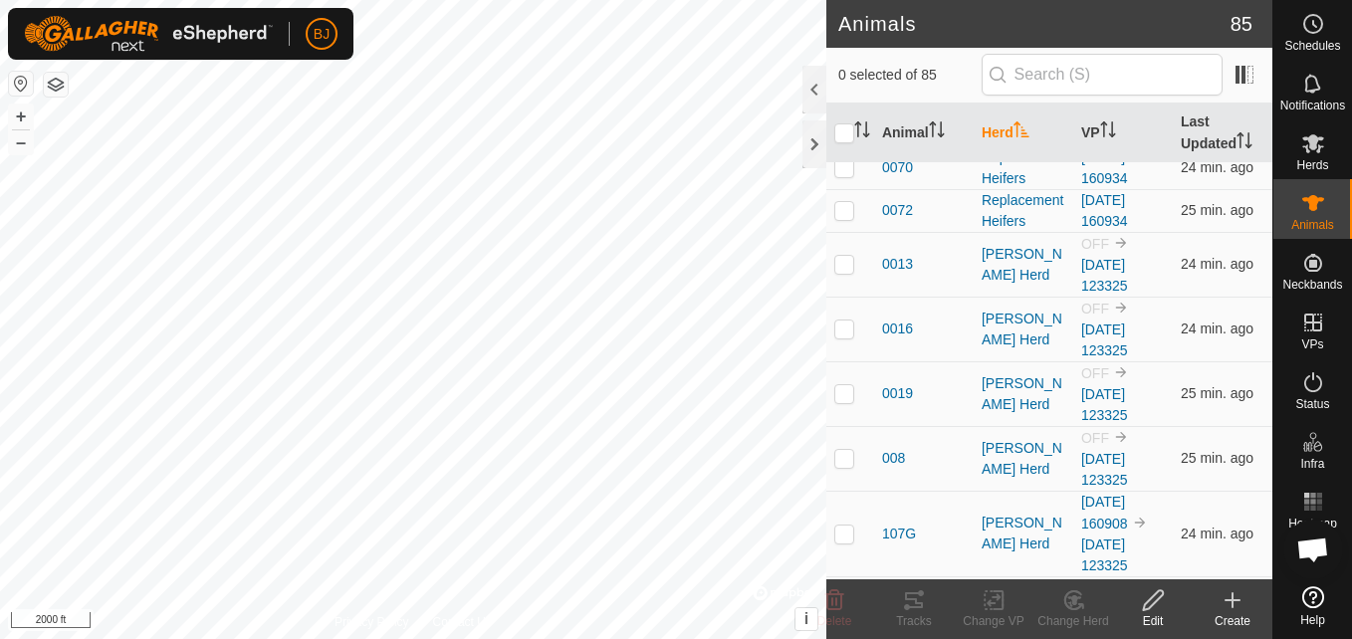
click at [1273, 571] on div "Schedules Notifications Herds Animals Neckbands VPs Status Infra Heatmap Help" at bounding box center [1313, 319] width 80 height 639
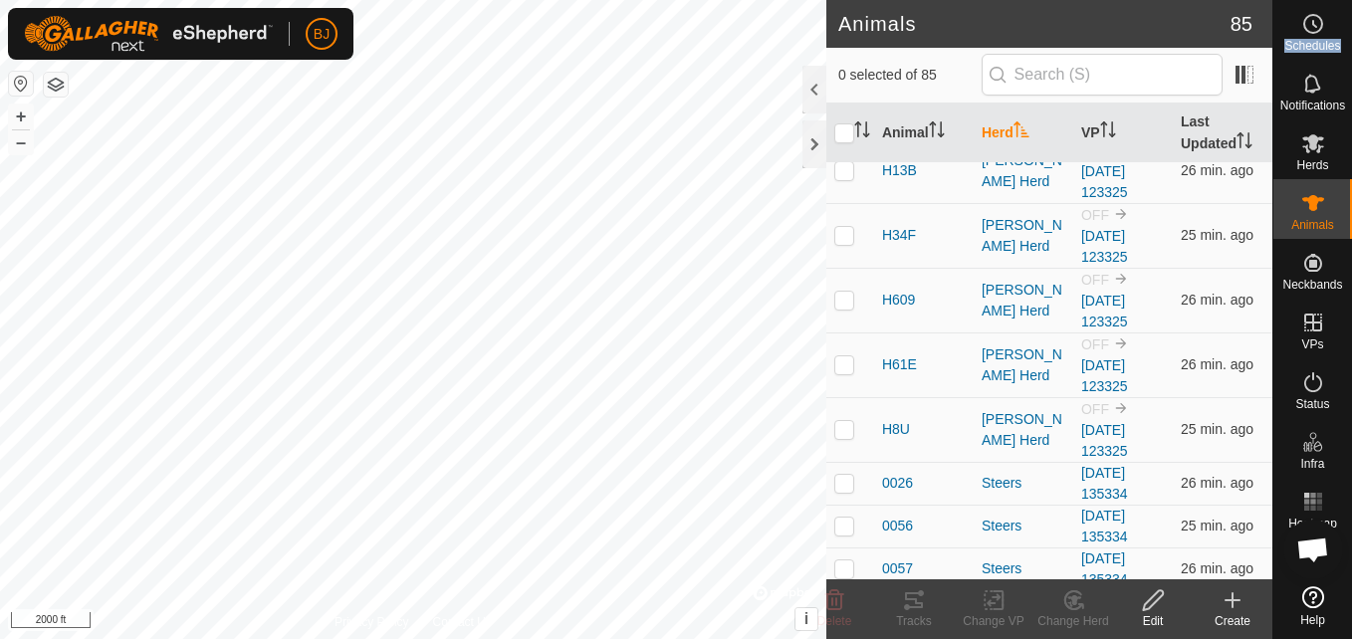
scroll to position [4275, 0]
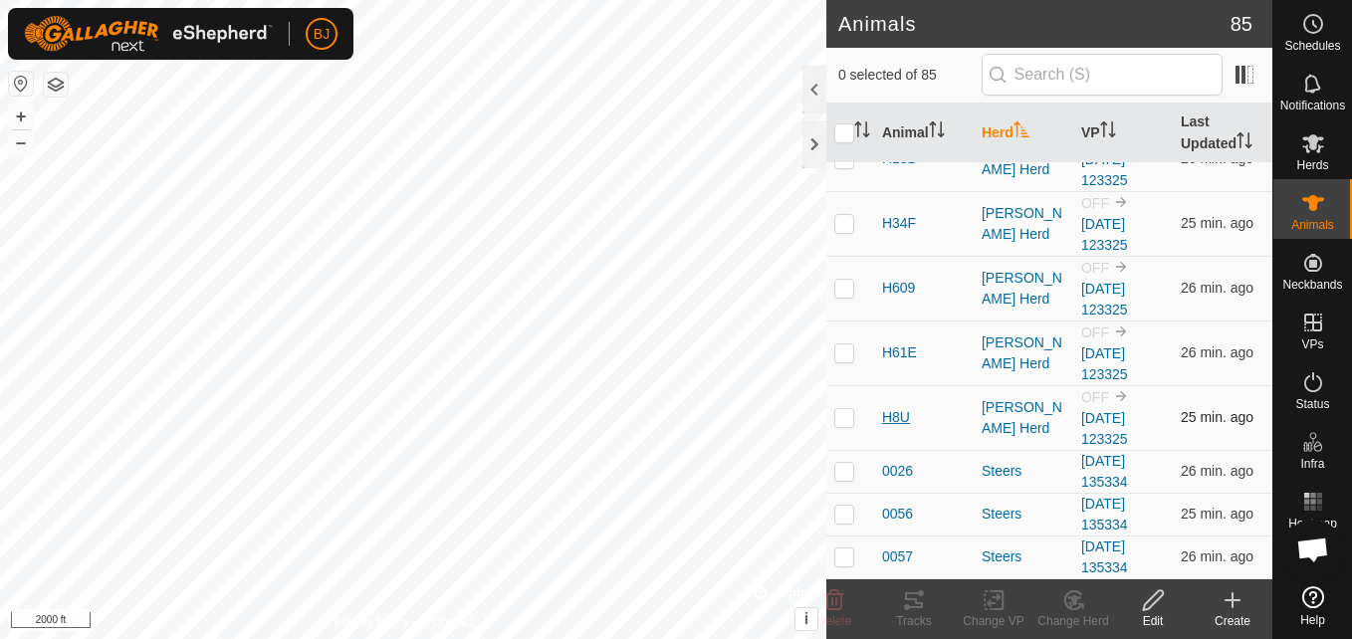
click at [902, 414] on span "H8U" at bounding box center [896, 417] width 28 height 21
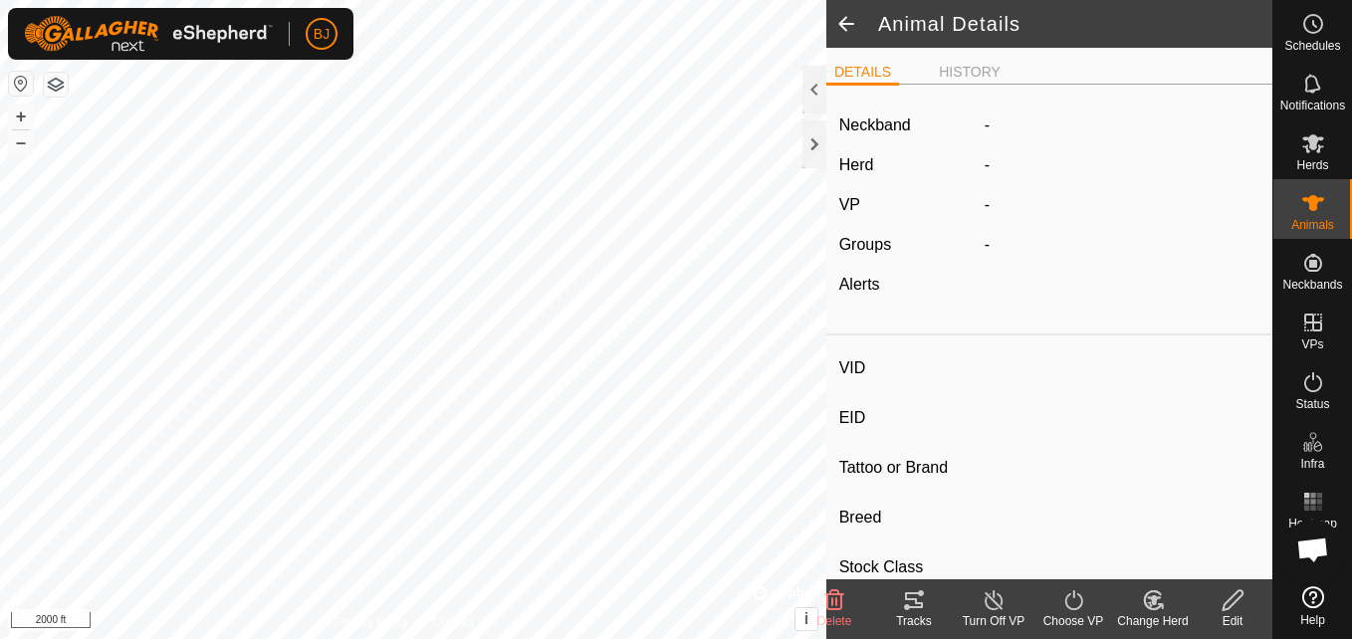
type input "H8U"
type input "-"
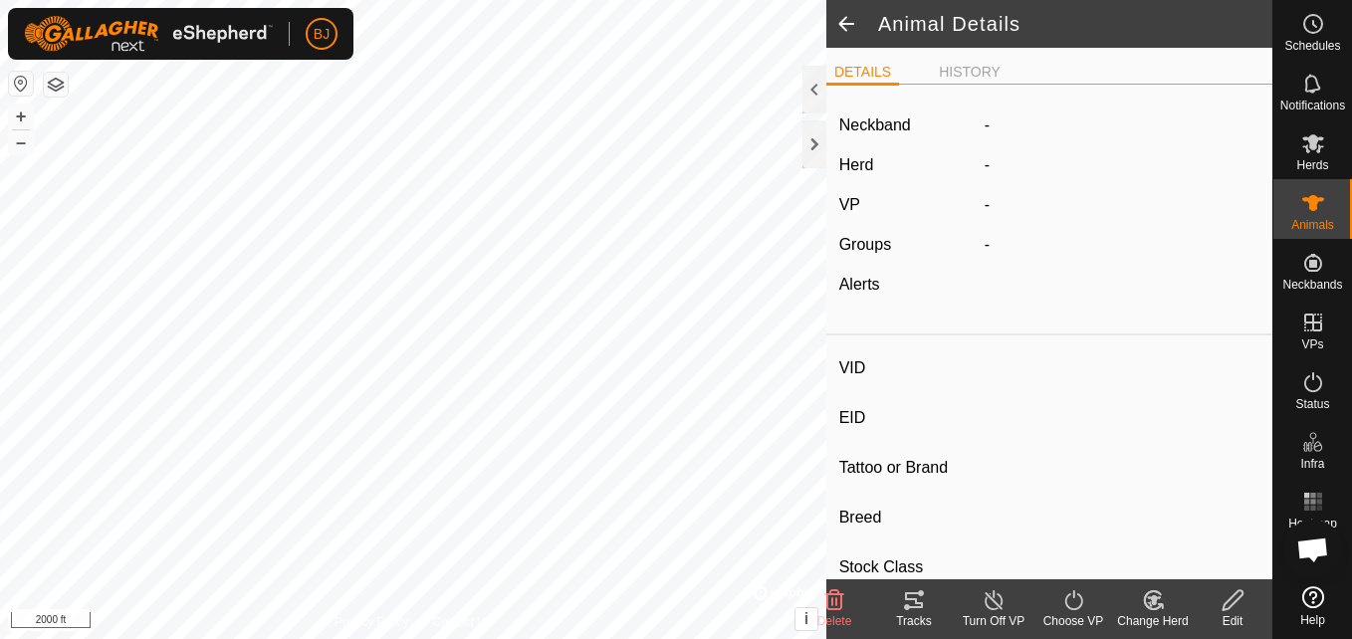
type input "0 kg"
type input "-"
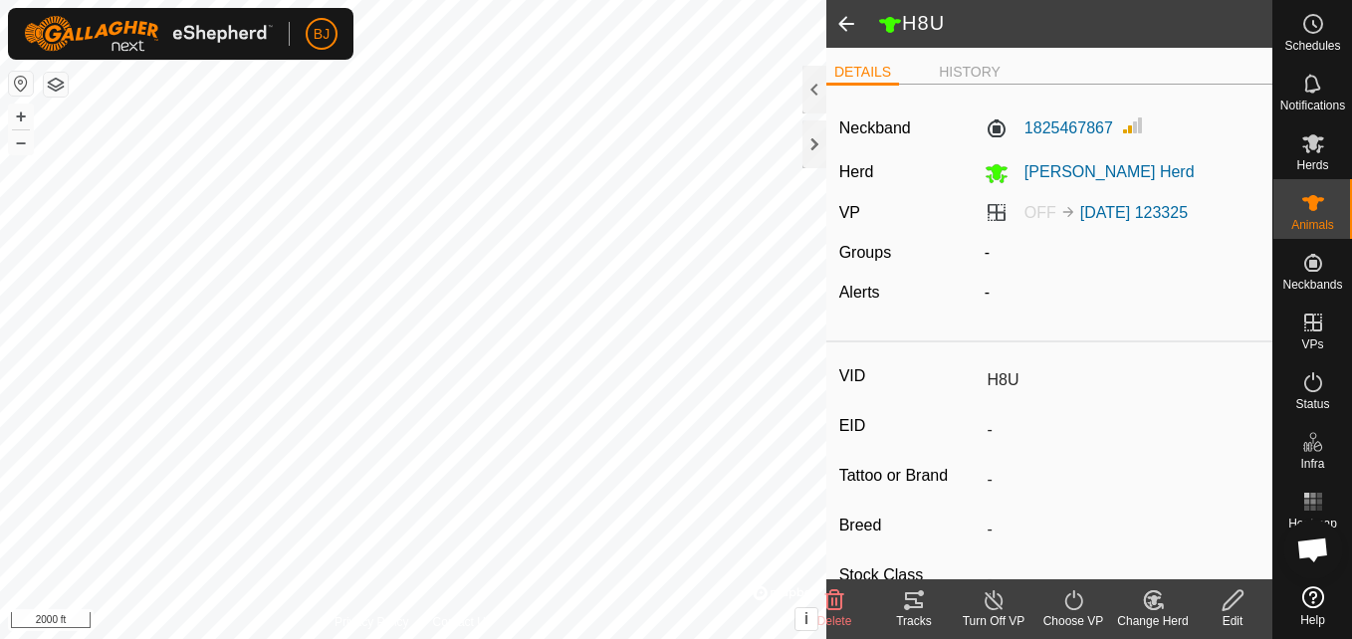
click at [1017, 204] on label "OFF 2025-08-27 123325" at bounding box center [1086, 212] width 203 height 17
click at [847, 29] on span at bounding box center [847, 24] width 40 height 48
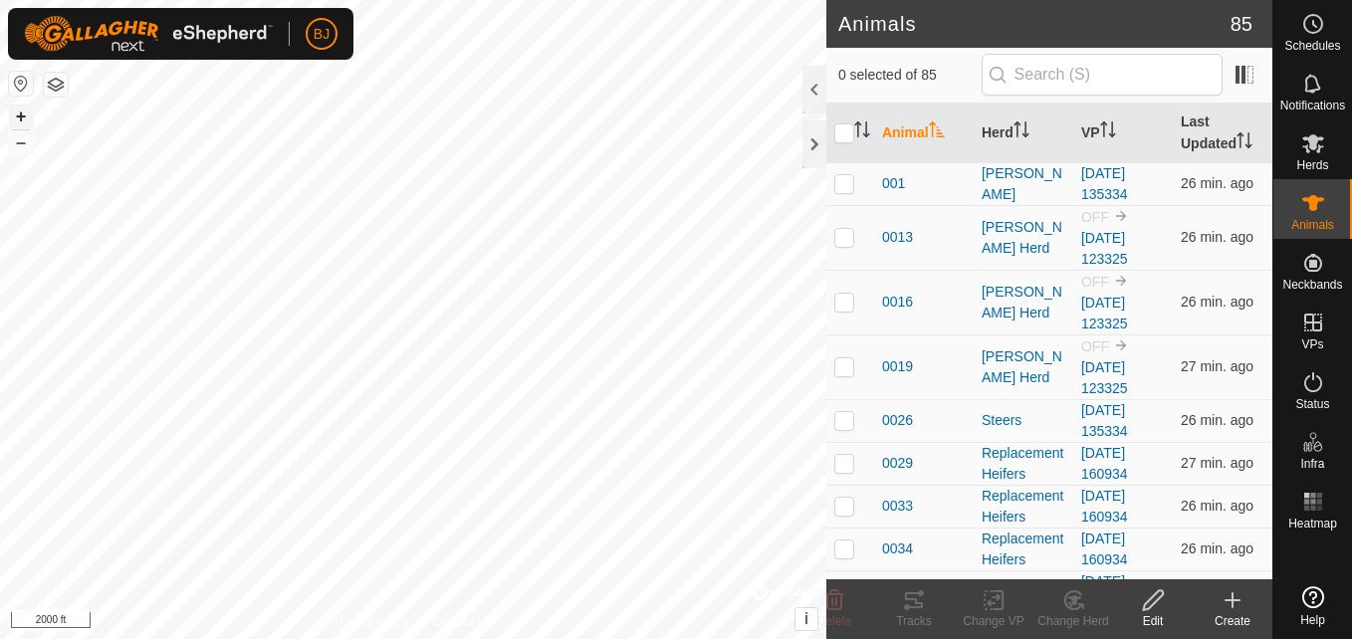
click at [20, 118] on button "+" at bounding box center [21, 117] width 24 height 24
click at [26, 110] on button "+" at bounding box center [21, 117] width 24 height 24
click at [19, 146] on button "–" at bounding box center [21, 142] width 24 height 24
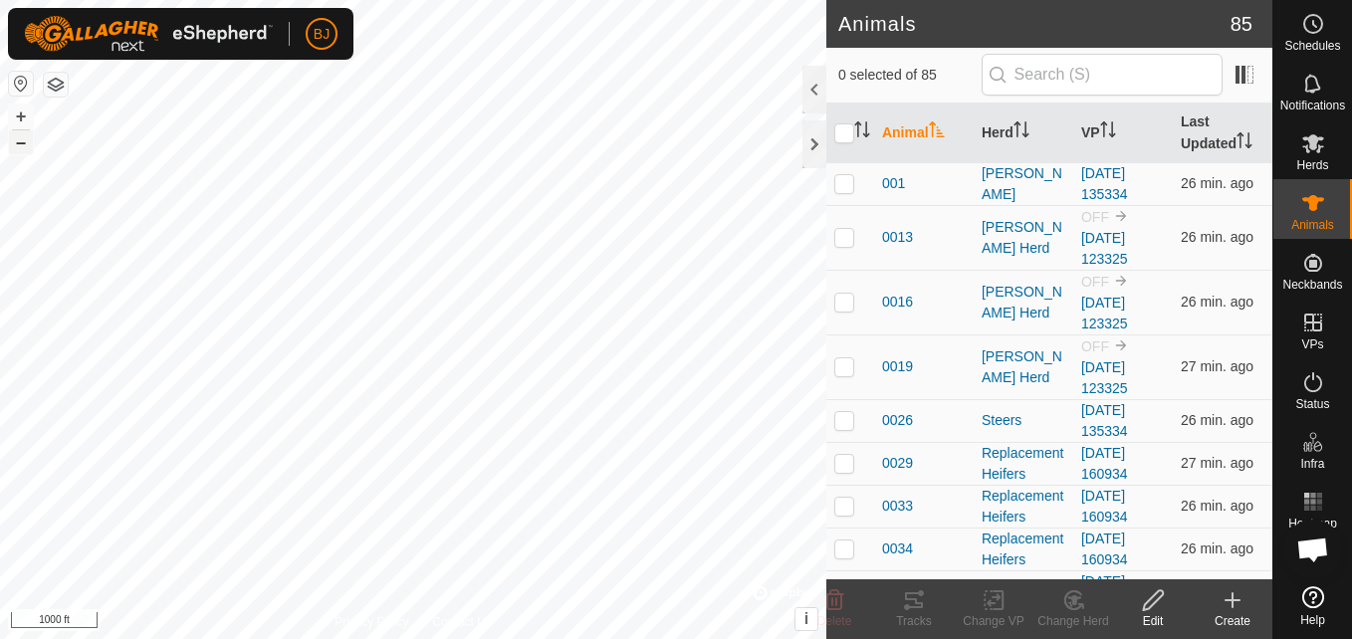
click at [19, 146] on button "–" at bounding box center [21, 142] width 24 height 24
click at [24, 116] on button "+" at bounding box center [21, 117] width 24 height 24
click at [22, 120] on button "+" at bounding box center [21, 117] width 24 height 24
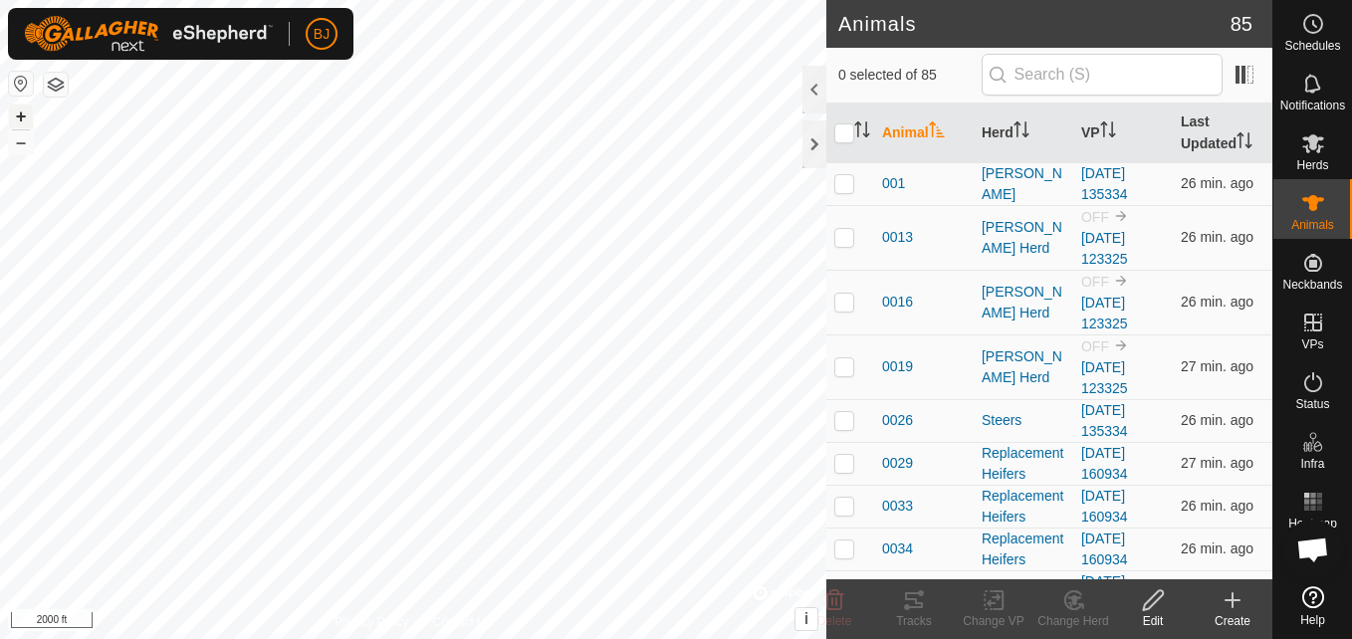
click at [20, 121] on button "+" at bounding box center [21, 117] width 24 height 24
click at [156, 59] on div "BJ Schedules Notifications Herds Animals Neckbands VPs Status Infra Heatmap Hel…" at bounding box center [676, 319] width 1352 height 639
checkbox input "false"
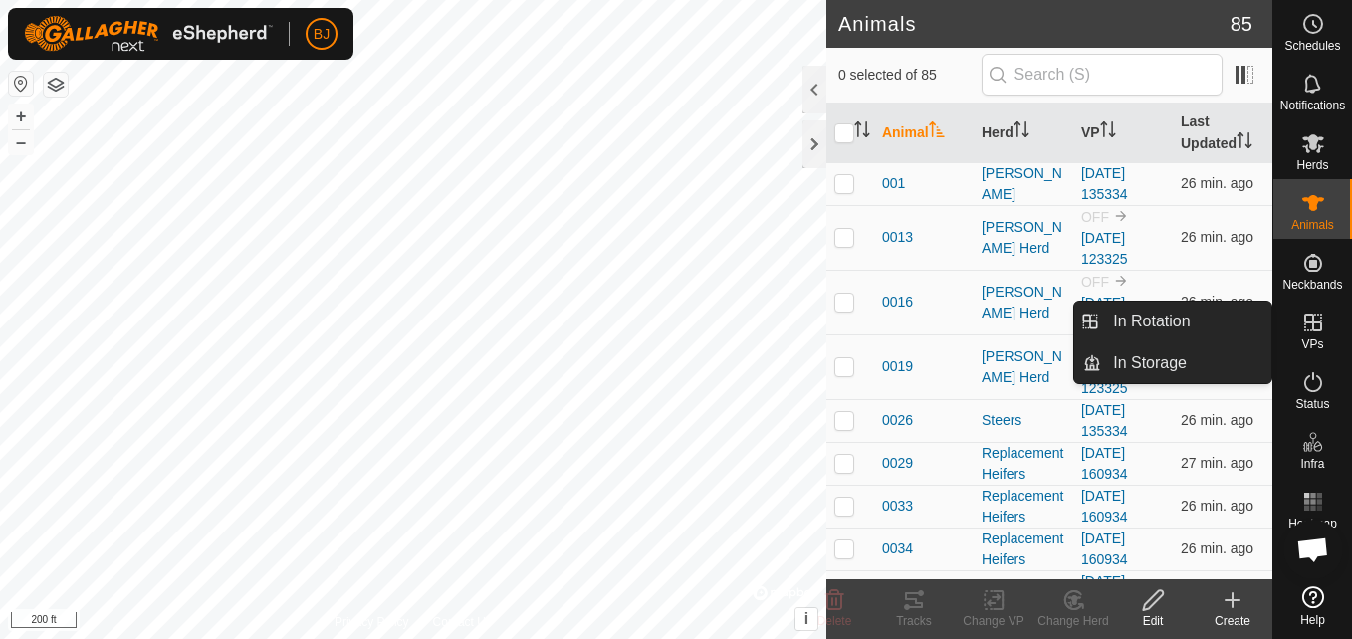
click at [1312, 336] on es-virtualpaddocks-svg-icon at bounding box center [1314, 323] width 36 height 32
click at [1206, 324] on link "In Rotation" at bounding box center [1186, 322] width 170 height 40
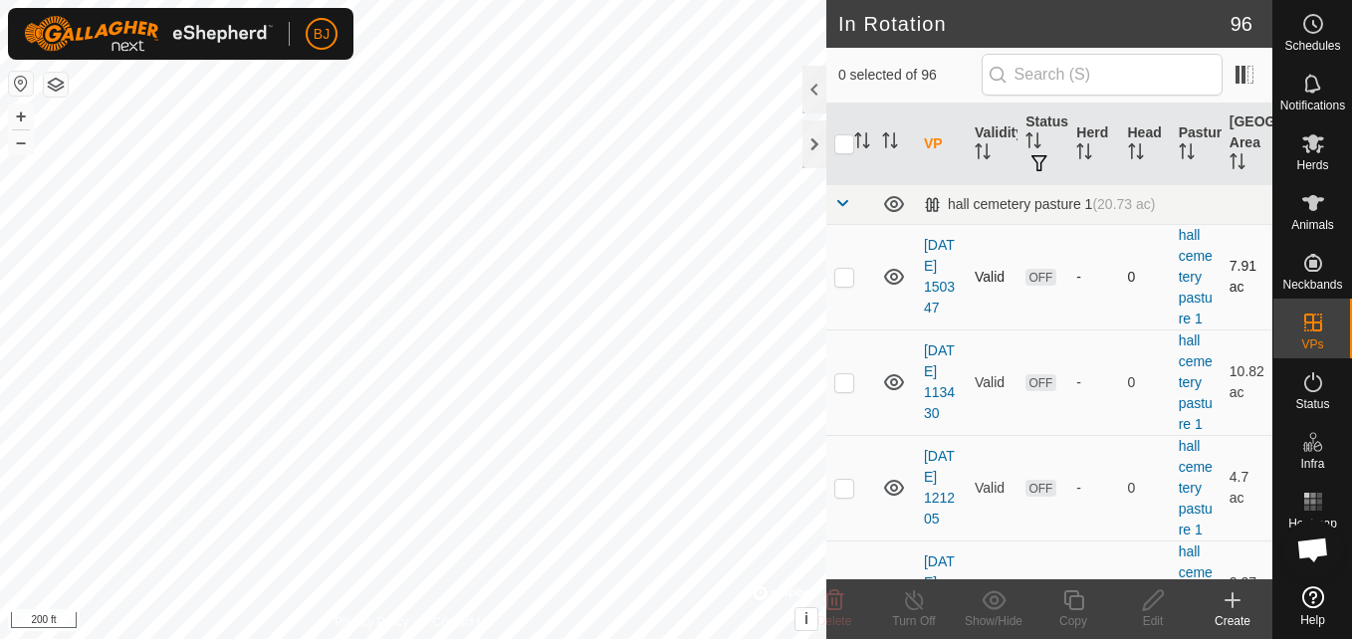
checkbox input "true"
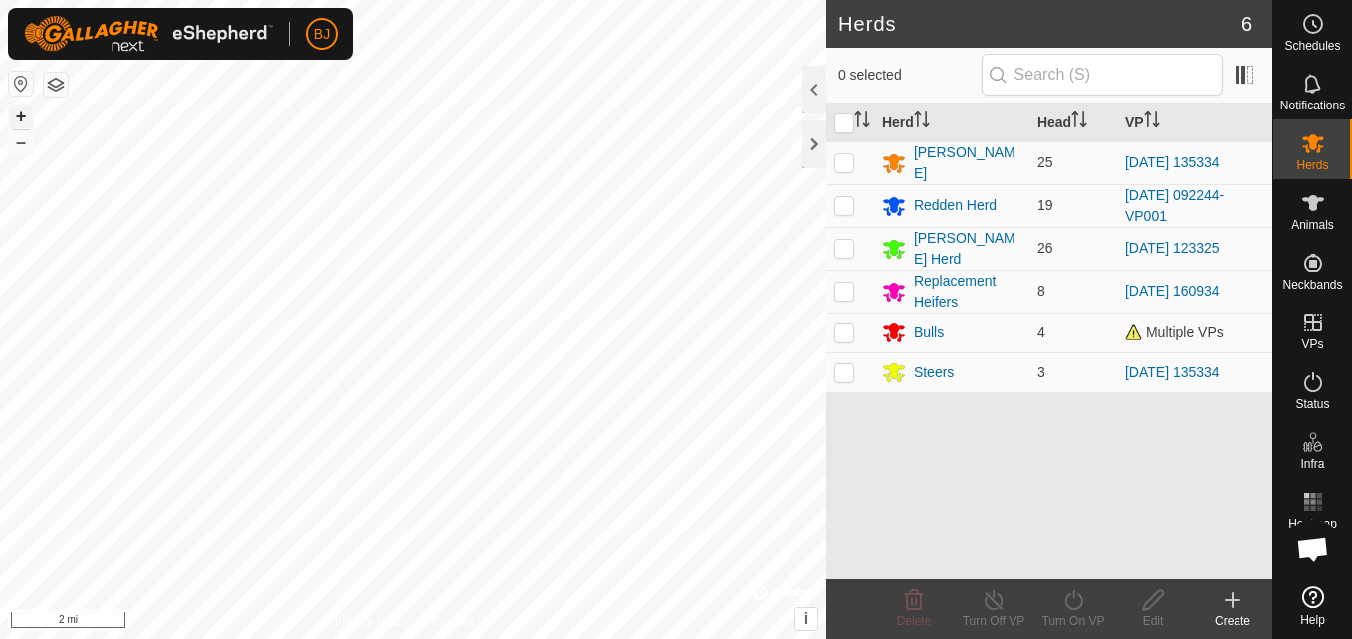
click at [15, 107] on button "+" at bounding box center [21, 117] width 24 height 24
click at [21, 116] on button "+" at bounding box center [21, 117] width 24 height 24
click at [18, 109] on button "+" at bounding box center [21, 117] width 24 height 24
click at [17, 108] on button "+" at bounding box center [21, 117] width 24 height 24
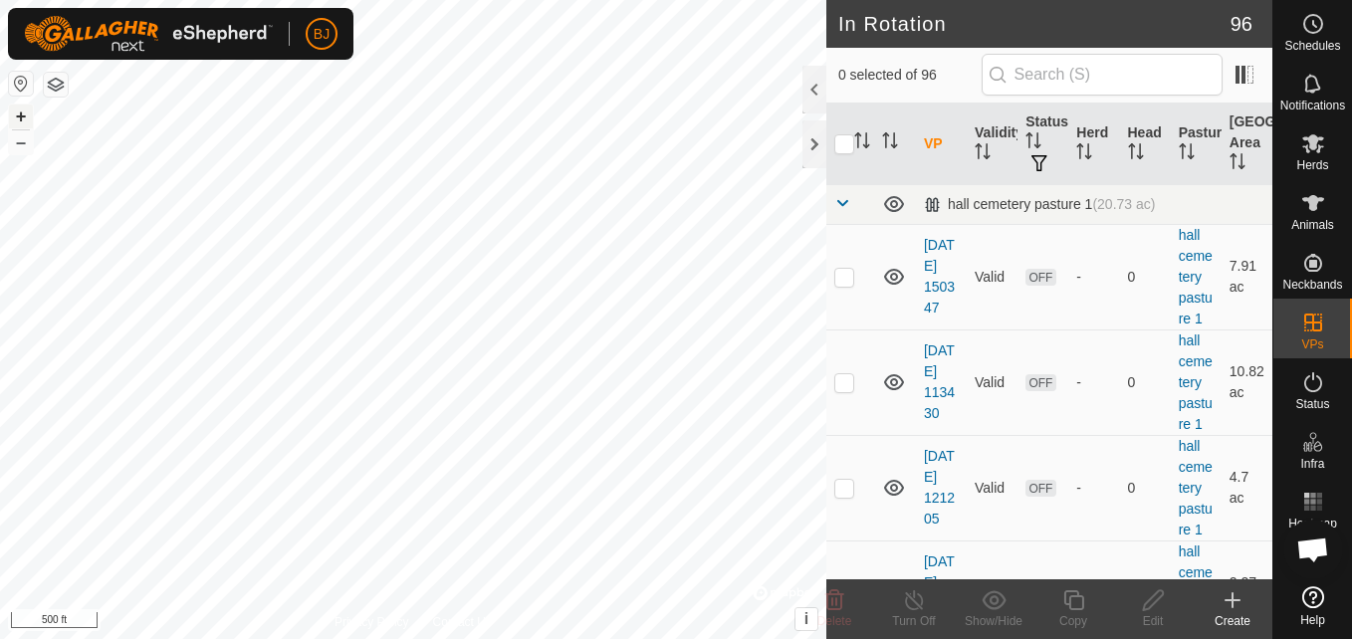
checkbox input "true"
checkbox input "false"
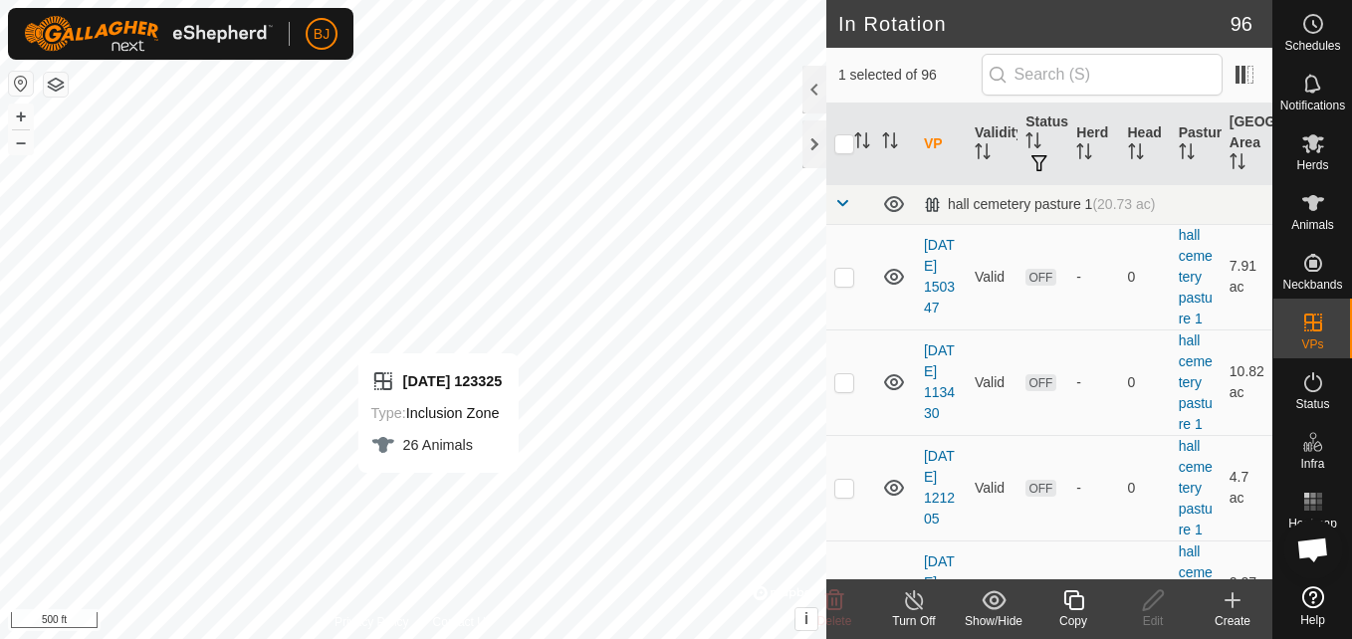
checkbox input "false"
checkbox input "true"
click at [904, 614] on div "Turn Off" at bounding box center [914, 621] width 80 height 18
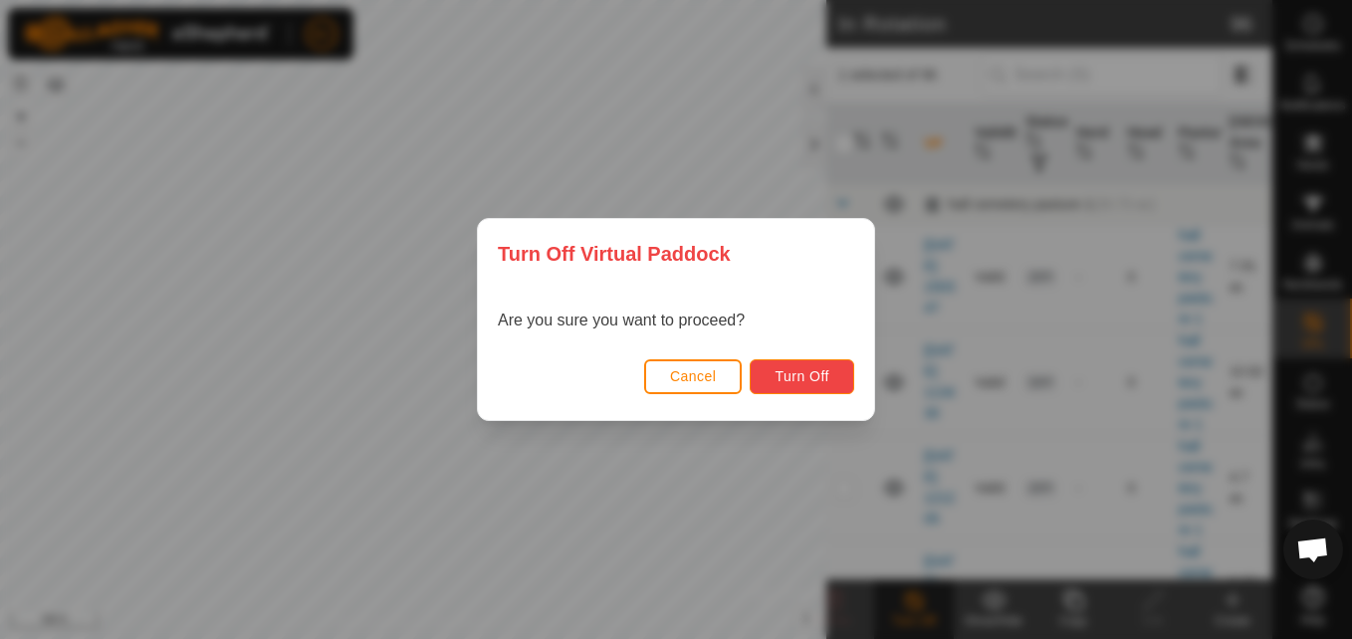
click at [839, 367] on button "Turn Off" at bounding box center [802, 377] width 105 height 35
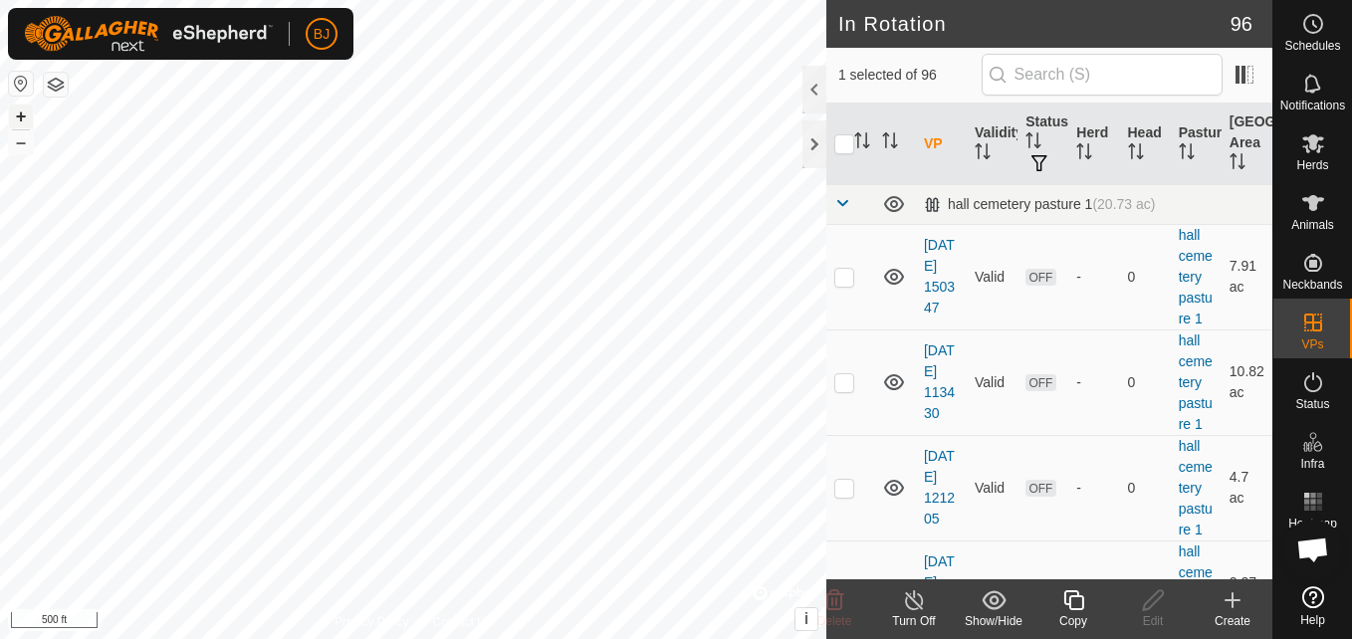
click at [17, 111] on button "+" at bounding box center [21, 117] width 24 height 24
click at [20, 148] on button "–" at bounding box center [21, 142] width 24 height 24
